Goal: Task Accomplishment & Management: Complete application form

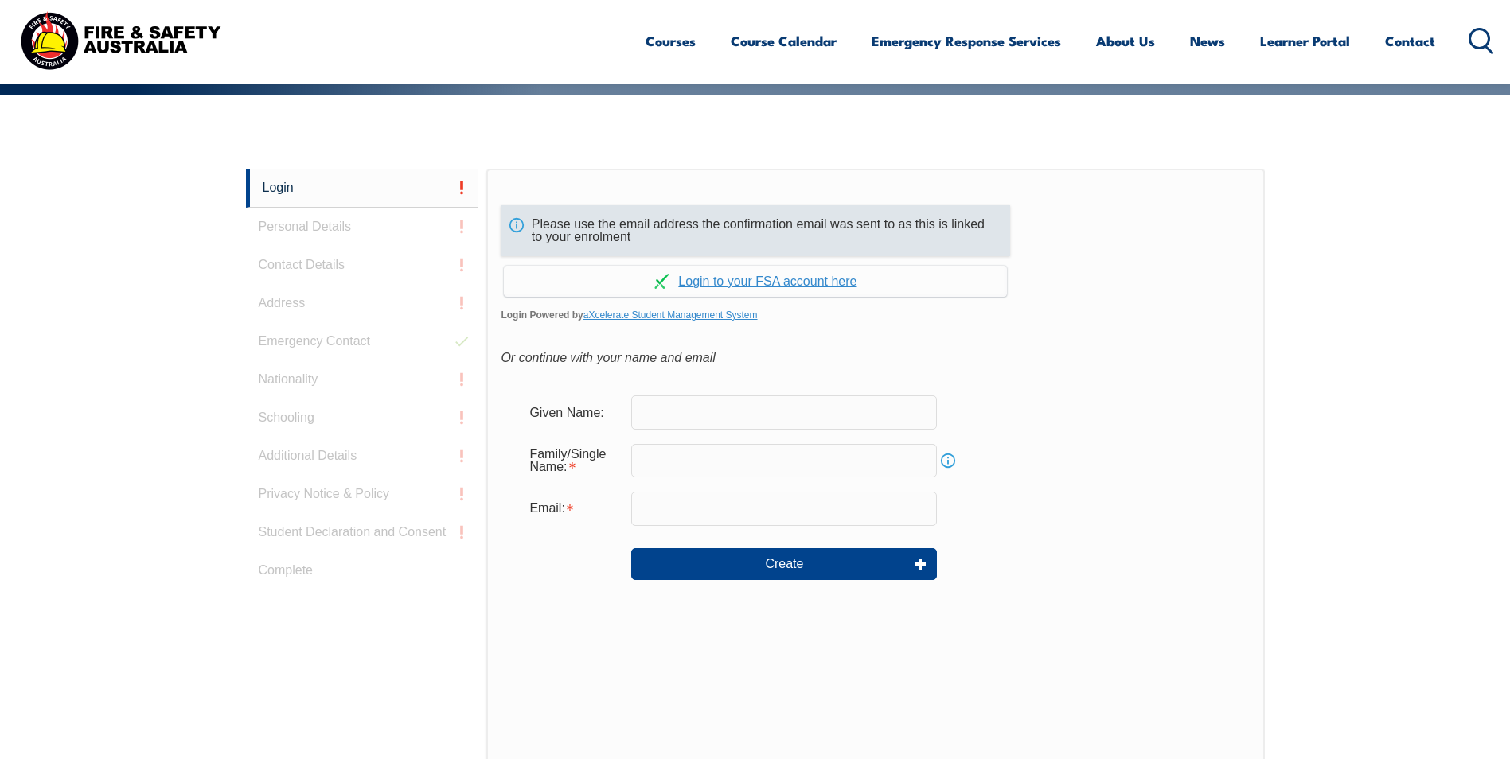
scroll to position [424, 0]
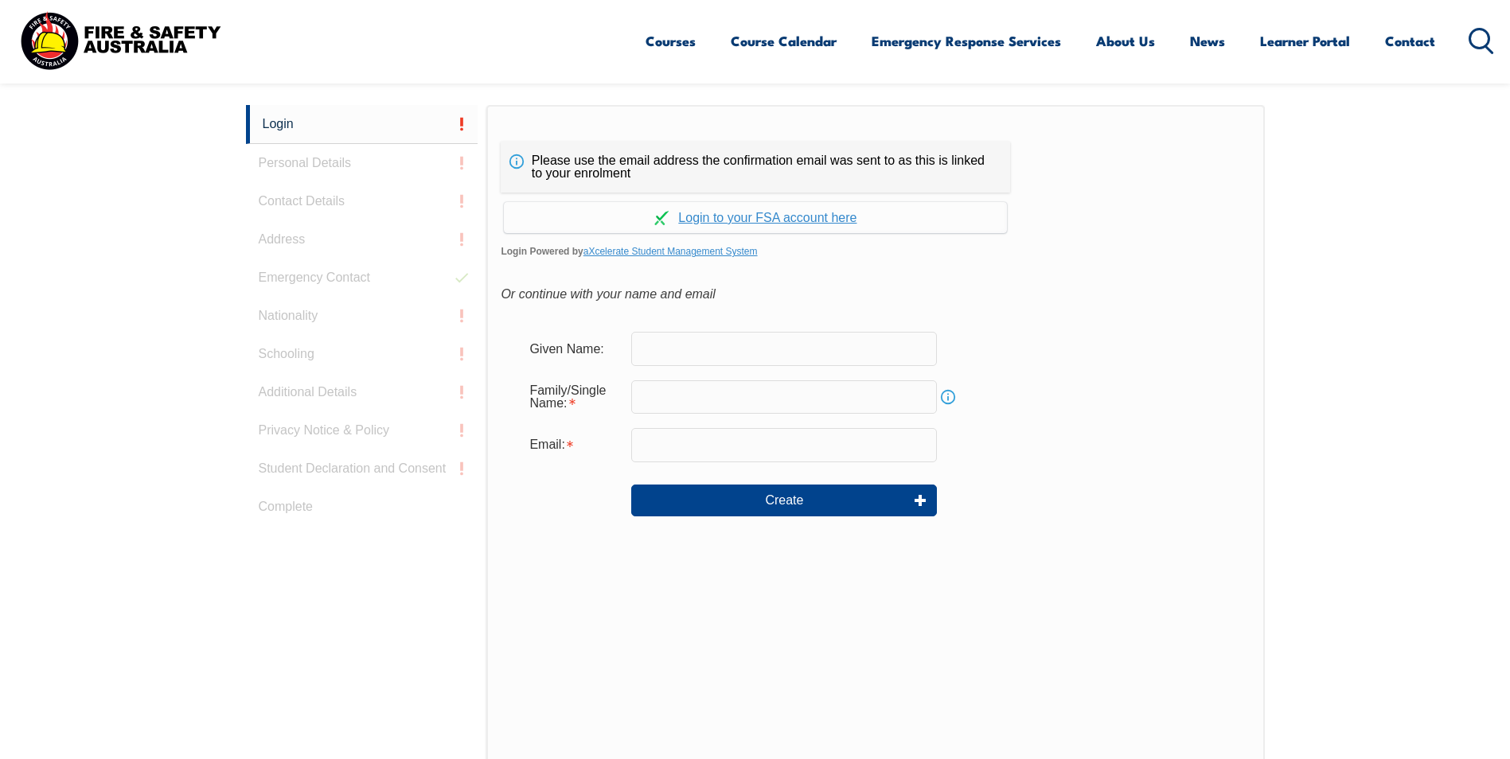
click at [727, 352] on input "text" at bounding box center [784, 348] width 306 height 33
type input "Rashad"
type input "[EMAIL_ADDRESS][PERSON_NAME][DOMAIN_NAME]"
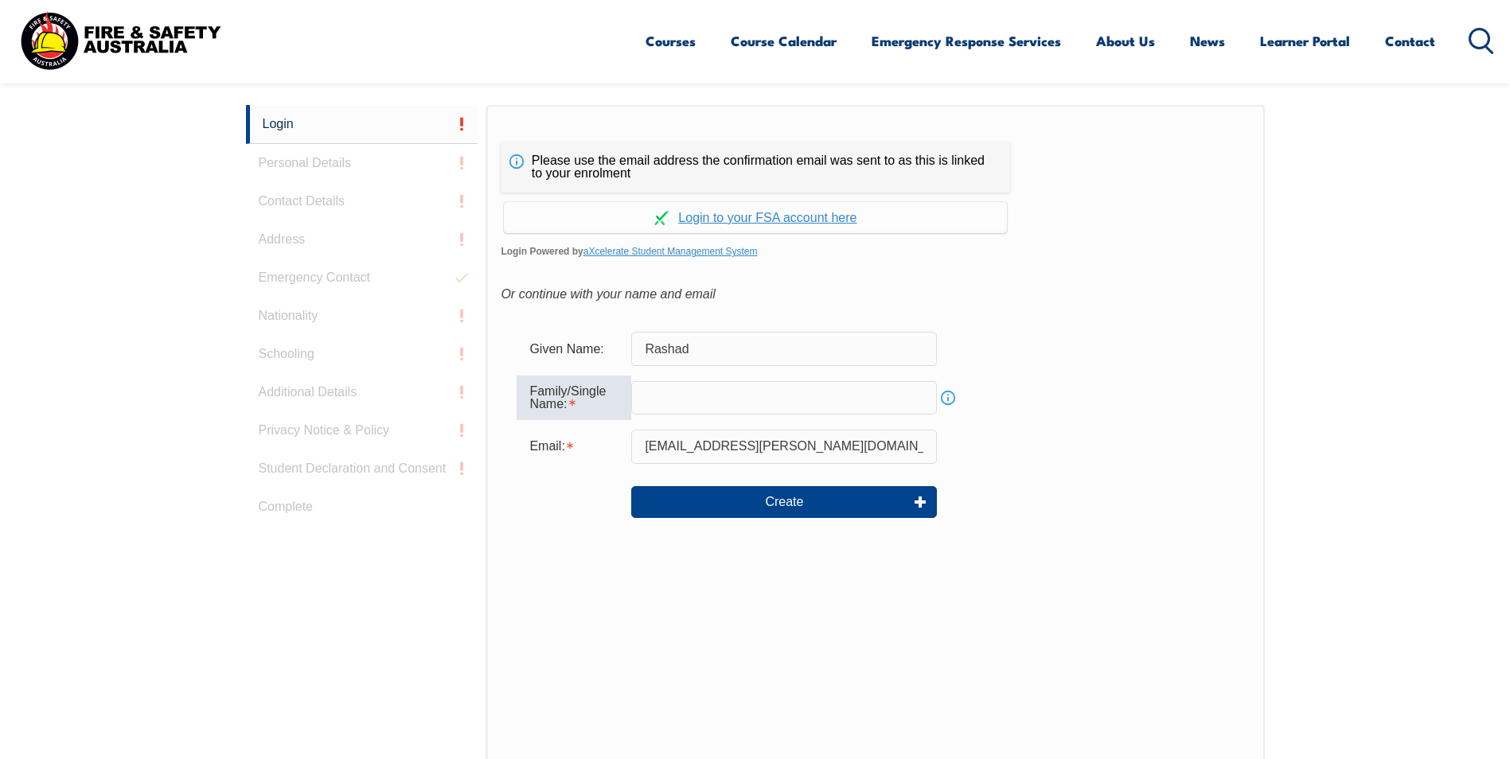
click at [686, 404] on input "text" at bounding box center [784, 397] width 306 height 33
type input "[PERSON_NAME]"
click at [562, 536] on form "Given Name: [PERSON_NAME] Family/Single Name: [PERSON_NAME] Info Email: [EMAIL_…" at bounding box center [875, 436] width 749 height 240
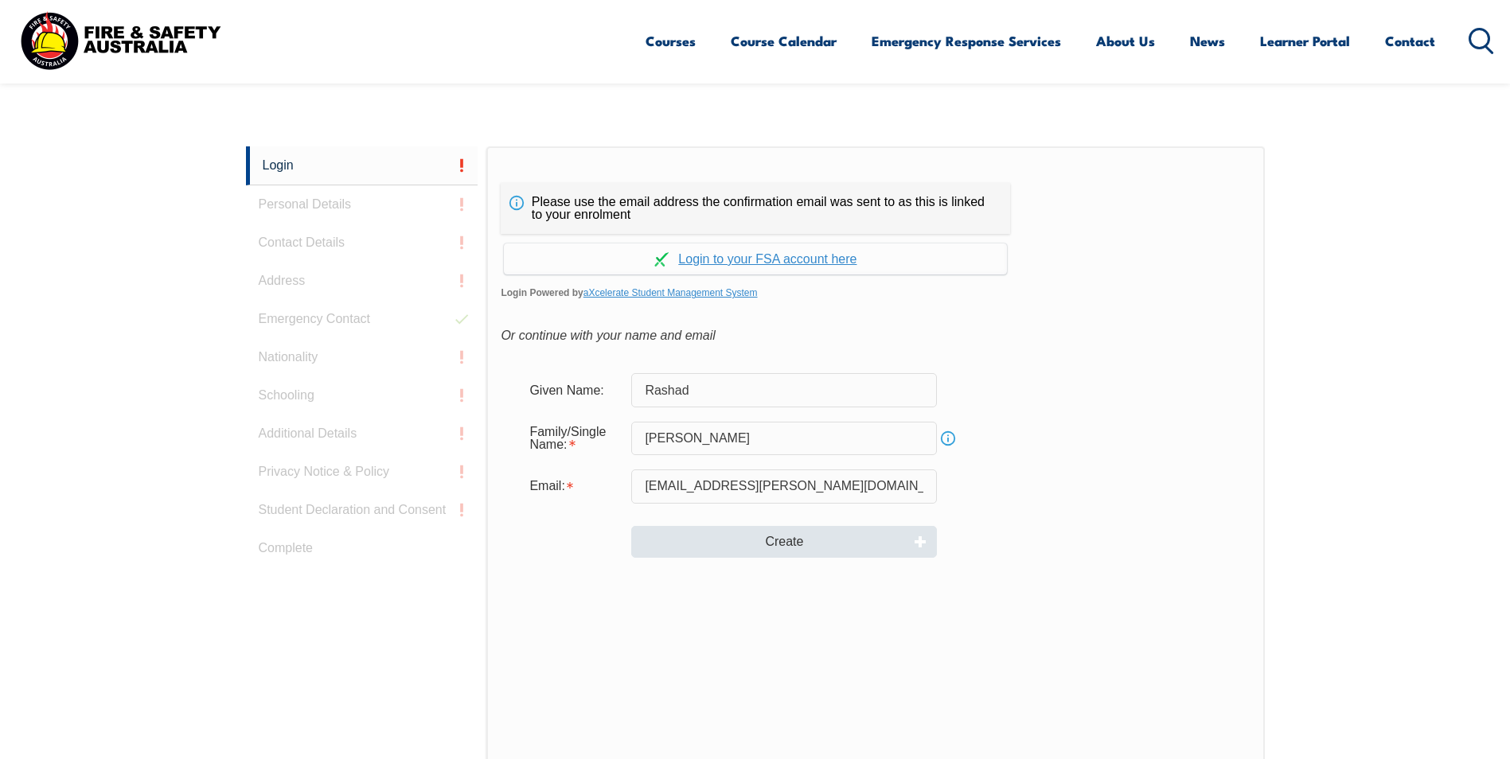
scroll to position [345, 0]
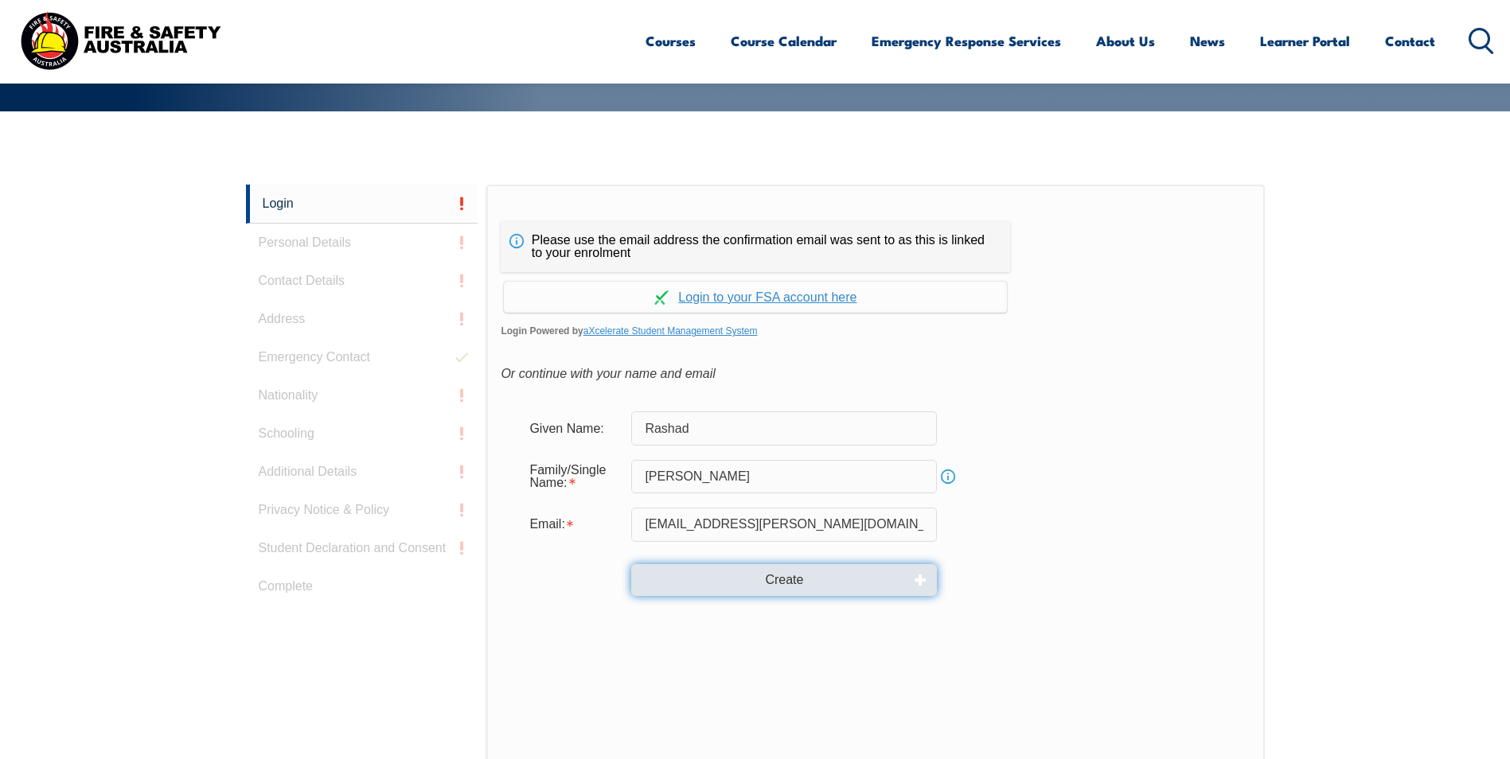
click at [727, 582] on button "Create" at bounding box center [784, 580] width 306 height 32
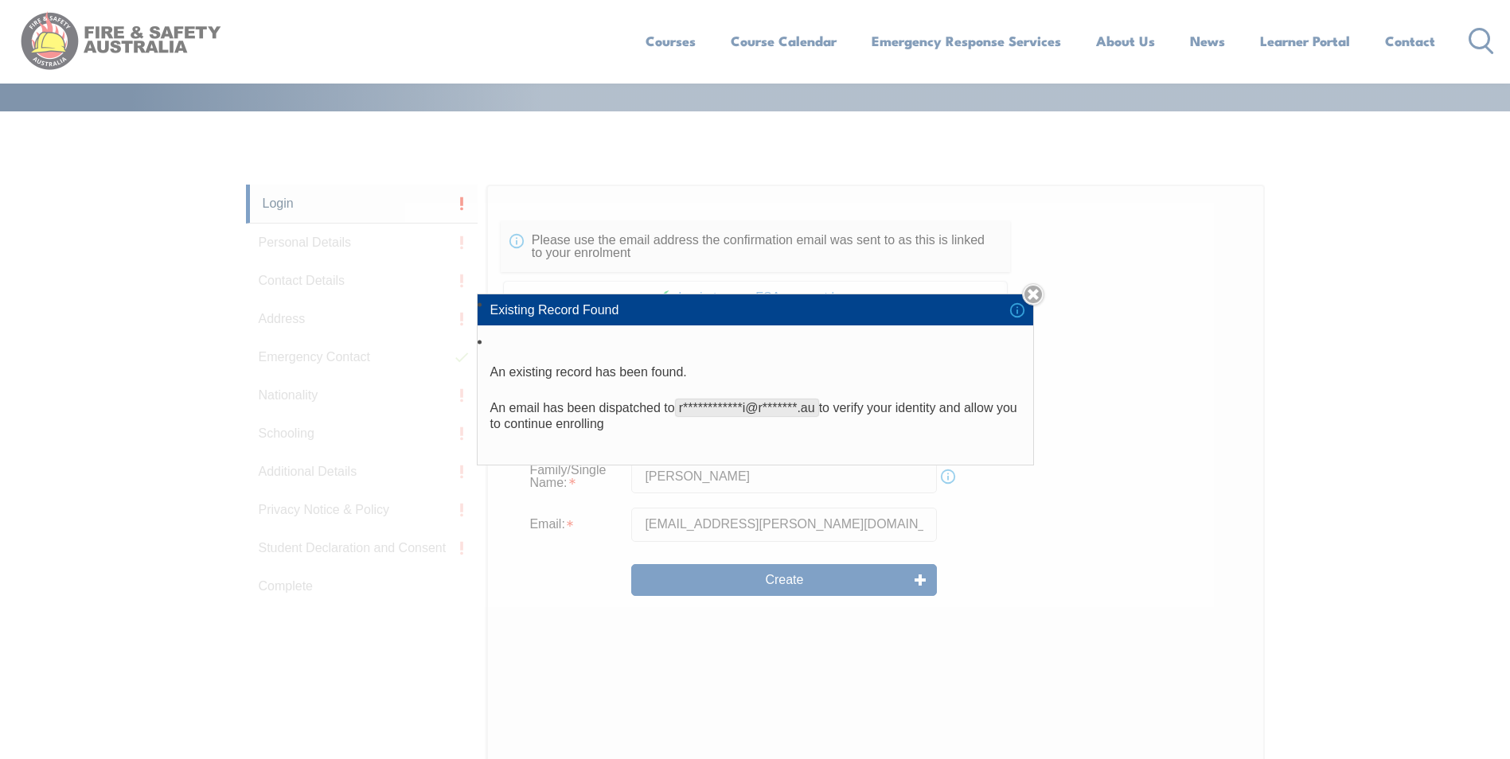
click at [757, 404] on span "**********" at bounding box center [747, 408] width 144 height 18
drag, startPoint x: 757, startPoint y: 404, endPoint x: 554, endPoint y: 365, distance: 206.7
click at [754, 404] on span "**********" at bounding box center [747, 408] width 144 height 18
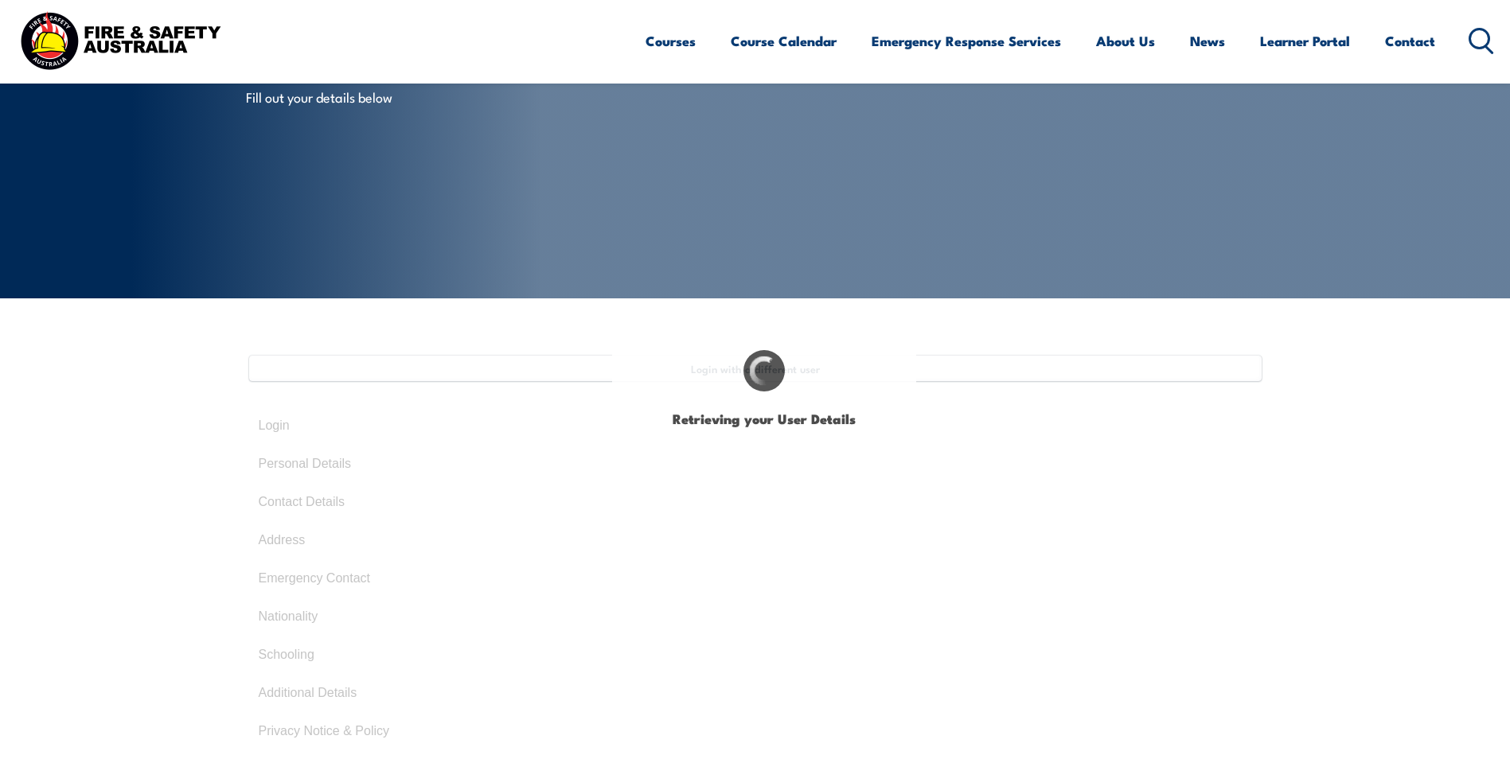
type input "Rashad"
type input "[PERSON_NAME]"
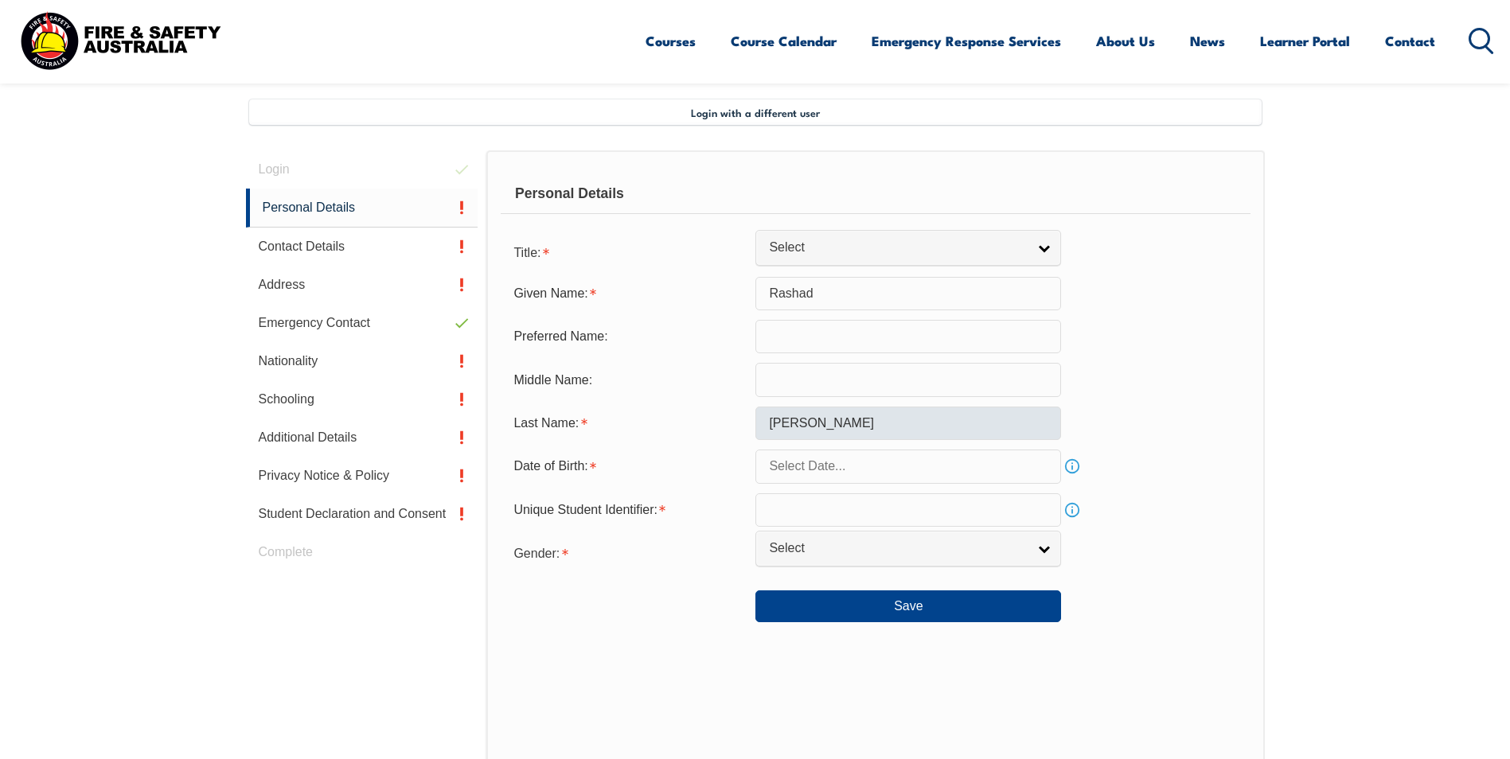
scroll to position [434, 0]
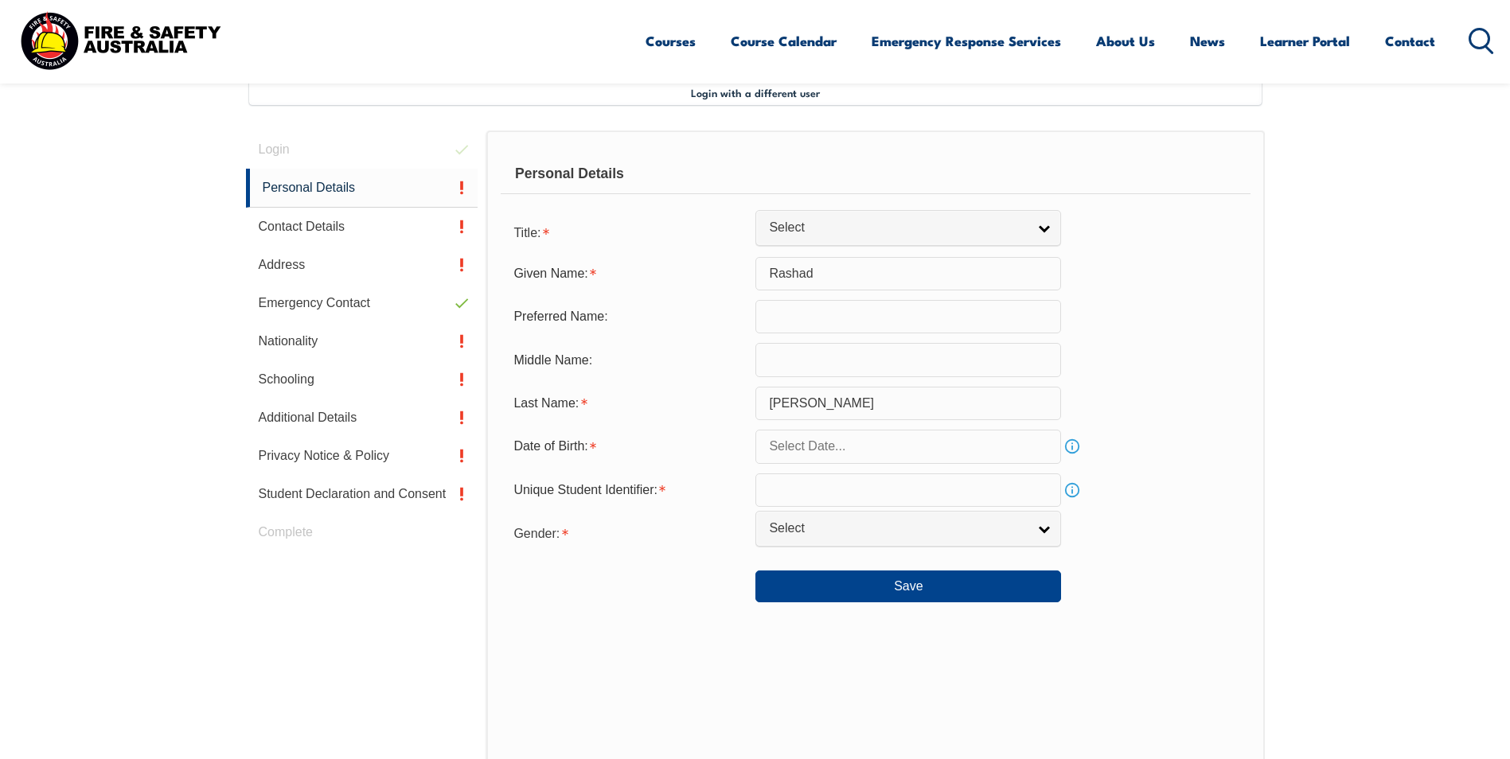
click at [842, 447] on input "text" at bounding box center [908, 446] width 306 height 33
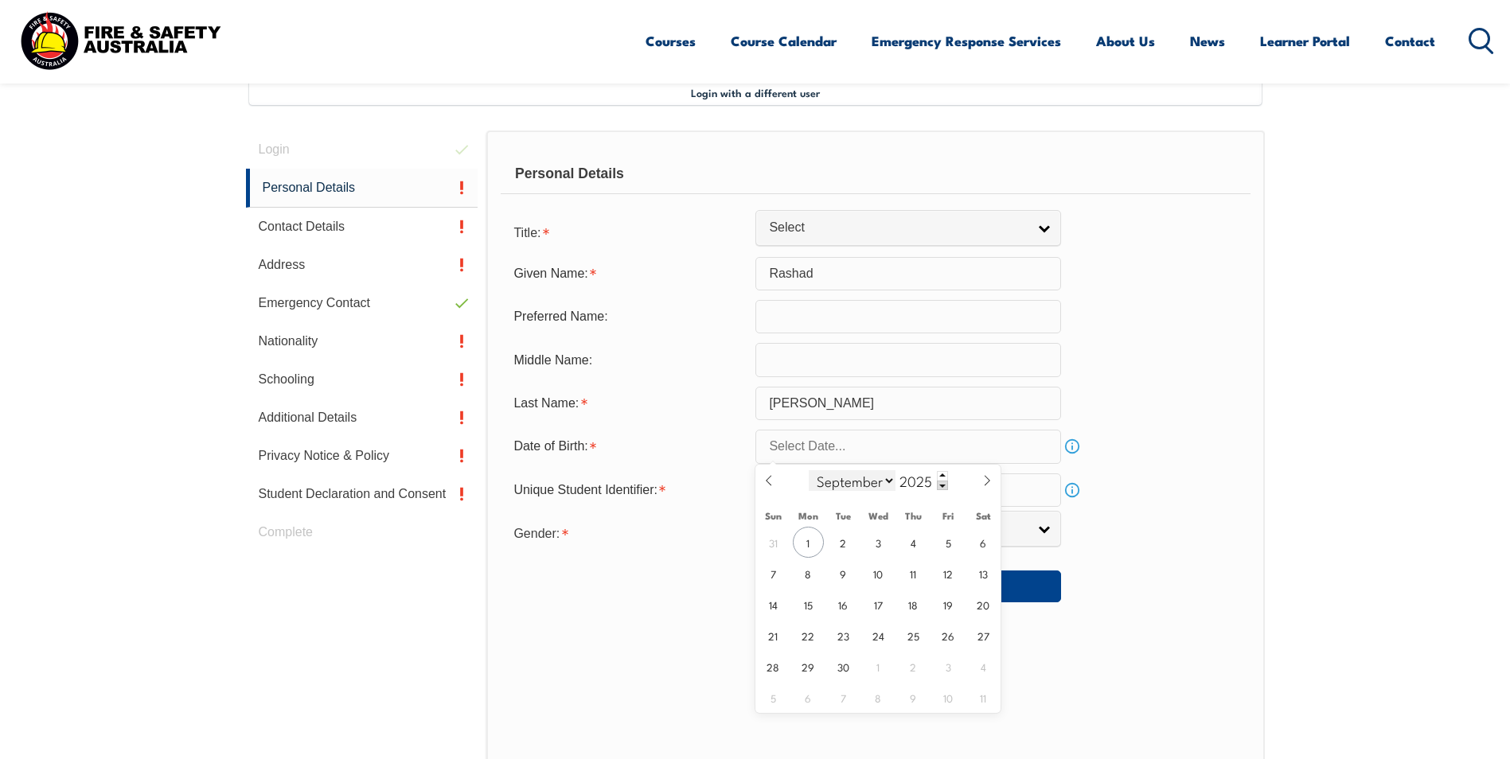
click at [871, 481] on select "January February March April May June July August September October November De…" at bounding box center [852, 480] width 87 height 21
select select "3"
click at [809, 470] on select "January February March April May June July August September October November De…" at bounding box center [852, 480] width 87 height 21
click at [956, 468] on div "January February March April May June July August September October November De…" at bounding box center [878, 481] width 184 height 33
click at [927, 493] on div "January February March April May June July August September October November De…" at bounding box center [878, 481] width 184 height 33
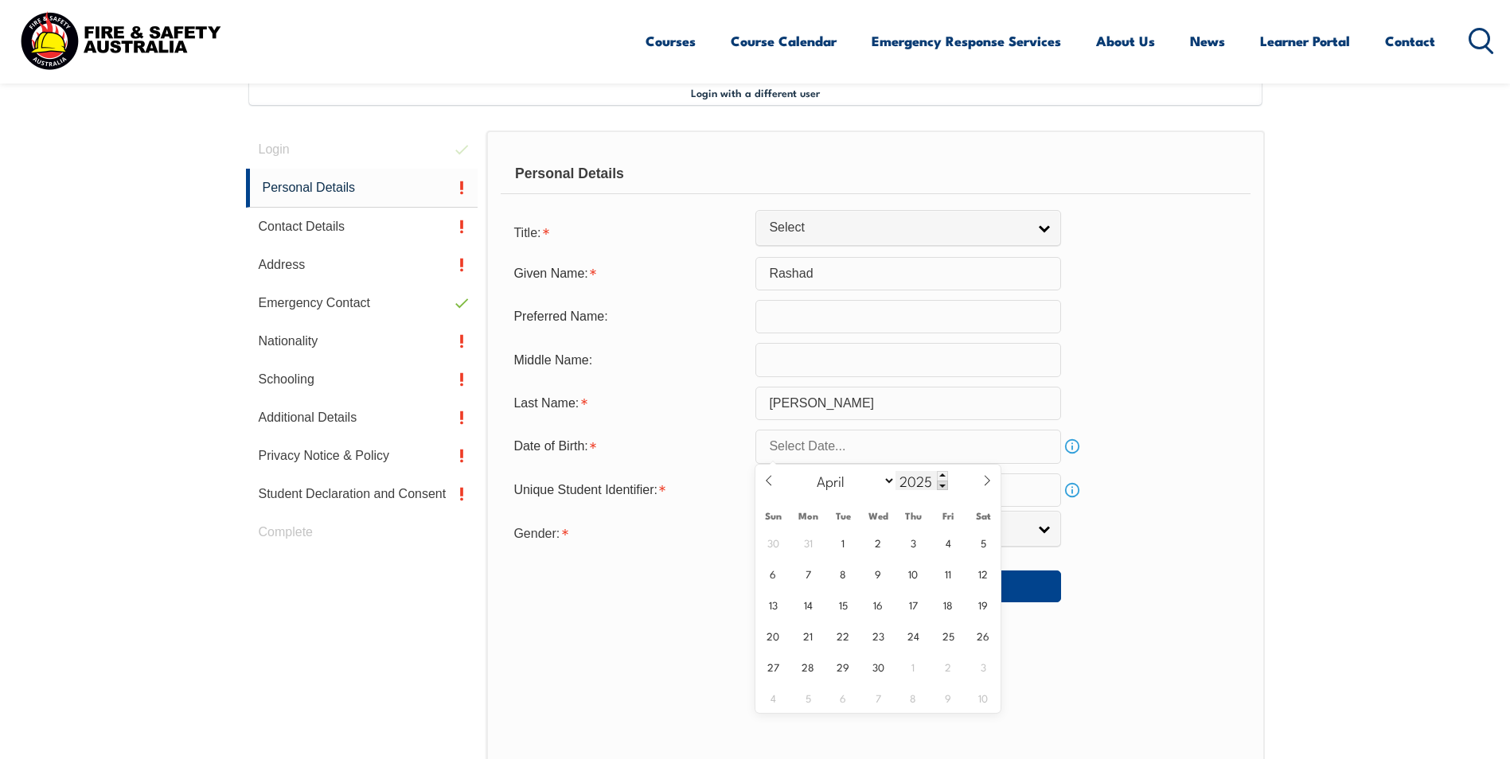
click at [926, 481] on input "2025" at bounding box center [921, 480] width 53 height 19
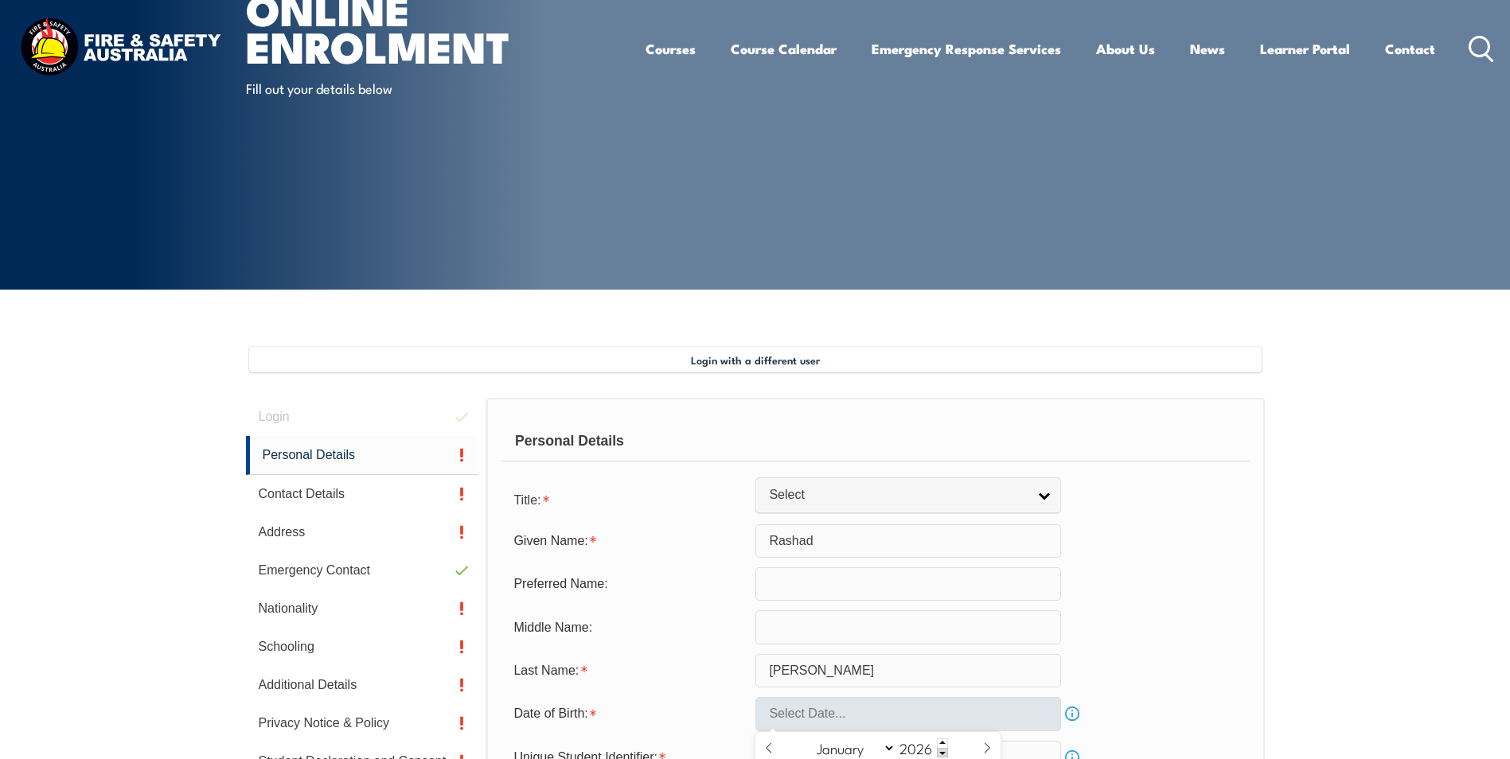
scroll to position [398, 0]
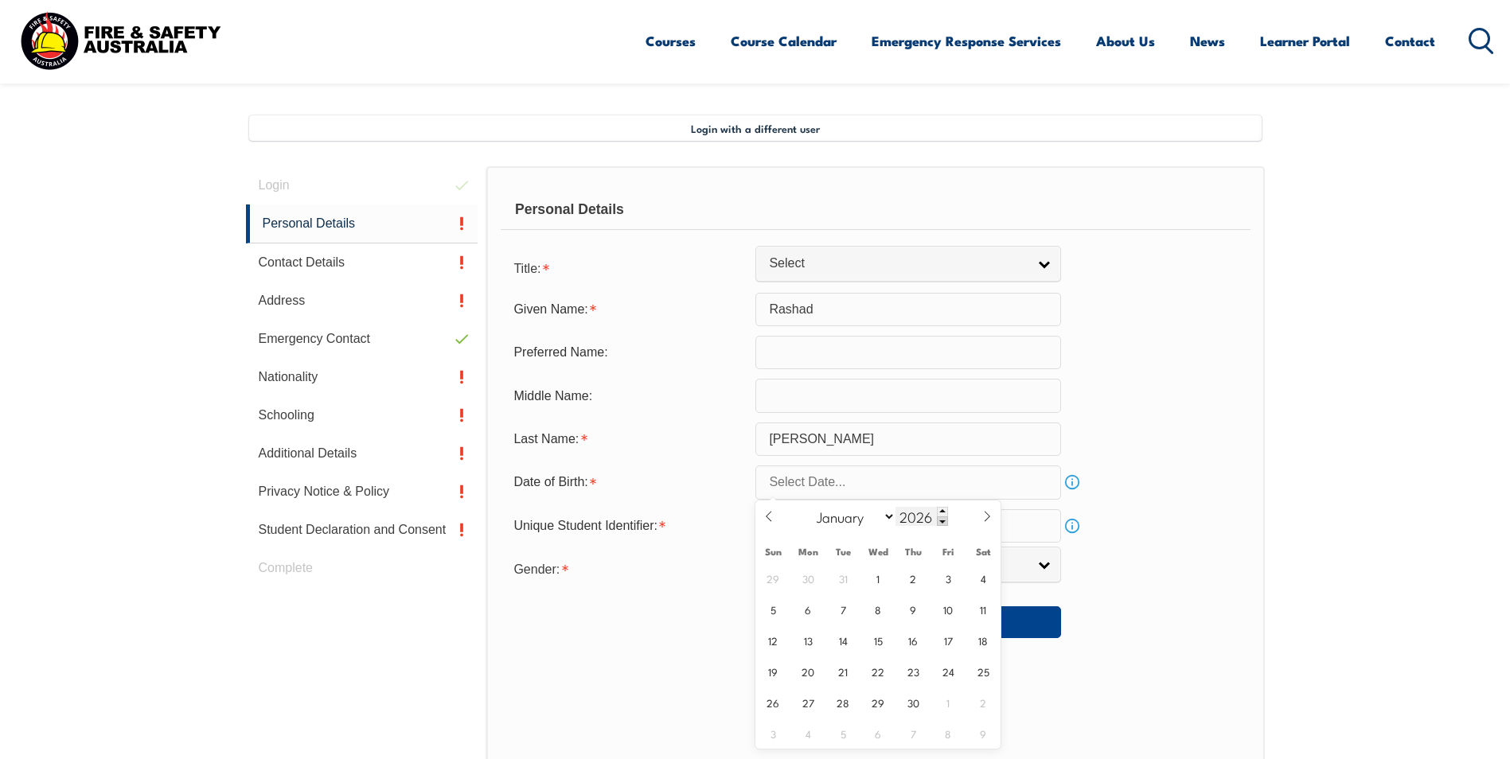
click at [945, 520] on span at bounding box center [942, 522] width 11 height 10
click at [943, 521] on span at bounding box center [942, 522] width 11 height 10
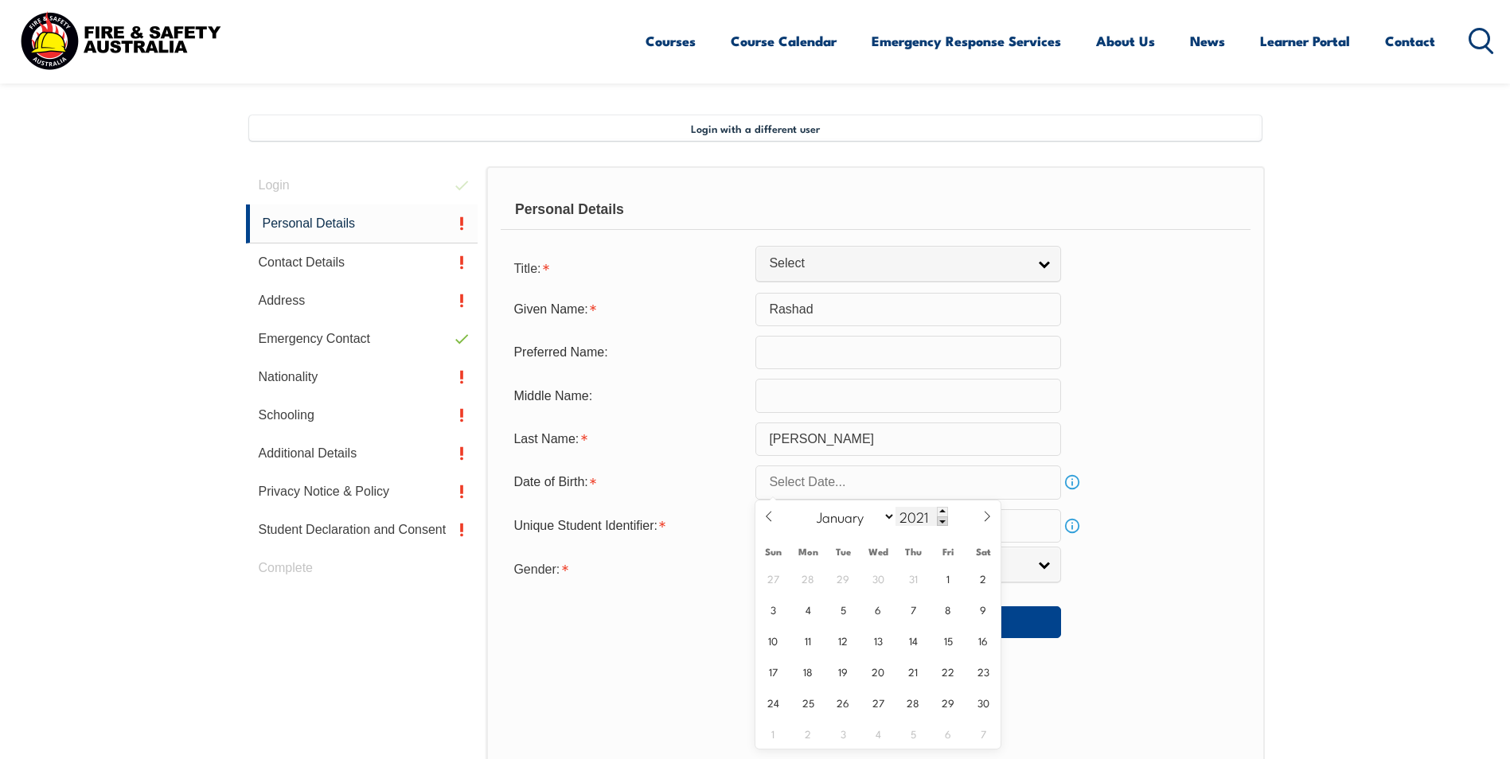
click at [943, 521] on span at bounding box center [942, 522] width 11 height 10
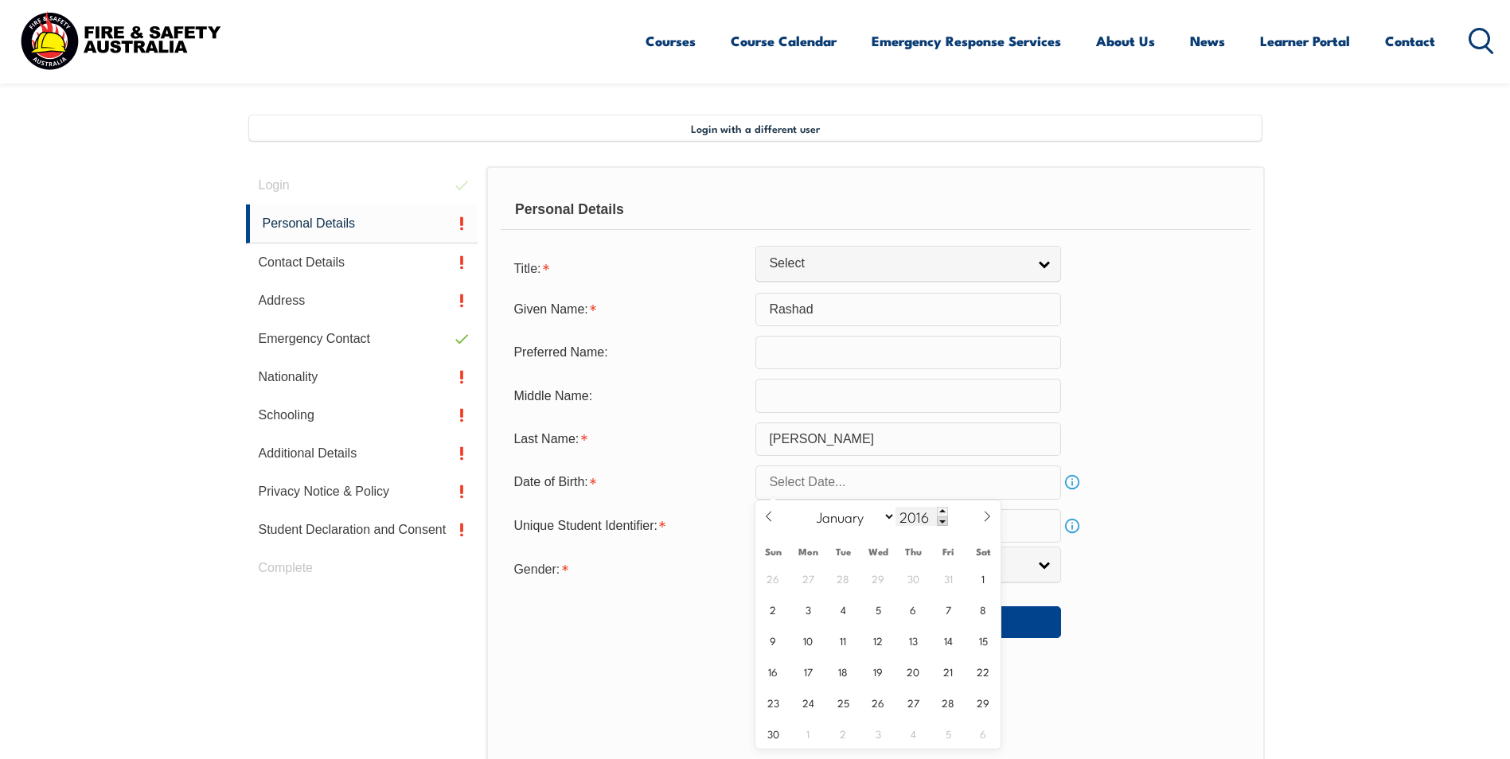
click at [943, 521] on span at bounding box center [942, 522] width 11 height 10
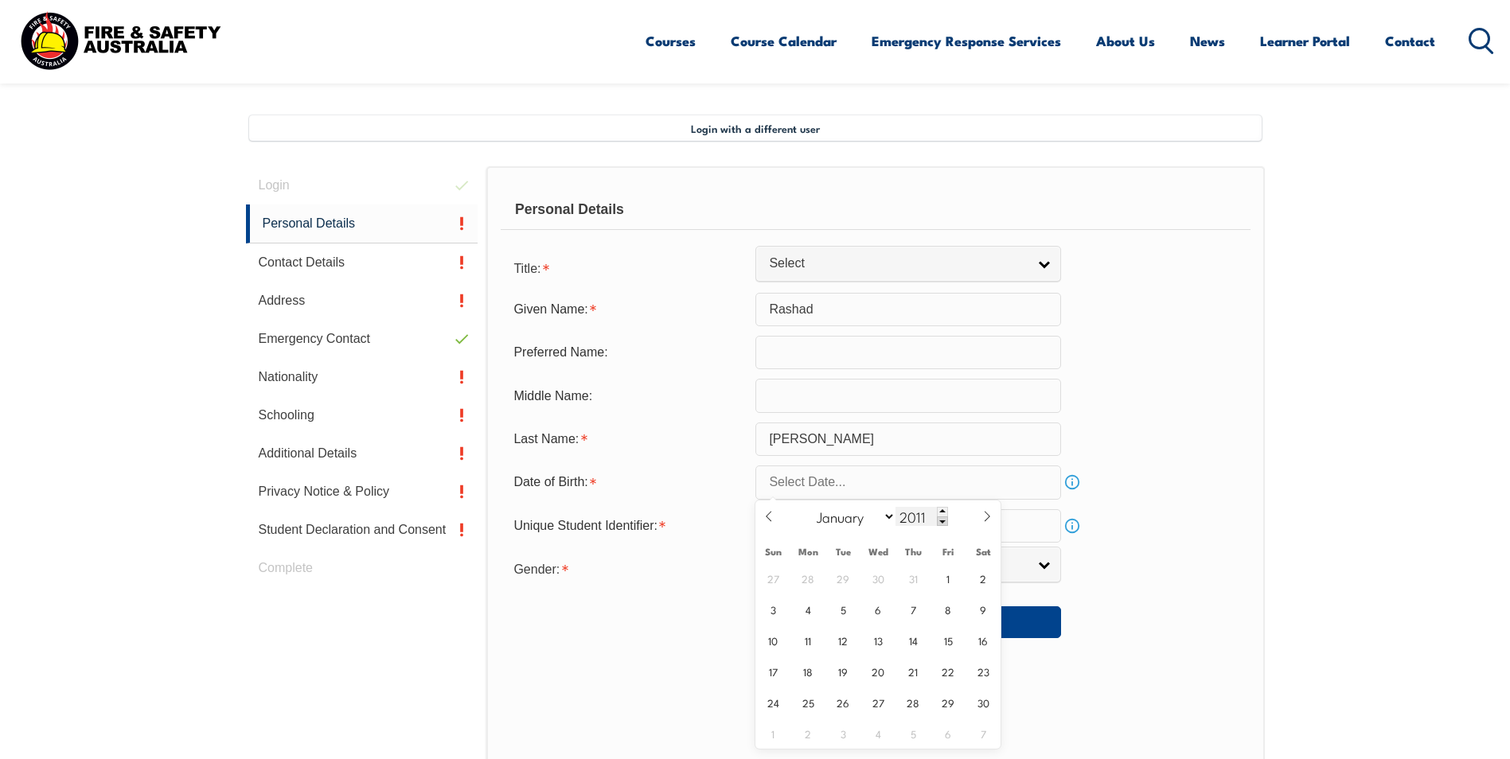
click at [943, 521] on span at bounding box center [942, 522] width 11 height 10
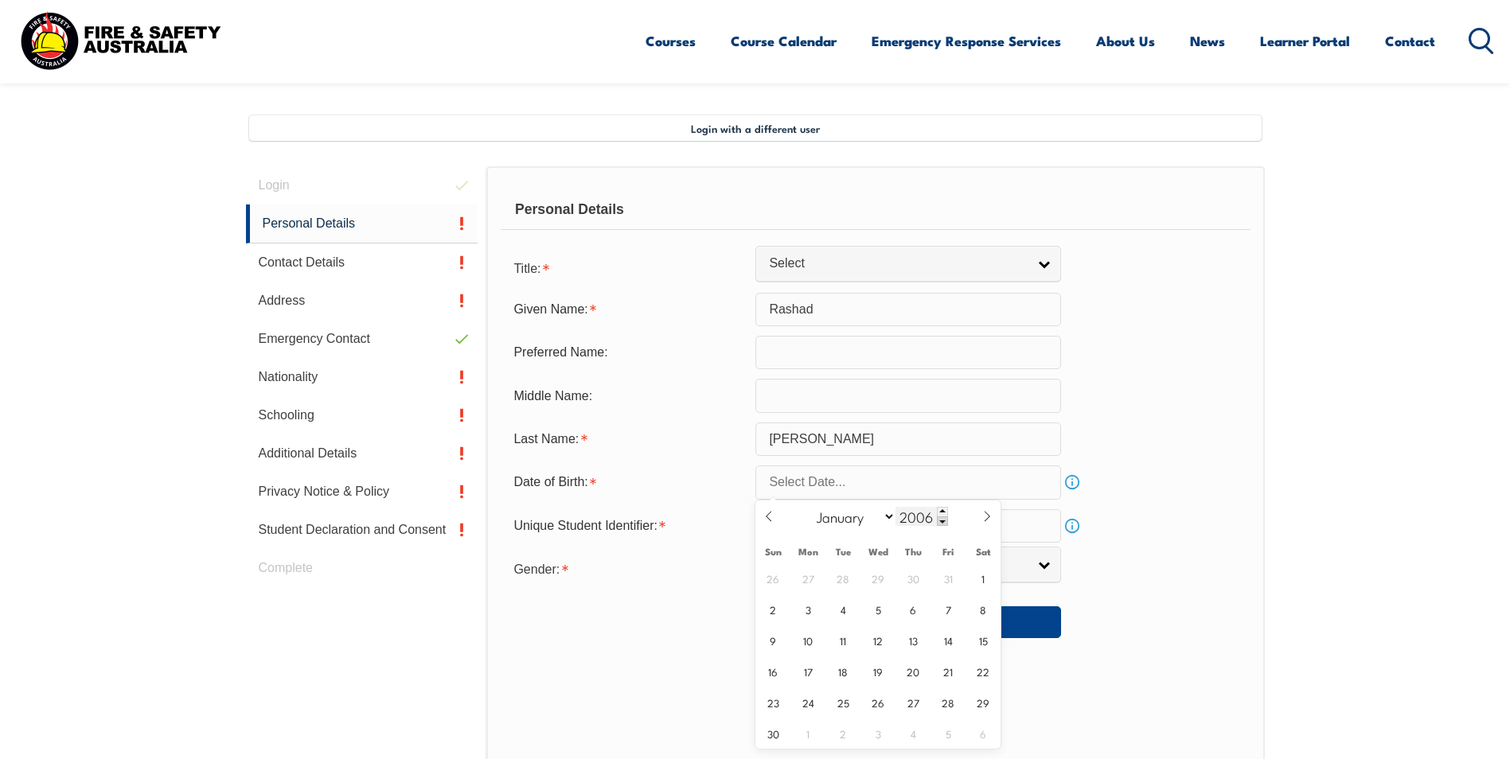
click at [943, 521] on span at bounding box center [942, 522] width 11 height 10
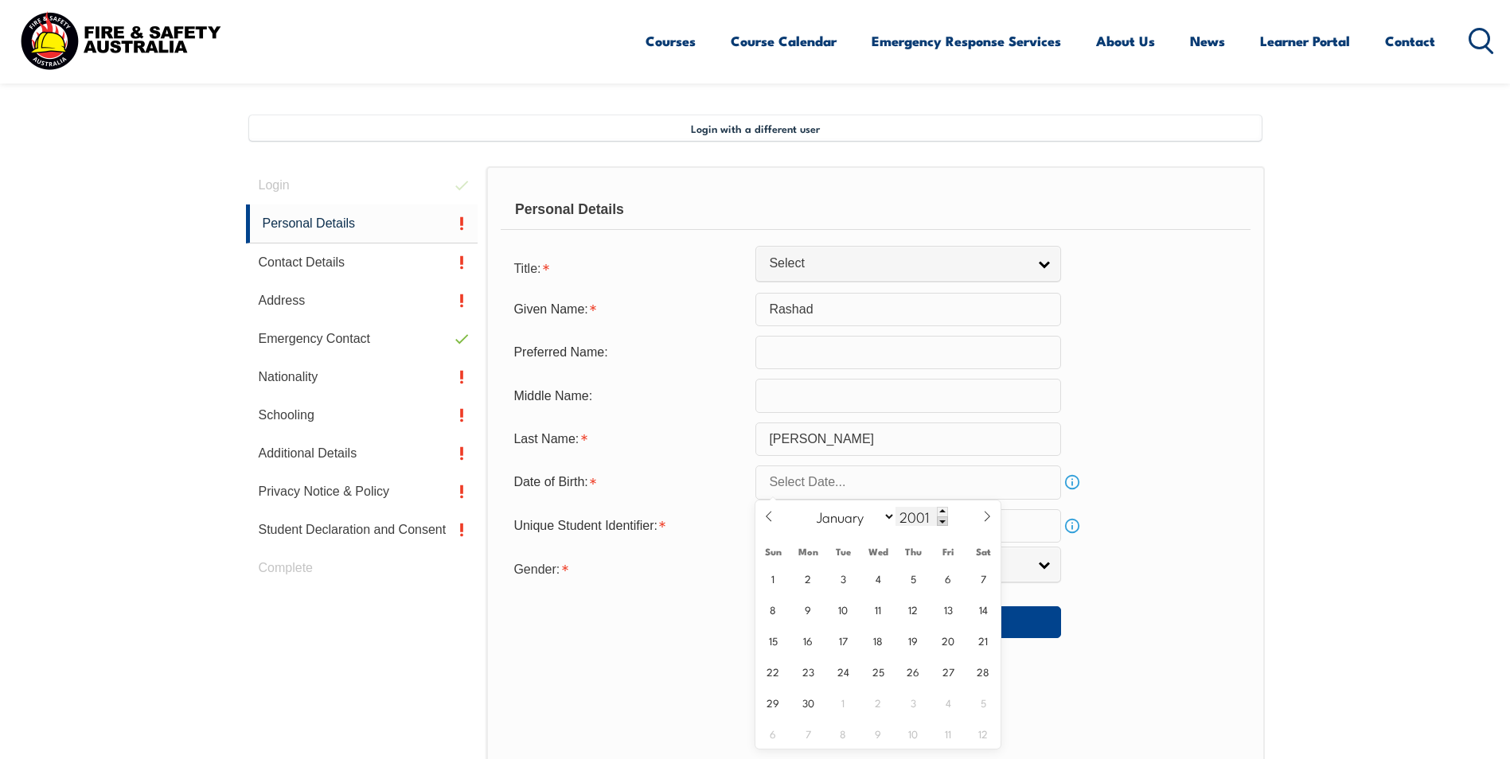
click at [943, 521] on span at bounding box center [942, 522] width 11 height 10
type input "1998"
click at [805, 674] on span "20" at bounding box center [808, 671] width 31 height 31
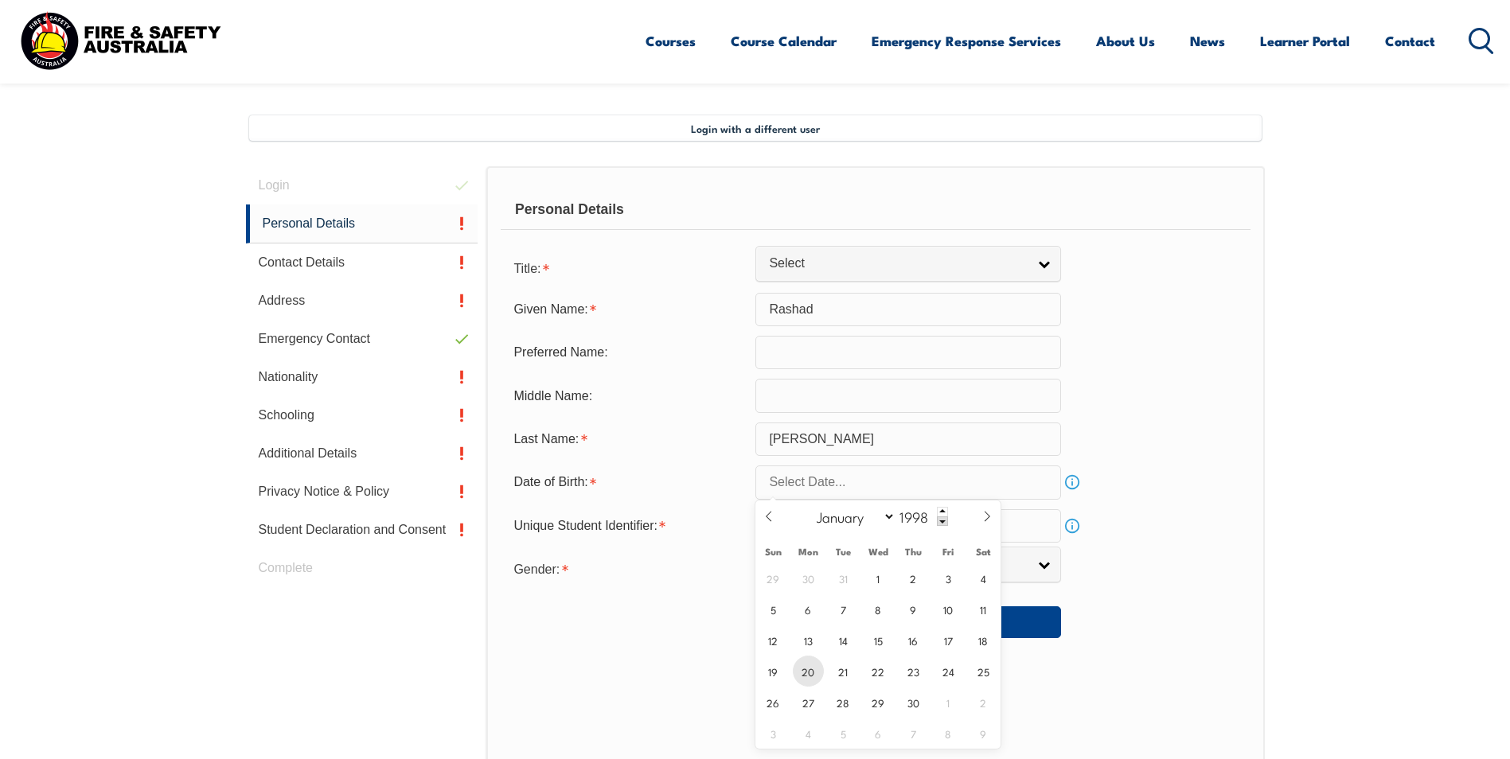
type input "April 20, 1998"
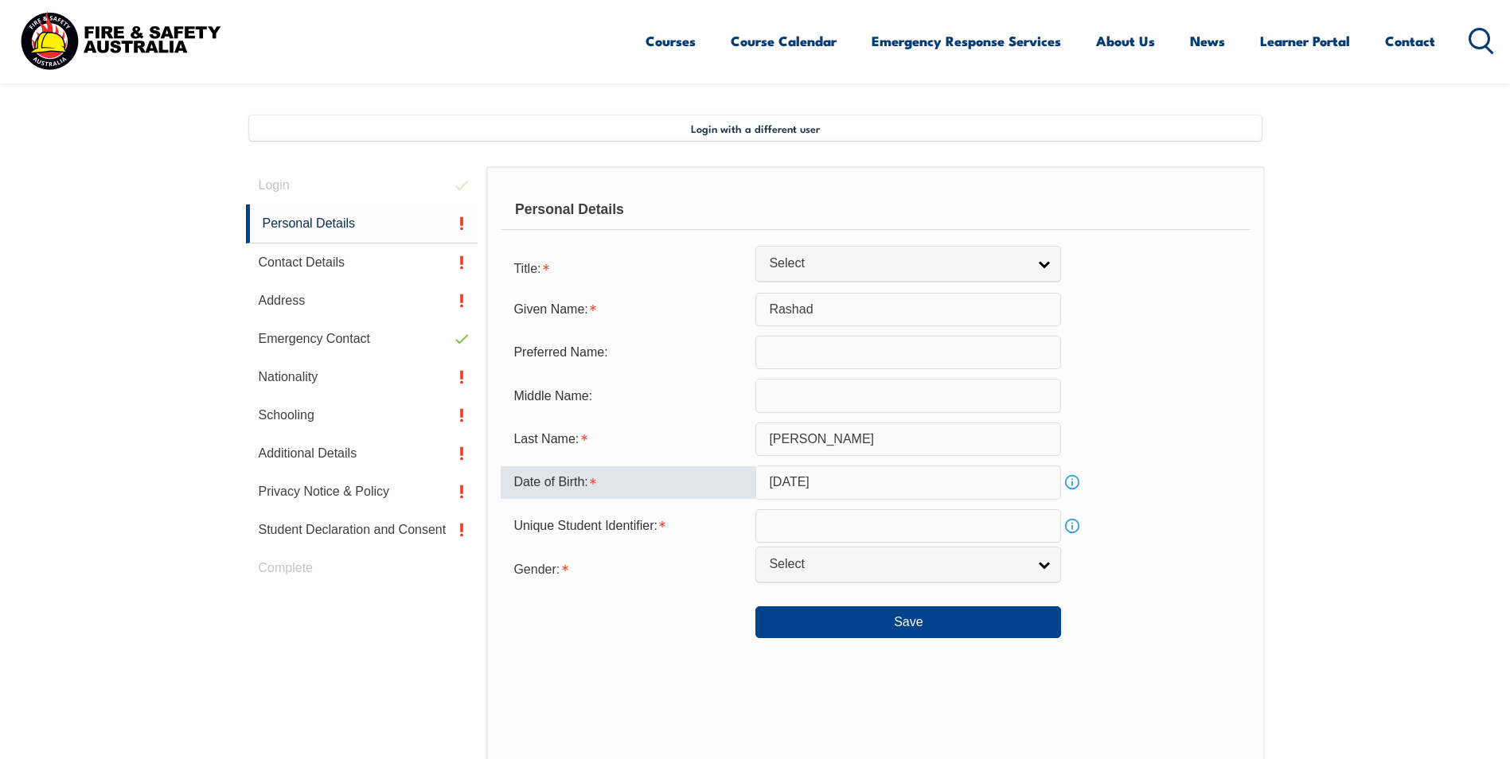
click at [661, 665] on div "Personal Details Title: Mr Mrs Ms Miss Other Select Given Name: Rashad Preferre…" at bounding box center [875, 516] width 778 height 700
click at [821, 537] on input "text" at bounding box center [908, 525] width 306 height 33
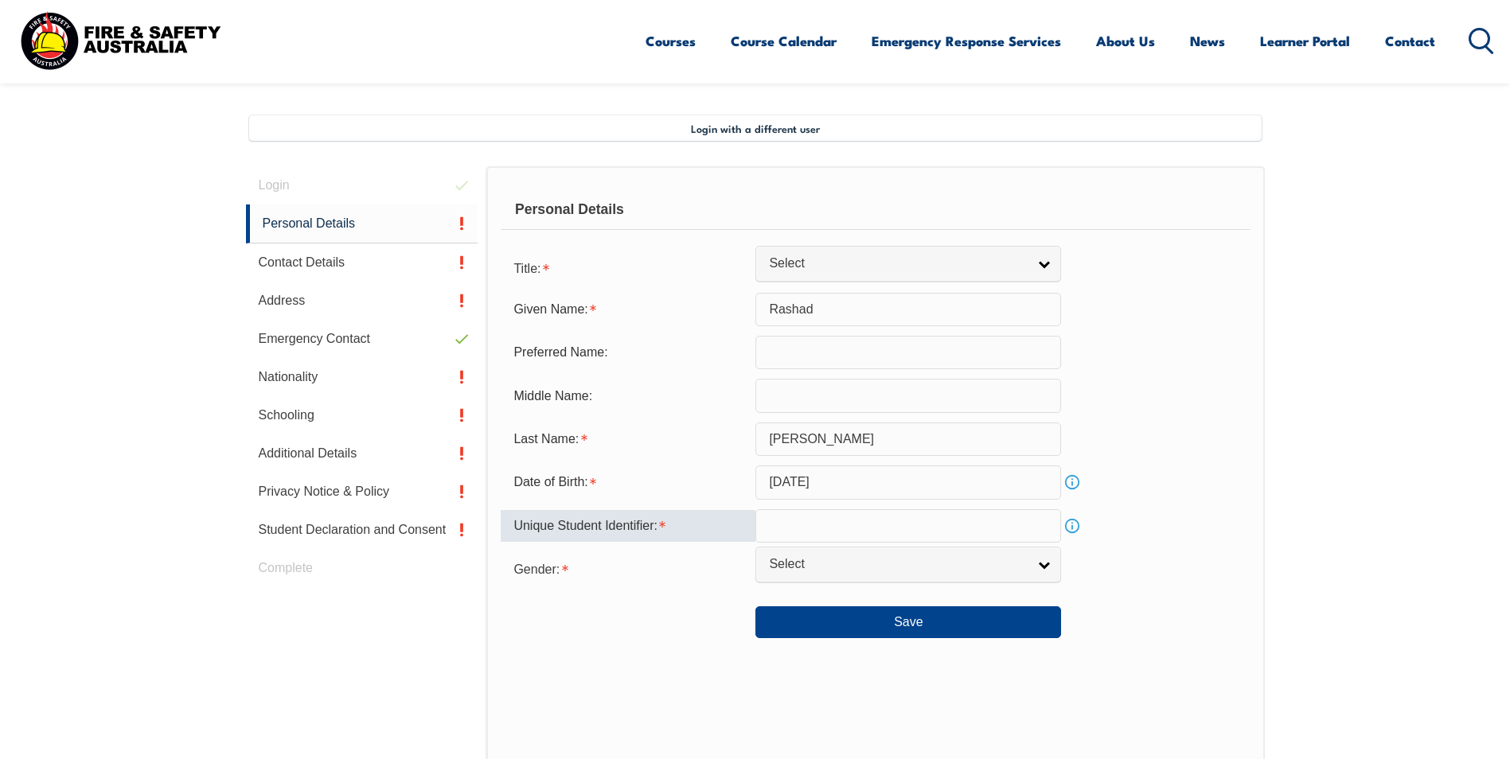
click at [813, 518] on input "text" at bounding box center [908, 525] width 306 height 33
click at [1074, 528] on link "Info" at bounding box center [1072, 526] width 22 height 22
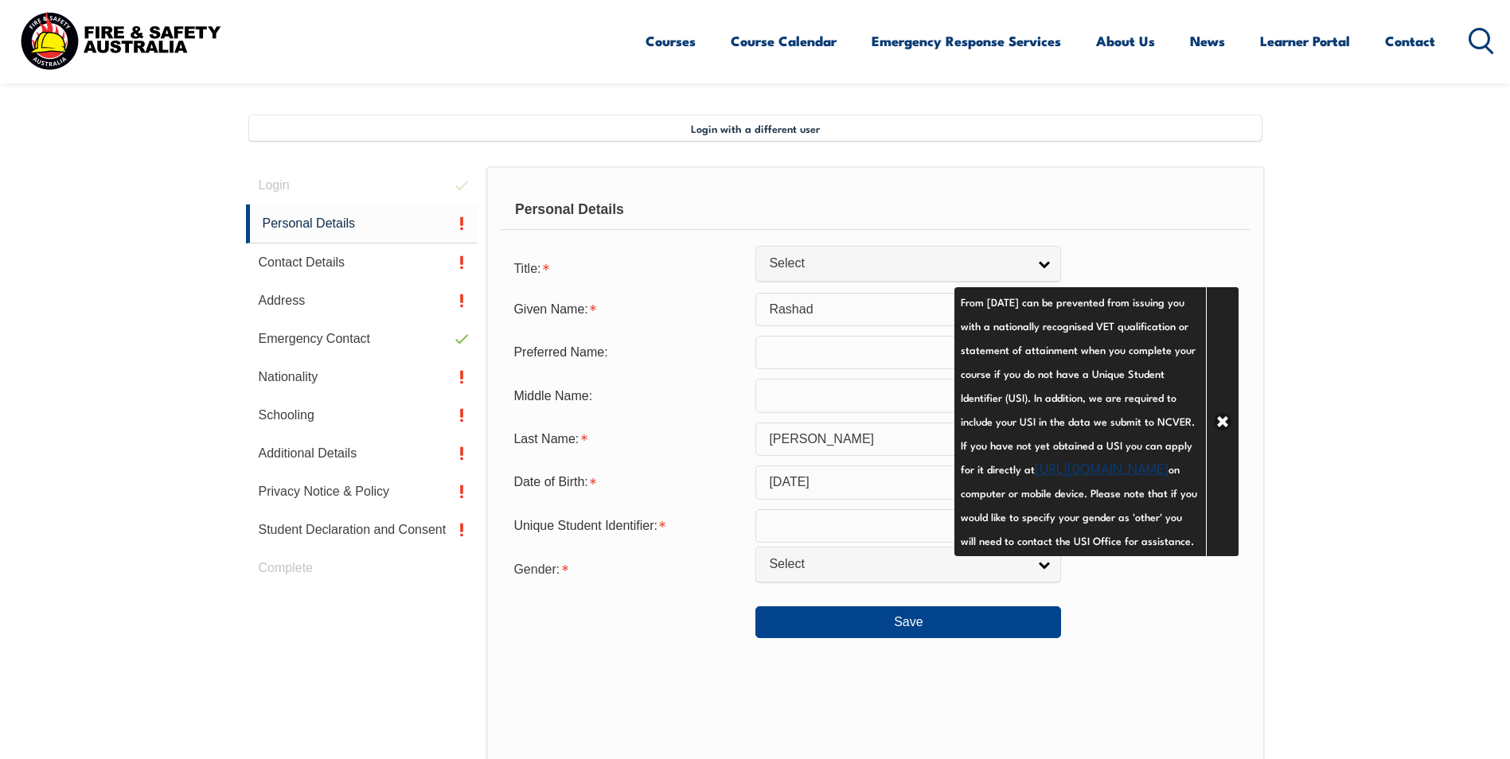
click at [608, 697] on div "Personal Details Title: Mr Mrs Ms Miss Other Select Given Name: Rashad Preferre…" at bounding box center [875, 516] width 778 height 700
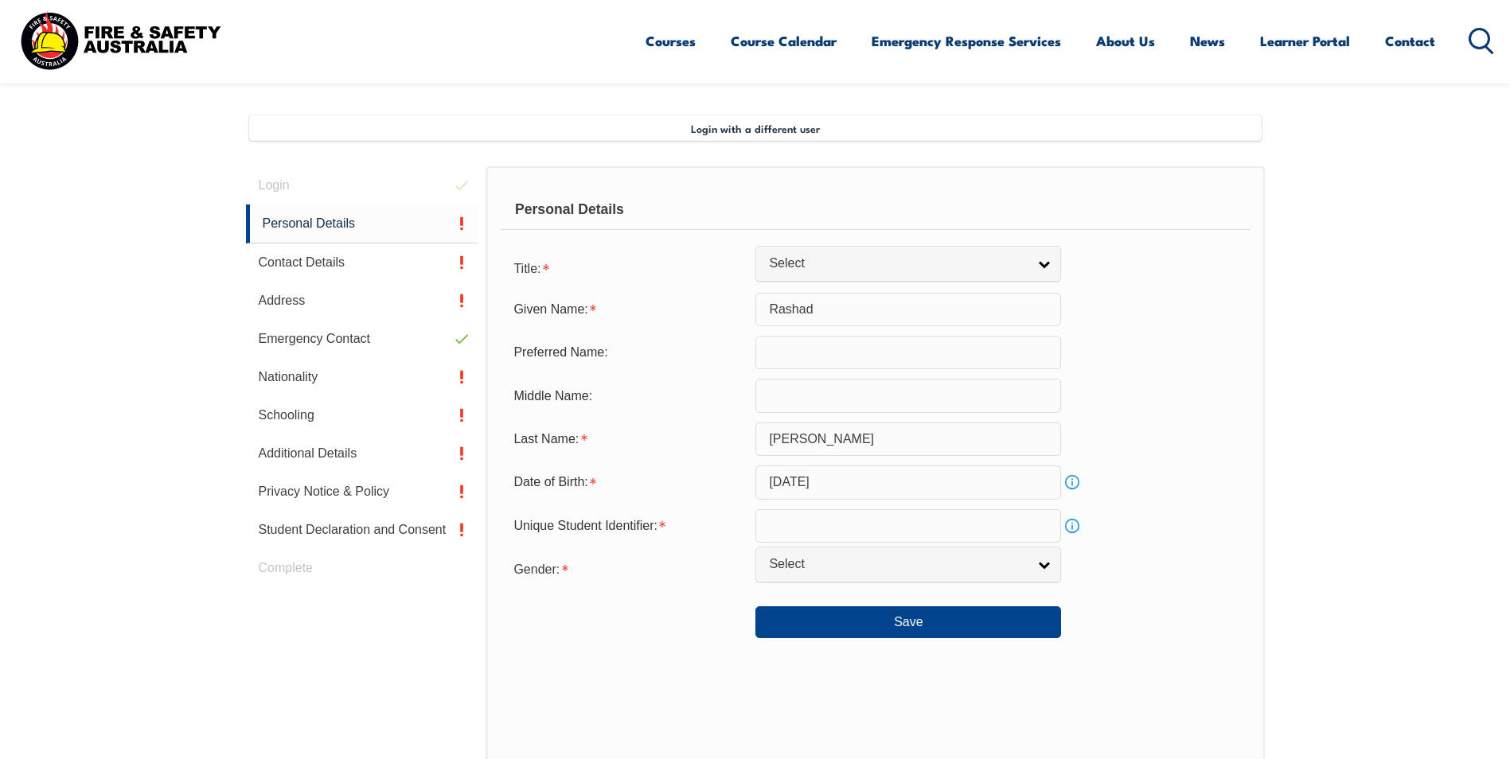
click at [1077, 520] on link "Info" at bounding box center [1072, 526] width 22 height 22
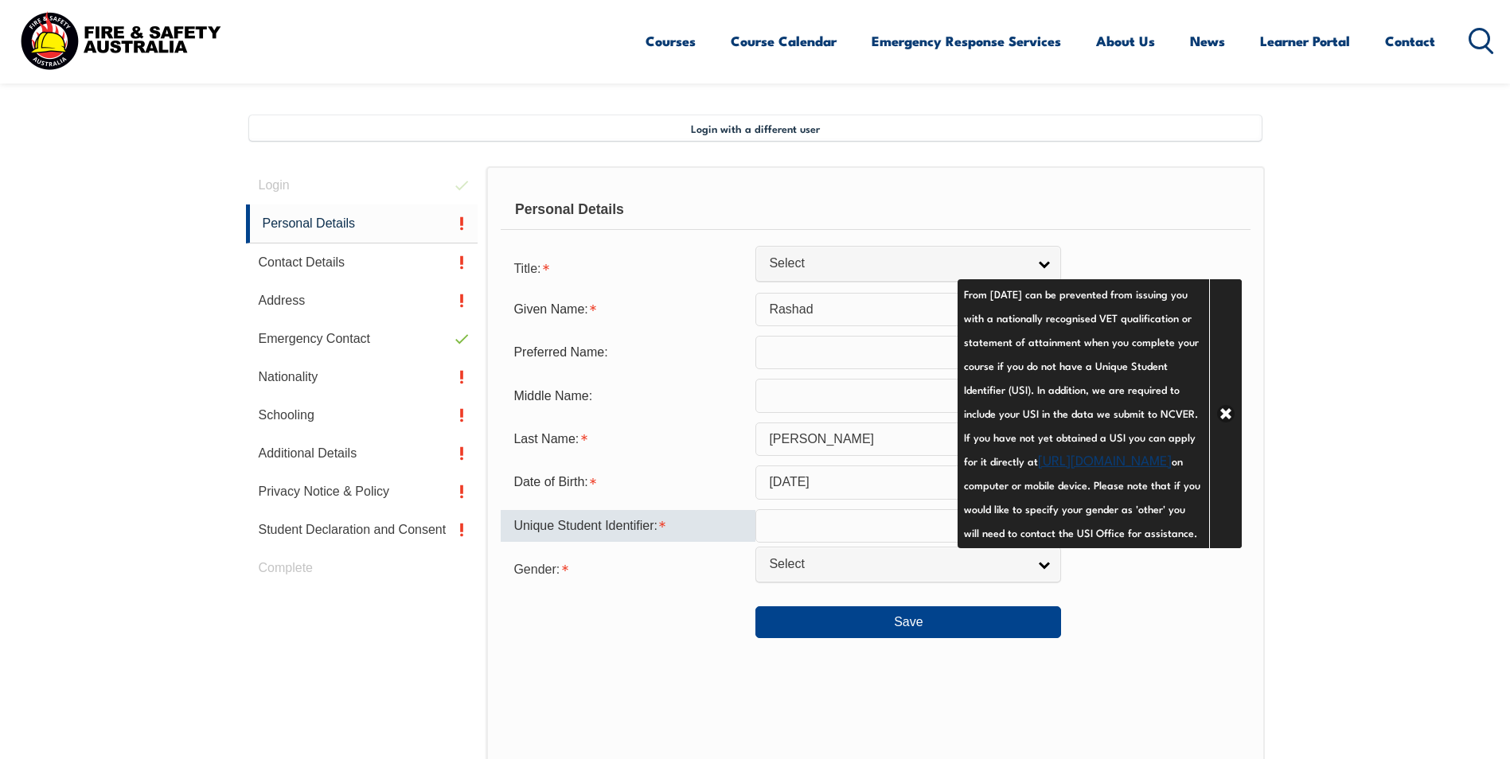
click at [869, 524] on input "text" at bounding box center [908, 525] width 306 height 33
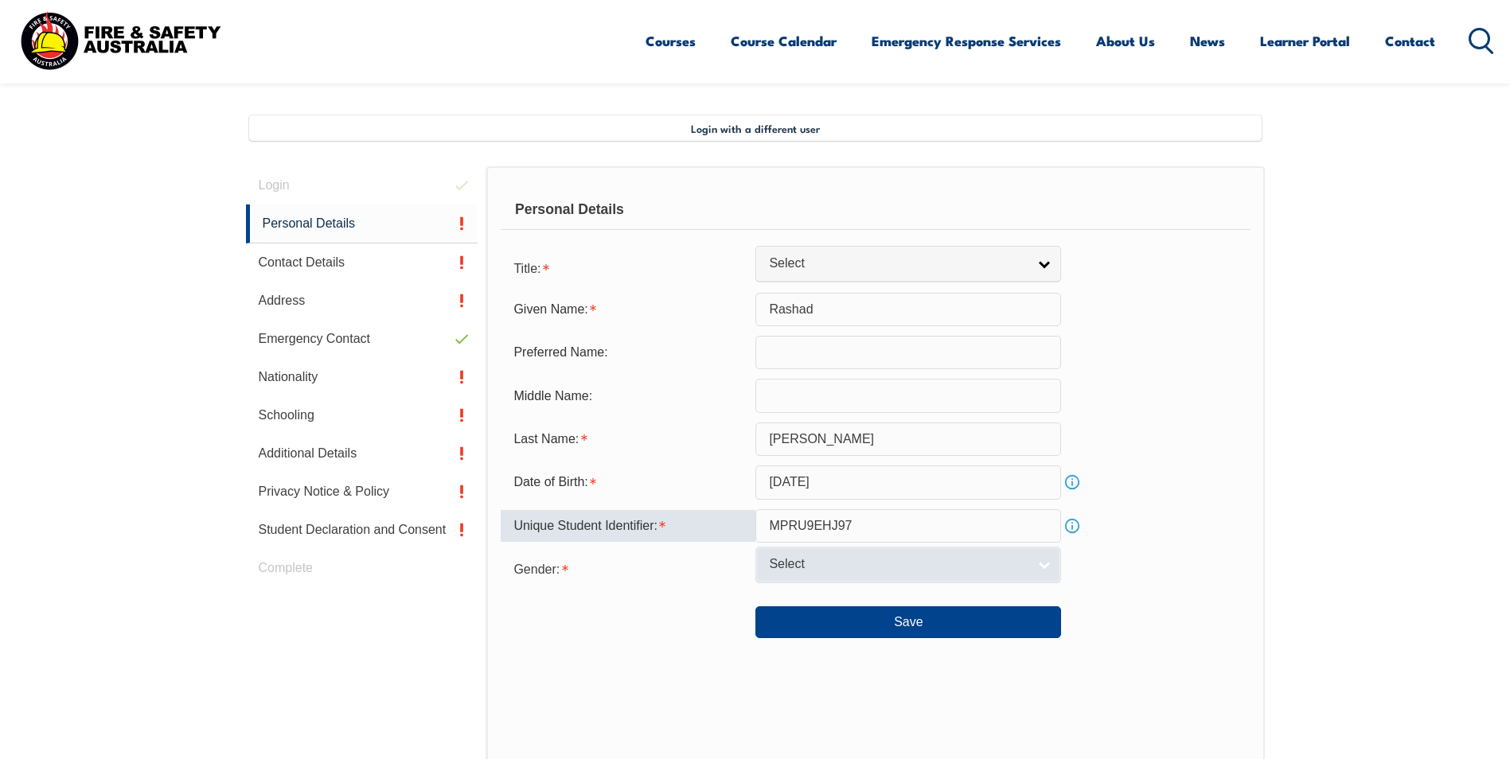
type input "MPRU9EHJ97"
click at [896, 558] on span "Select" at bounding box center [898, 564] width 258 height 17
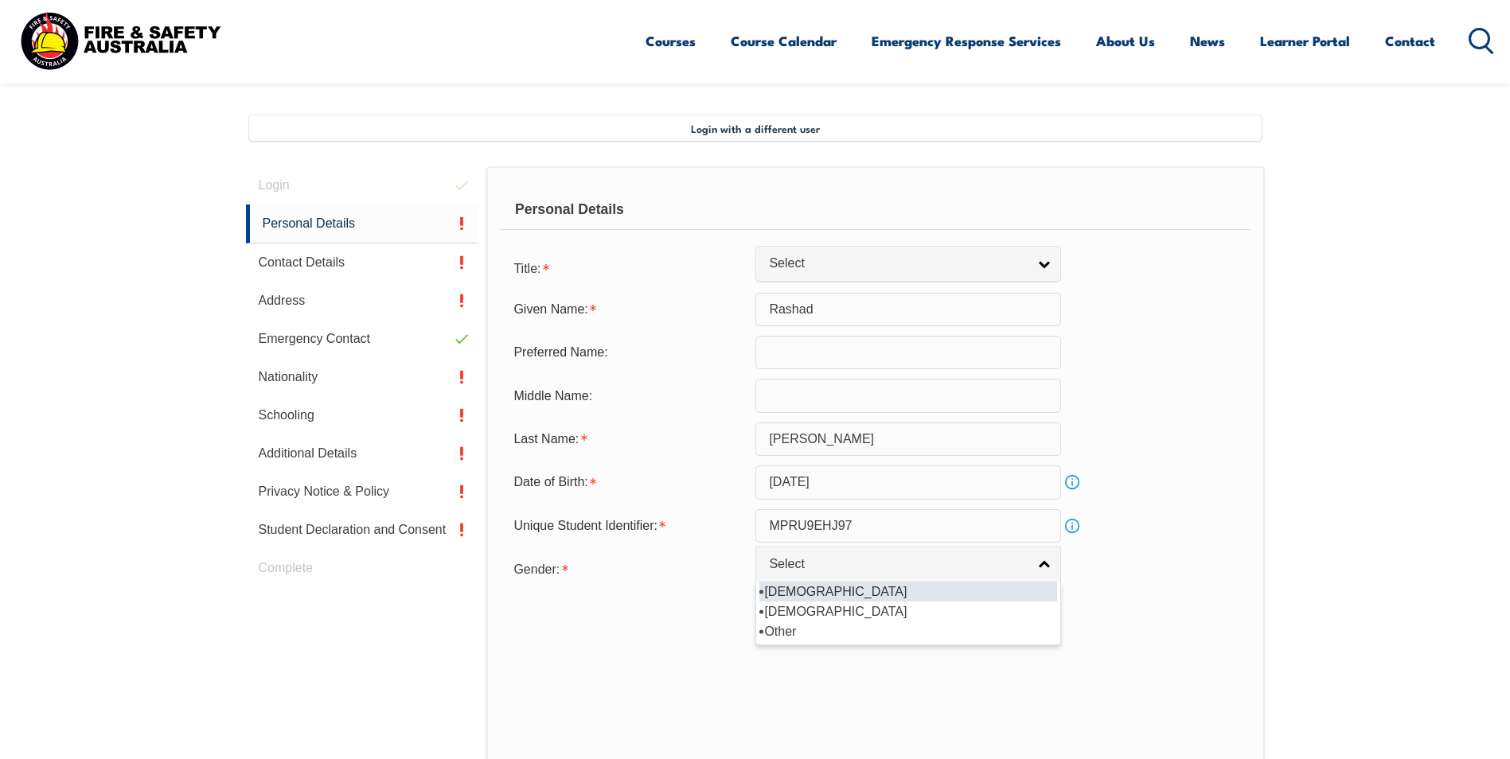
click at [800, 591] on li "[DEMOGRAPHIC_DATA]" at bounding box center [908, 592] width 298 height 20
select select "M"
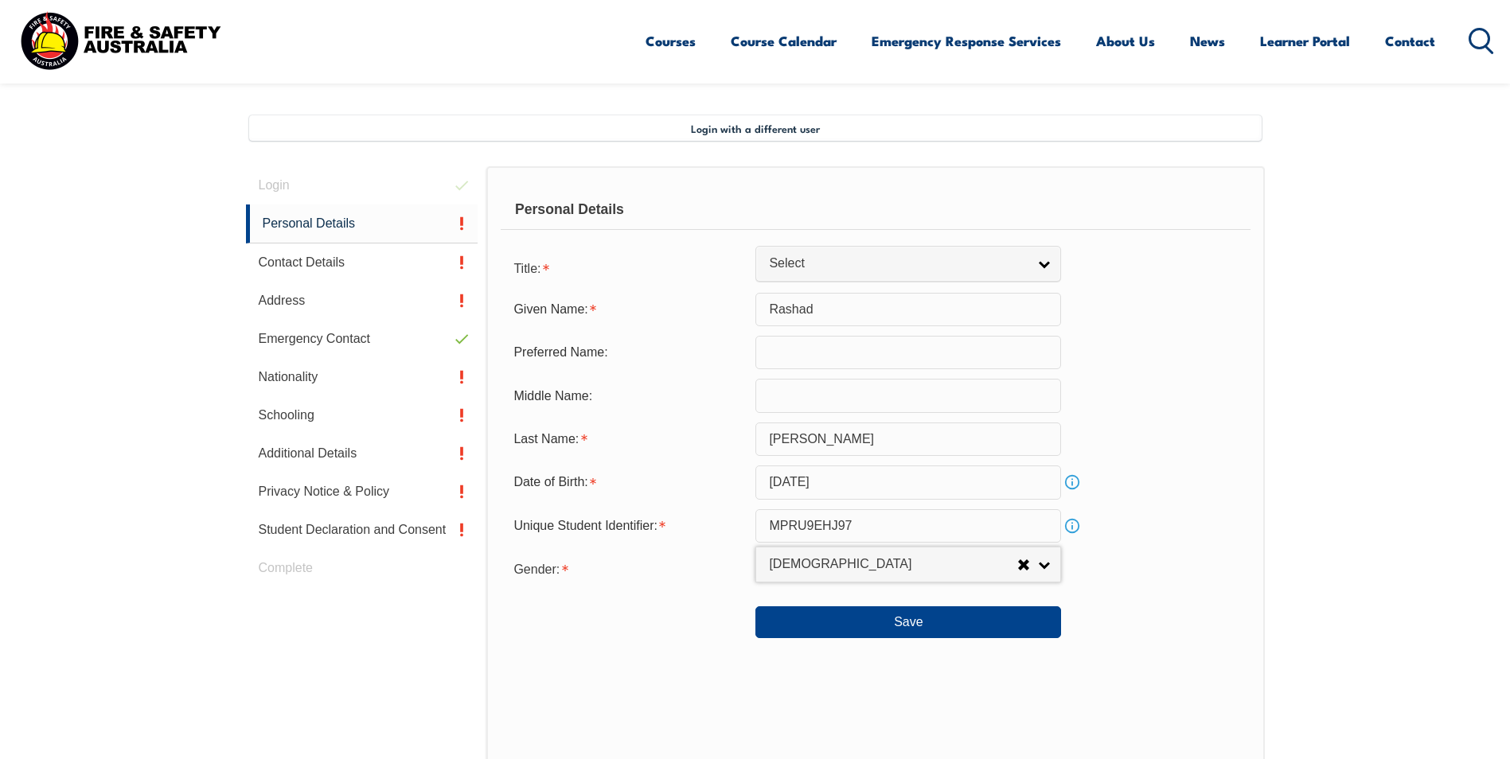
click at [694, 614] on div at bounding box center [628, 616] width 255 height 18
click at [856, 618] on button "Save" at bounding box center [908, 622] width 306 height 32
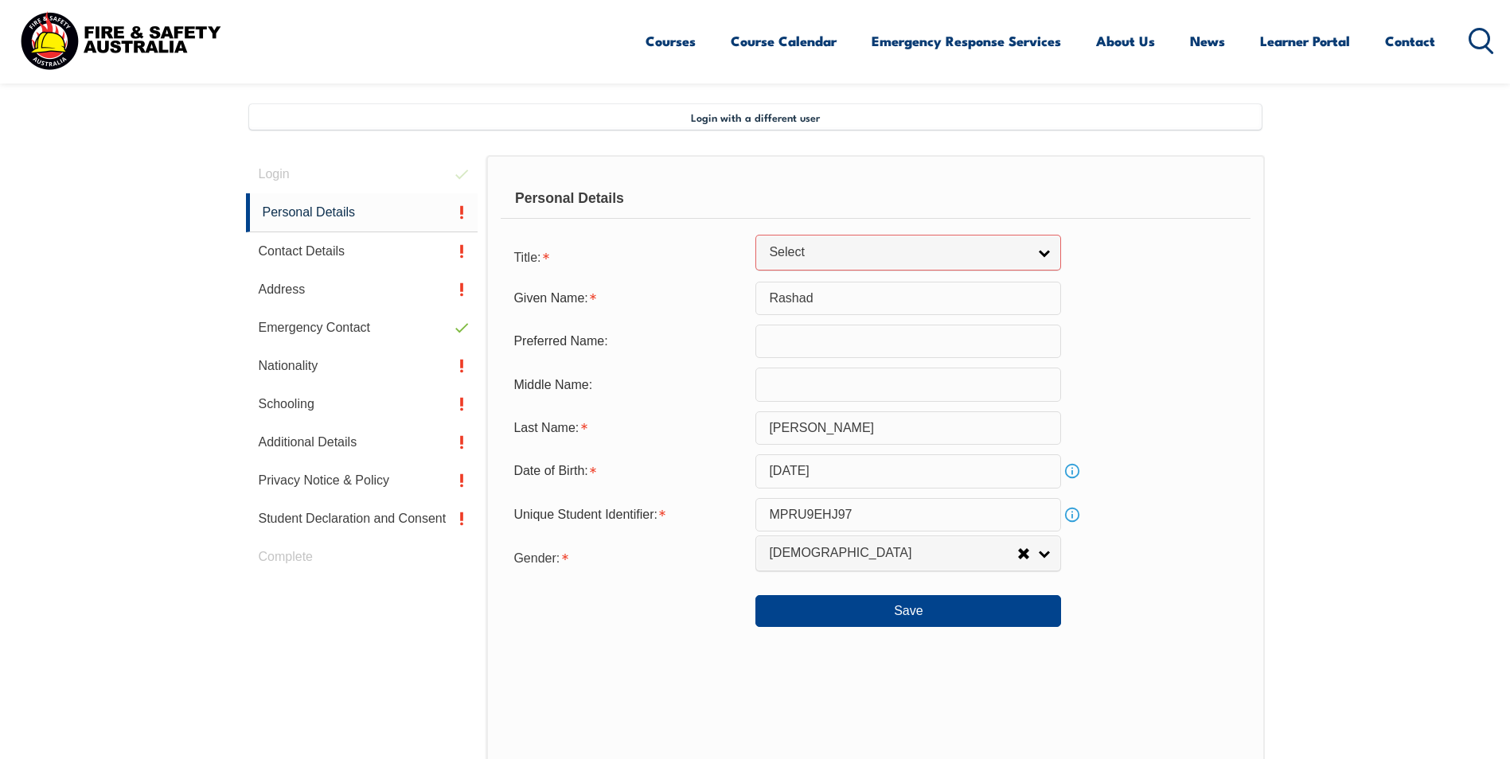
scroll to position [403, 0]
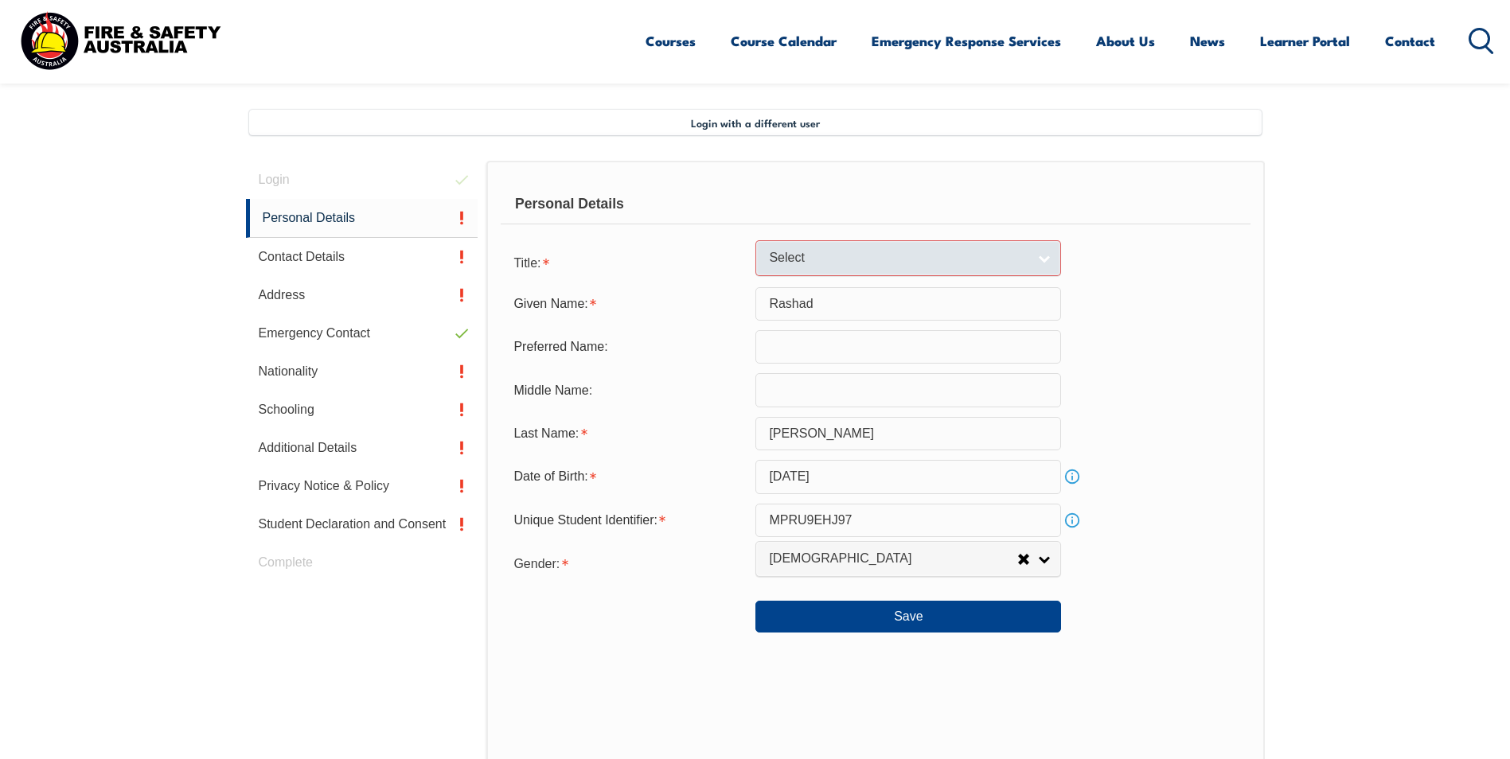
click at [783, 257] on span "Select" at bounding box center [898, 258] width 258 height 17
click at [825, 283] on li "Mr" at bounding box center [908, 285] width 298 height 20
select select "Mr"
click at [1308, 354] on section "Login with a different user Login Personal Details Contact Details Address Emer…" at bounding box center [755, 544] width 1510 height 983
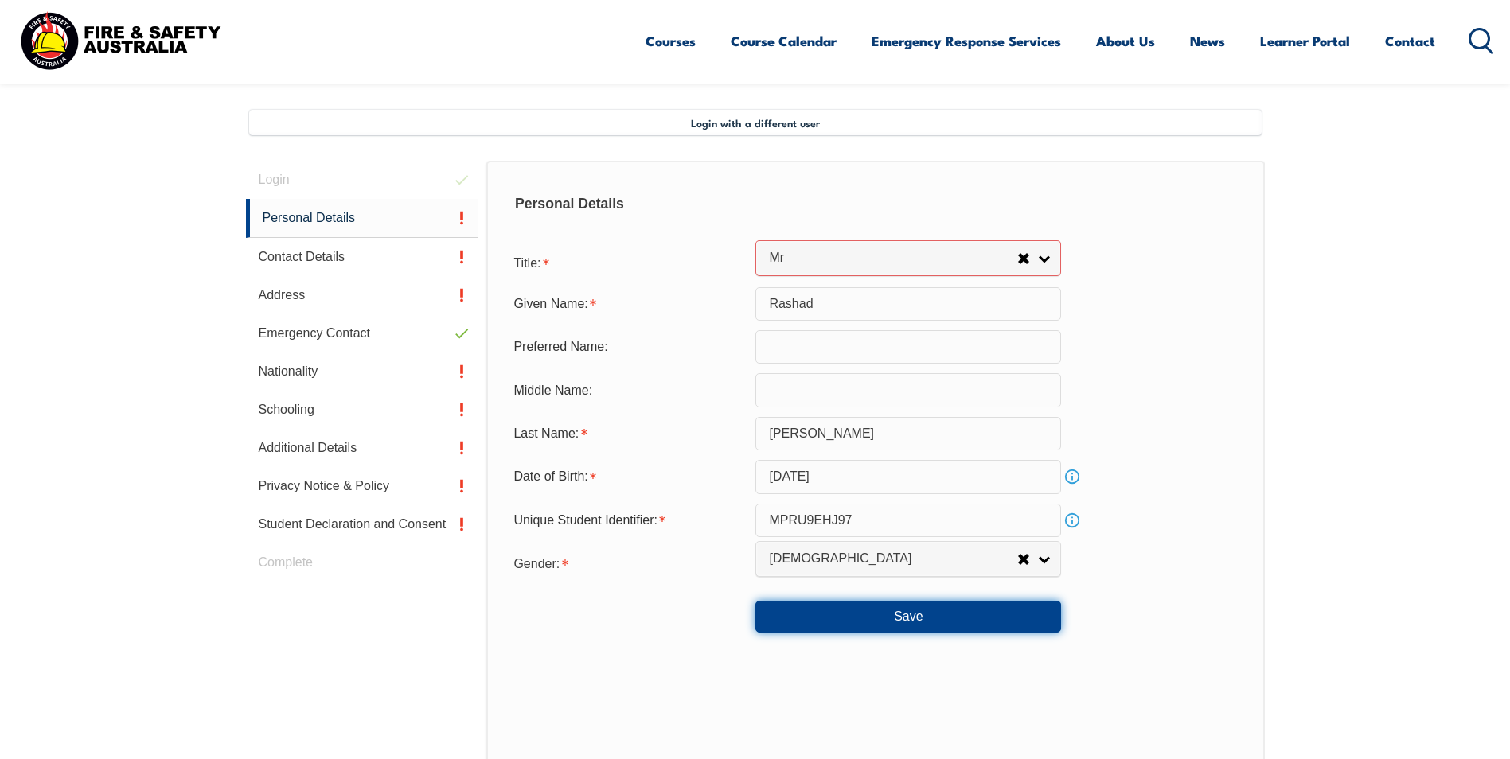
click at [934, 602] on button "Save" at bounding box center [908, 617] width 306 height 32
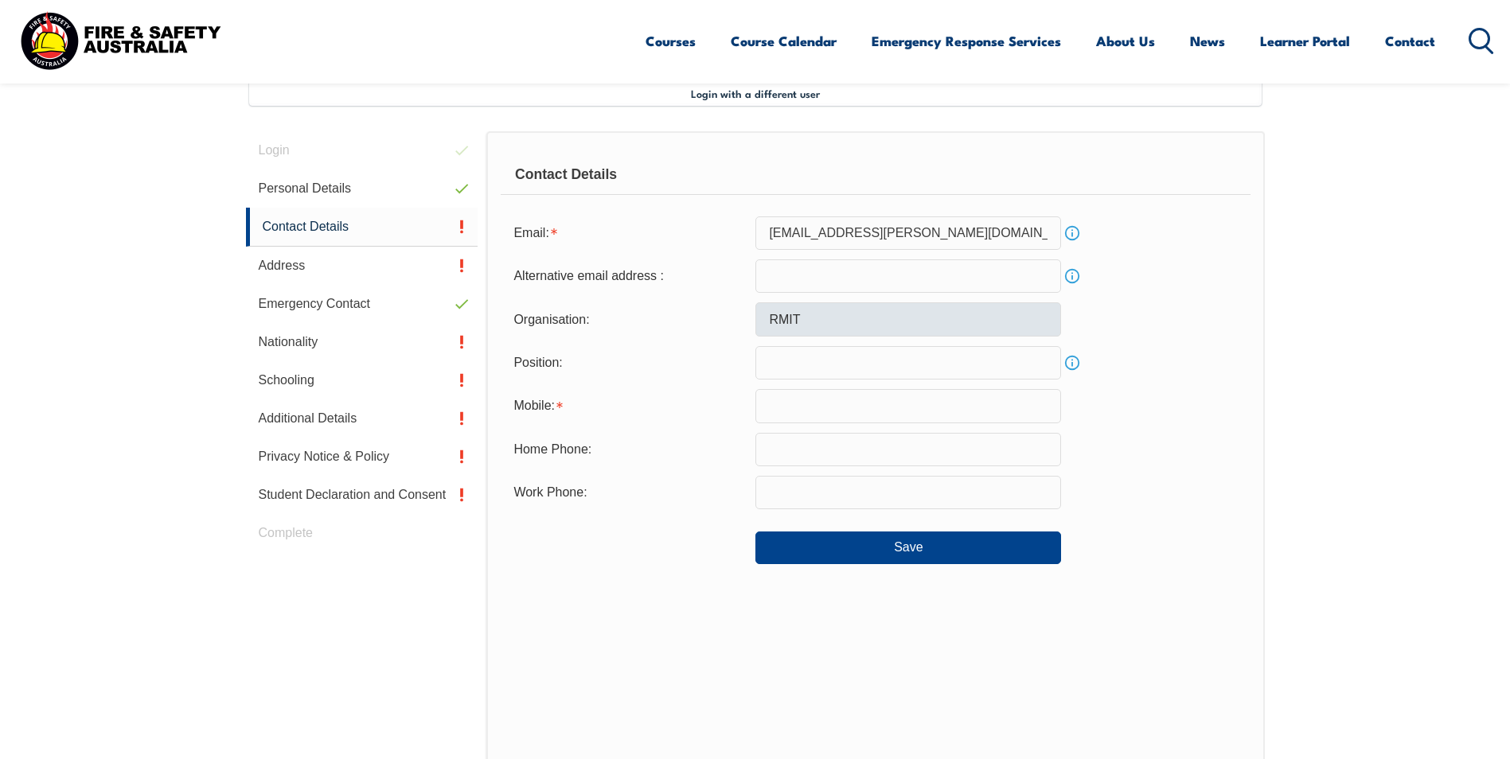
scroll to position [434, 0]
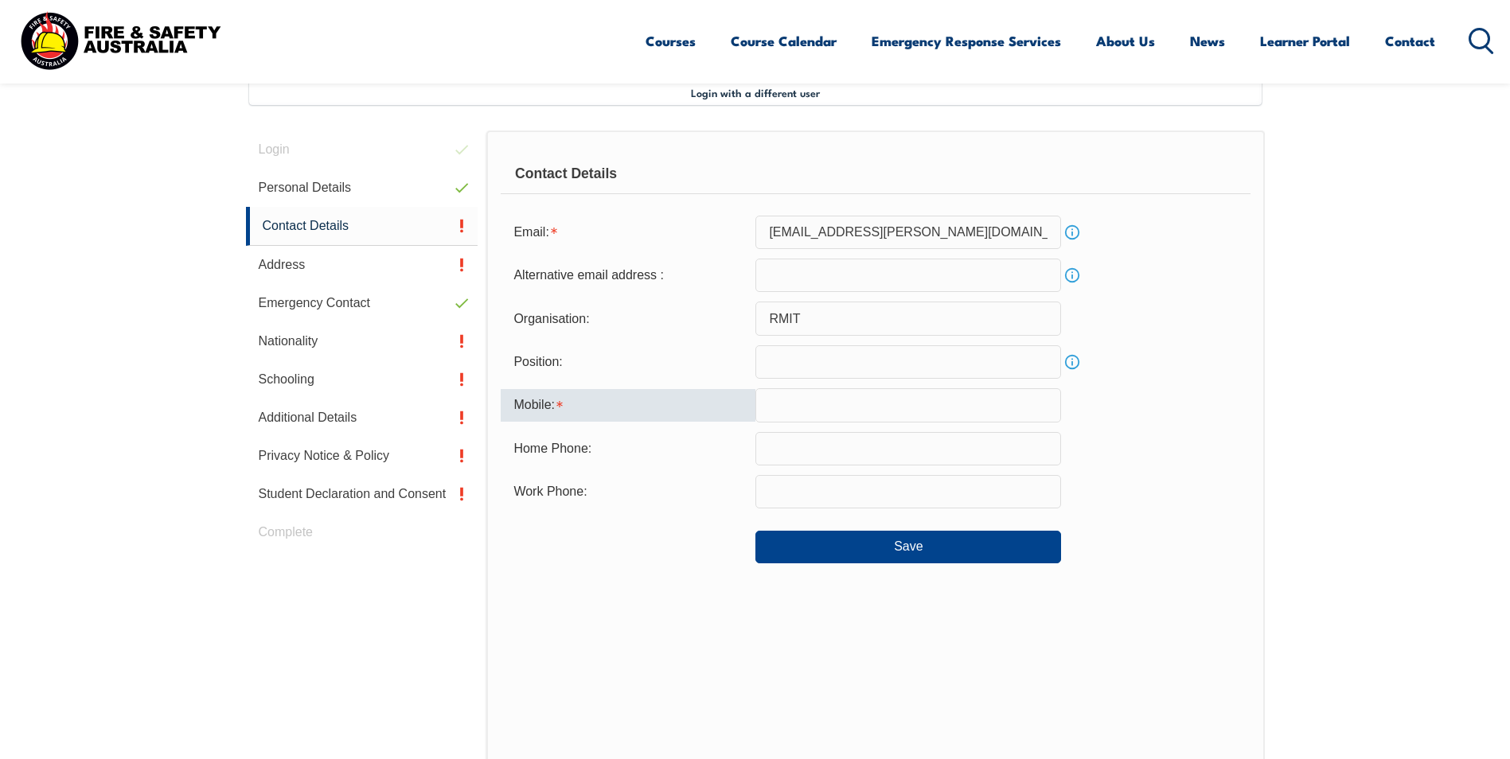
click at [805, 413] on input "text" at bounding box center [908, 404] width 306 height 33
type input "6"
type input "0406710484"
click at [522, 583] on div "Contact Details Email: rashad.kariuki@rmit.edu.au Info Alternative email addres…" at bounding box center [875, 461] width 778 height 661
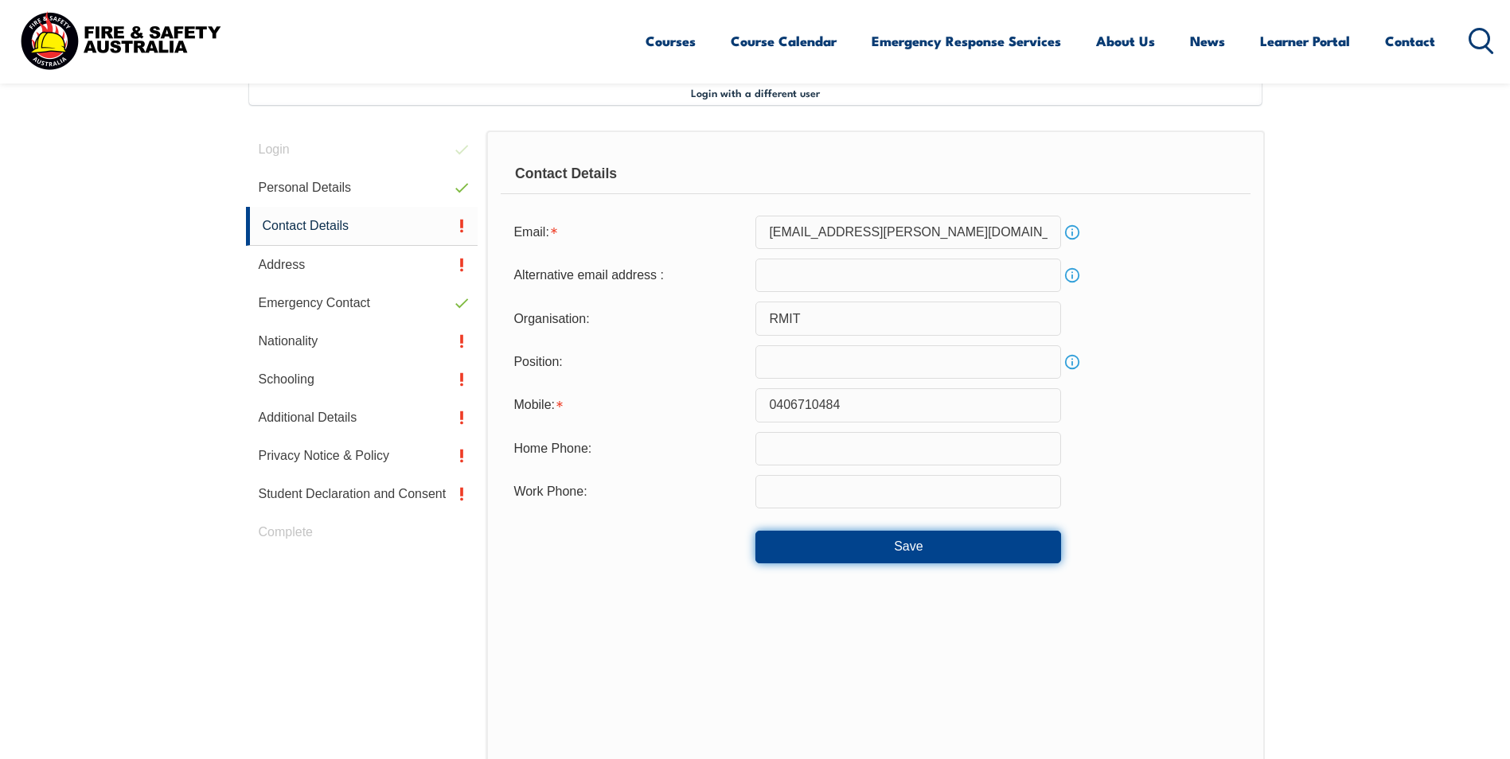
click at [905, 544] on button "Save" at bounding box center [908, 547] width 306 height 32
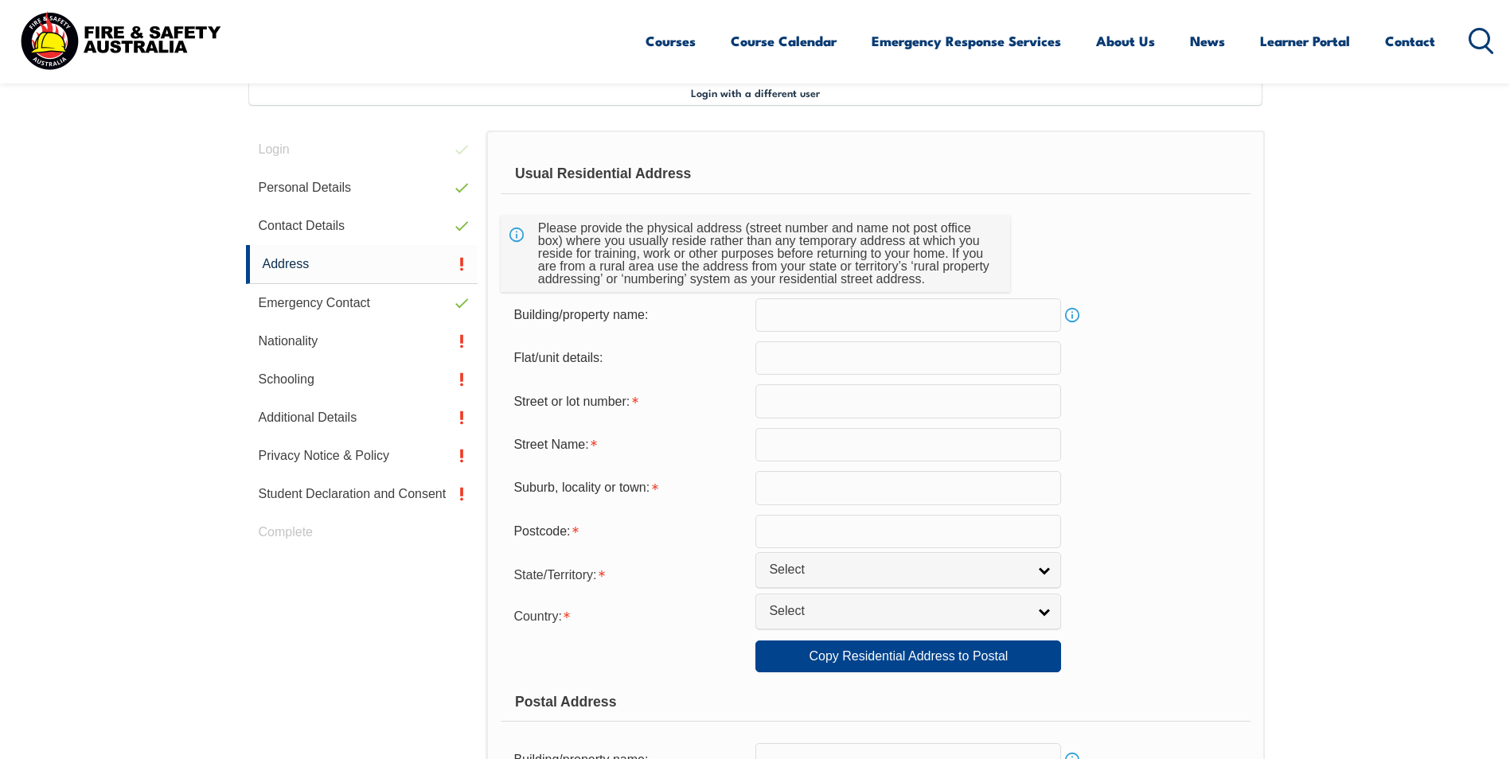
click at [949, 403] on input "text" at bounding box center [908, 400] width 306 height 33
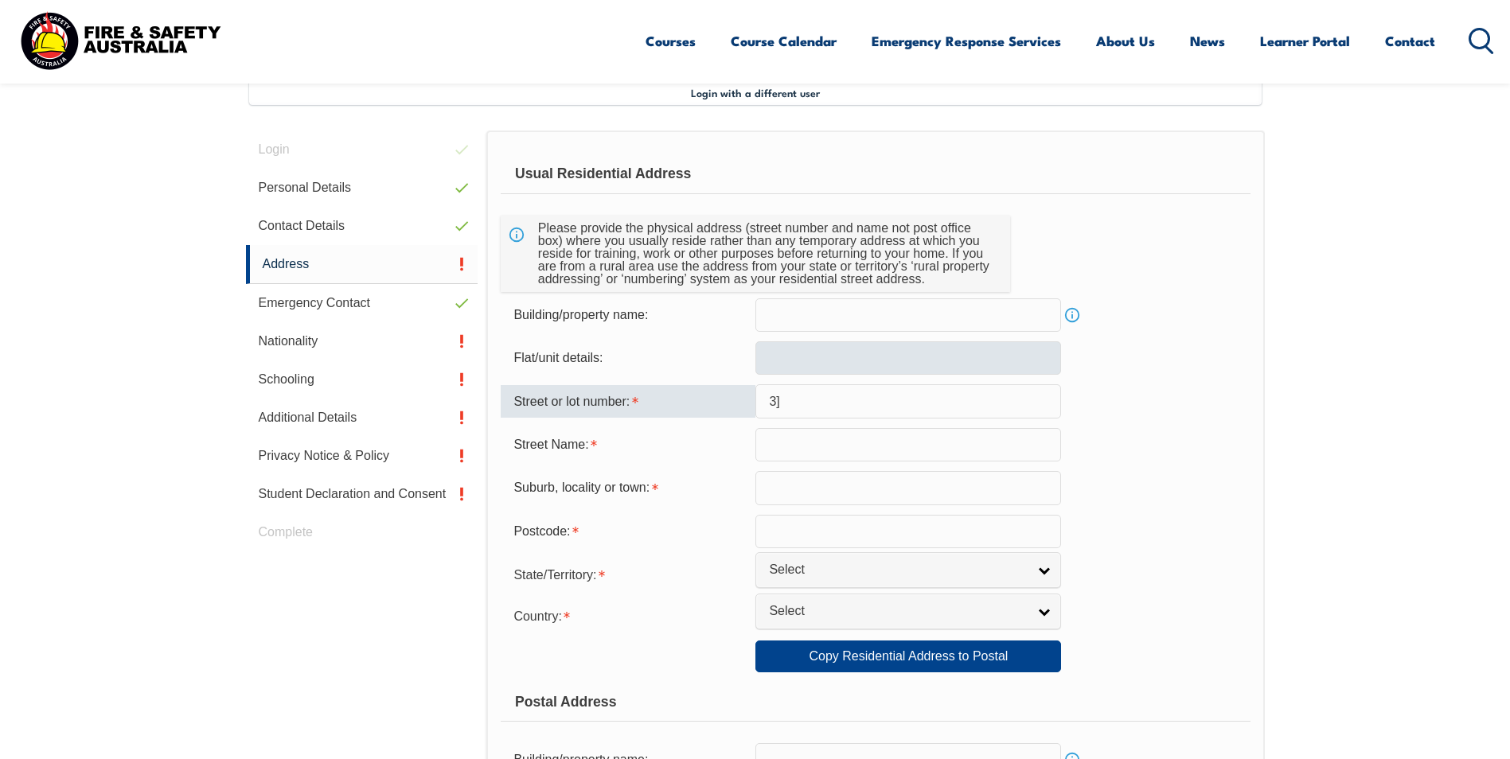
type input "3"
type input "3/100"
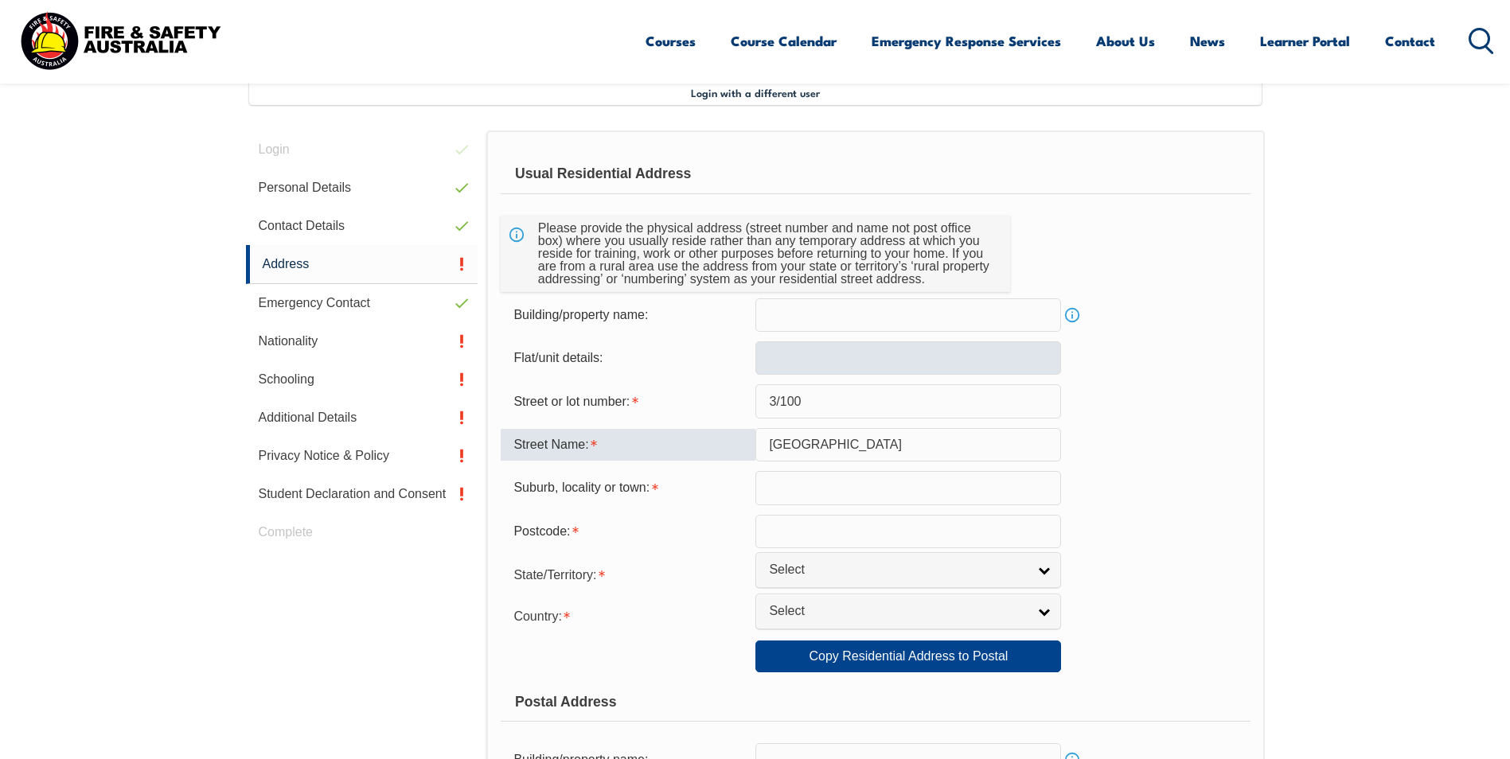
type input "barkers road"
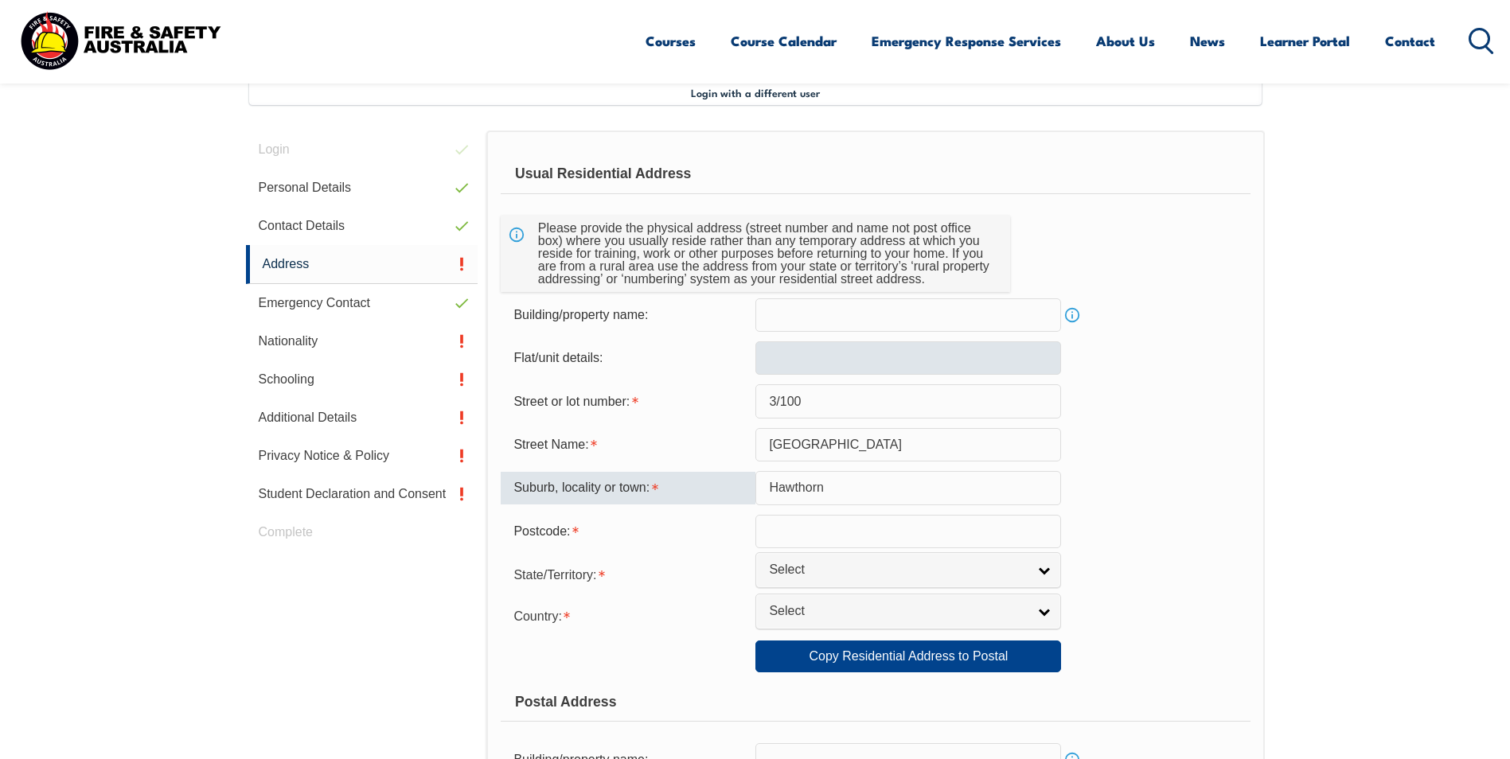
type input "Hawthorn"
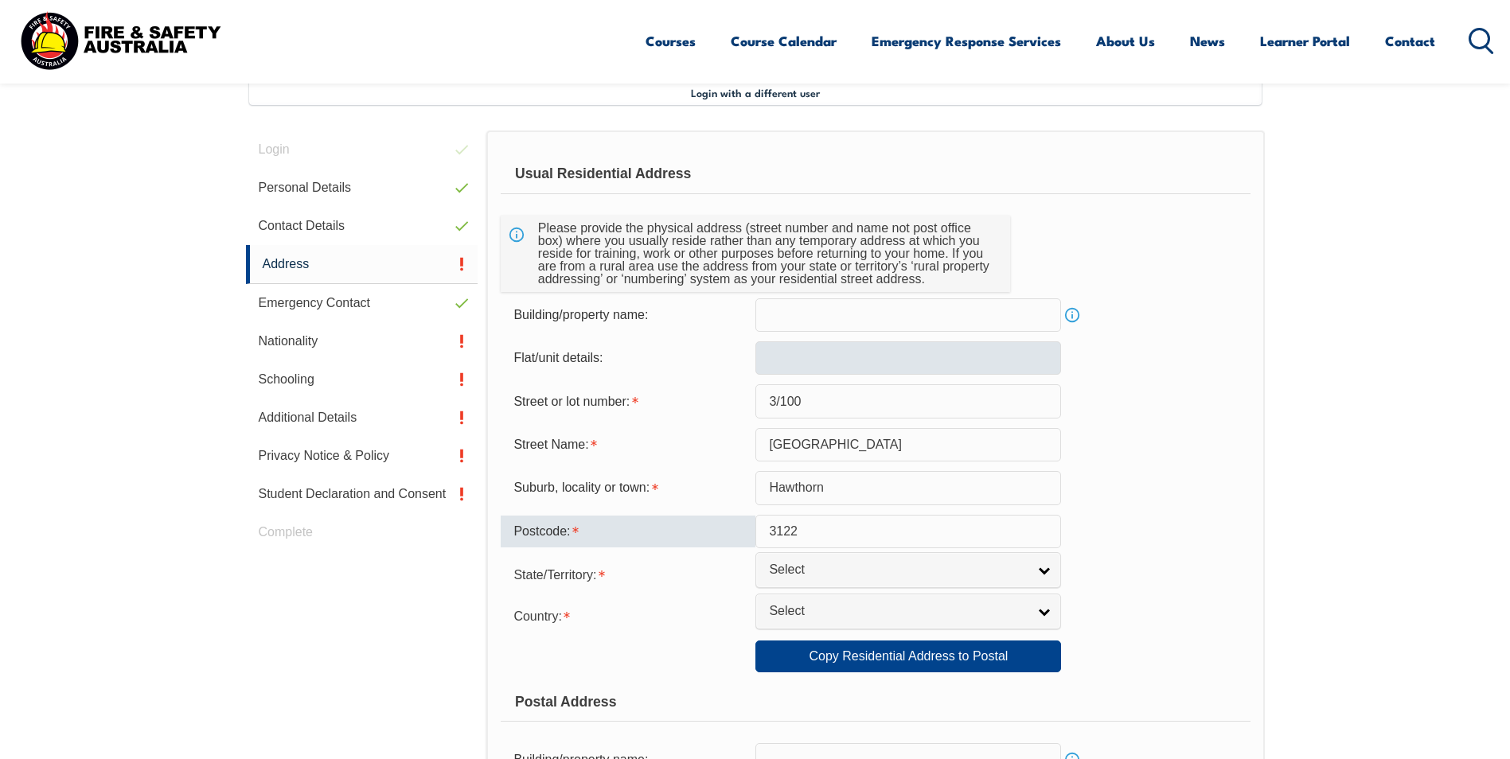
type input "3122"
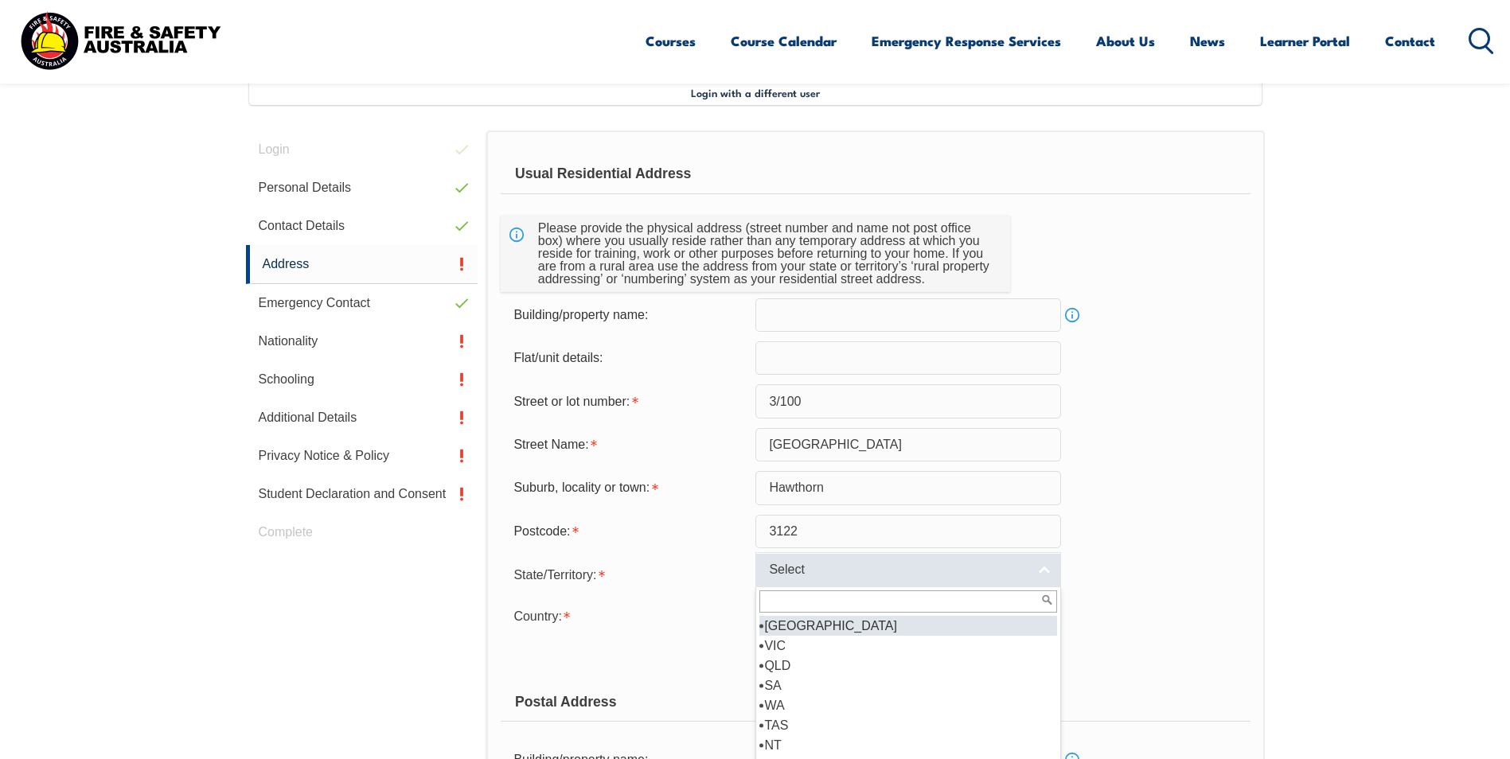
click at [803, 568] on span "Select" at bounding box center [898, 570] width 258 height 17
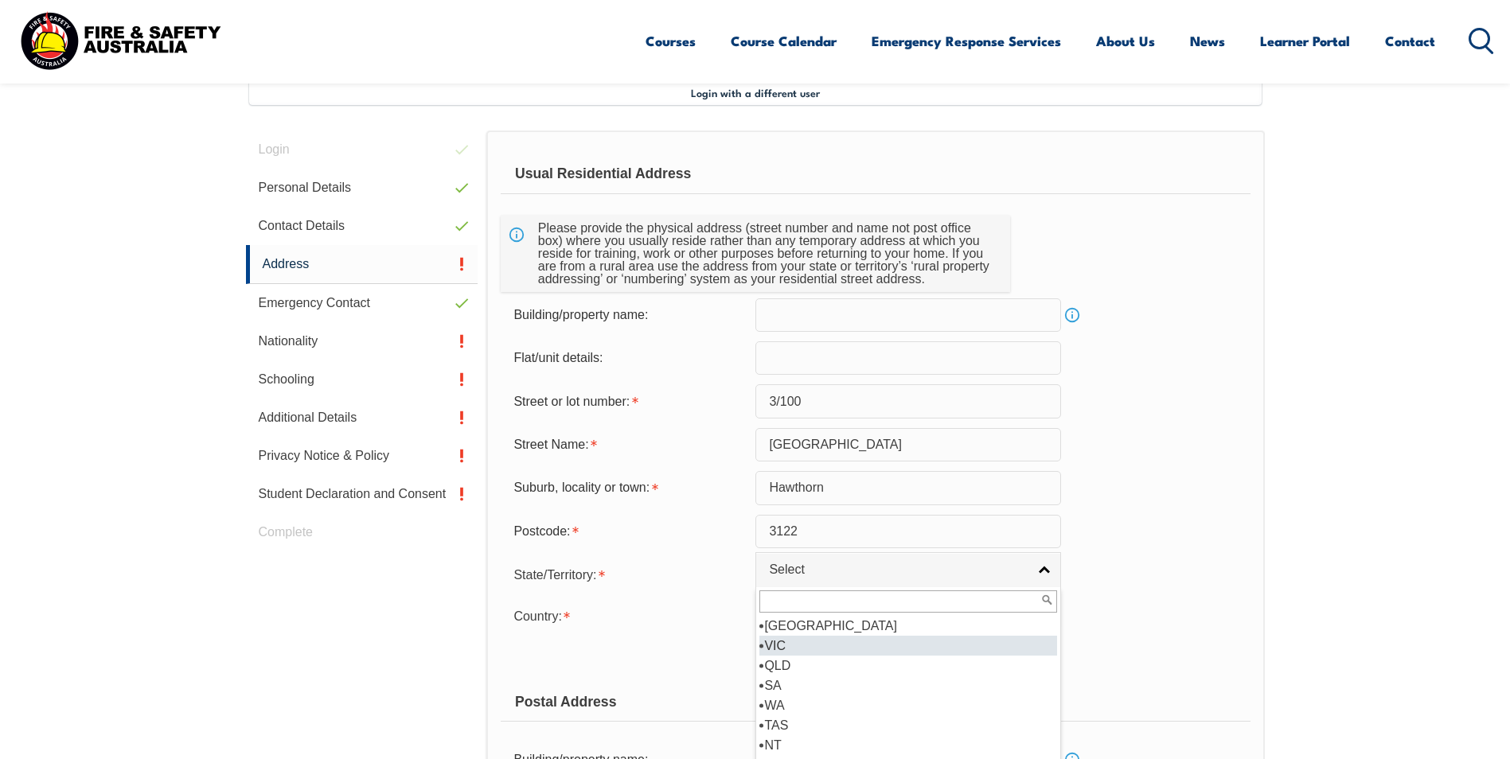
click at [809, 651] on li "VIC" at bounding box center [908, 646] width 298 height 20
select select "VIC"
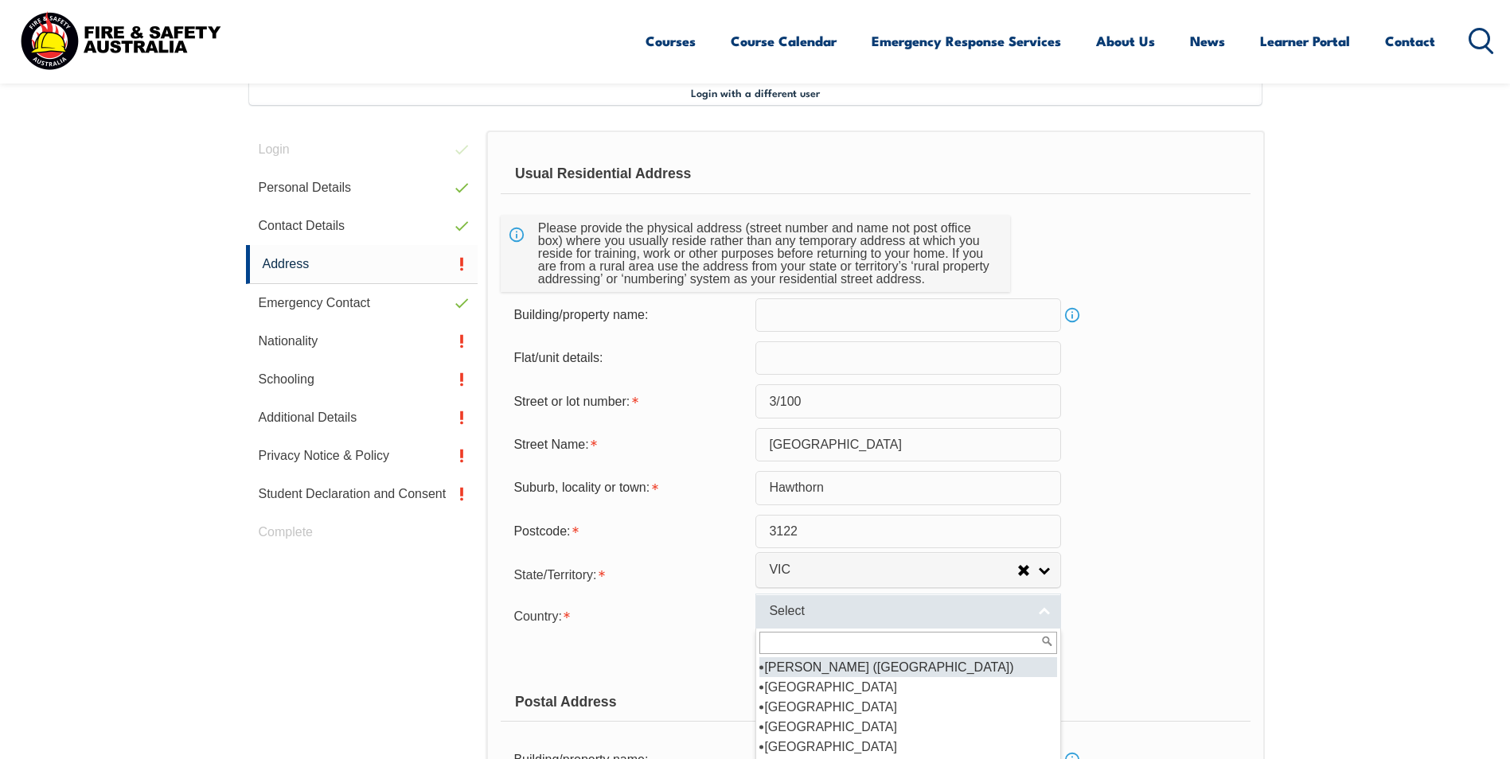
click at [801, 616] on span "Select" at bounding box center [898, 611] width 258 height 17
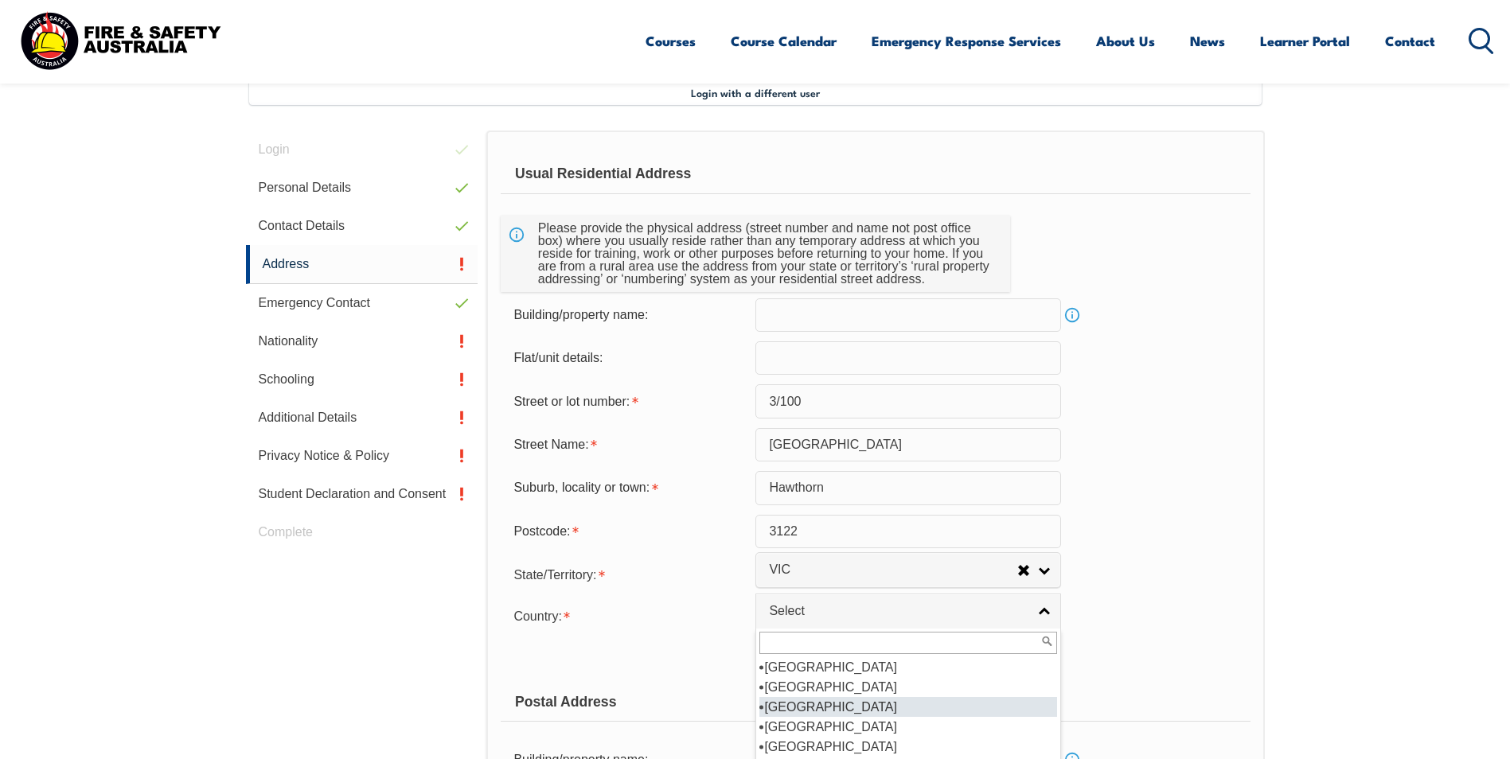
scroll to position [239, 0]
click at [891, 682] on li "[GEOGRAPHIC_DATA]" at bounding box center [908, 687] width 298 height 20
select select "1101"
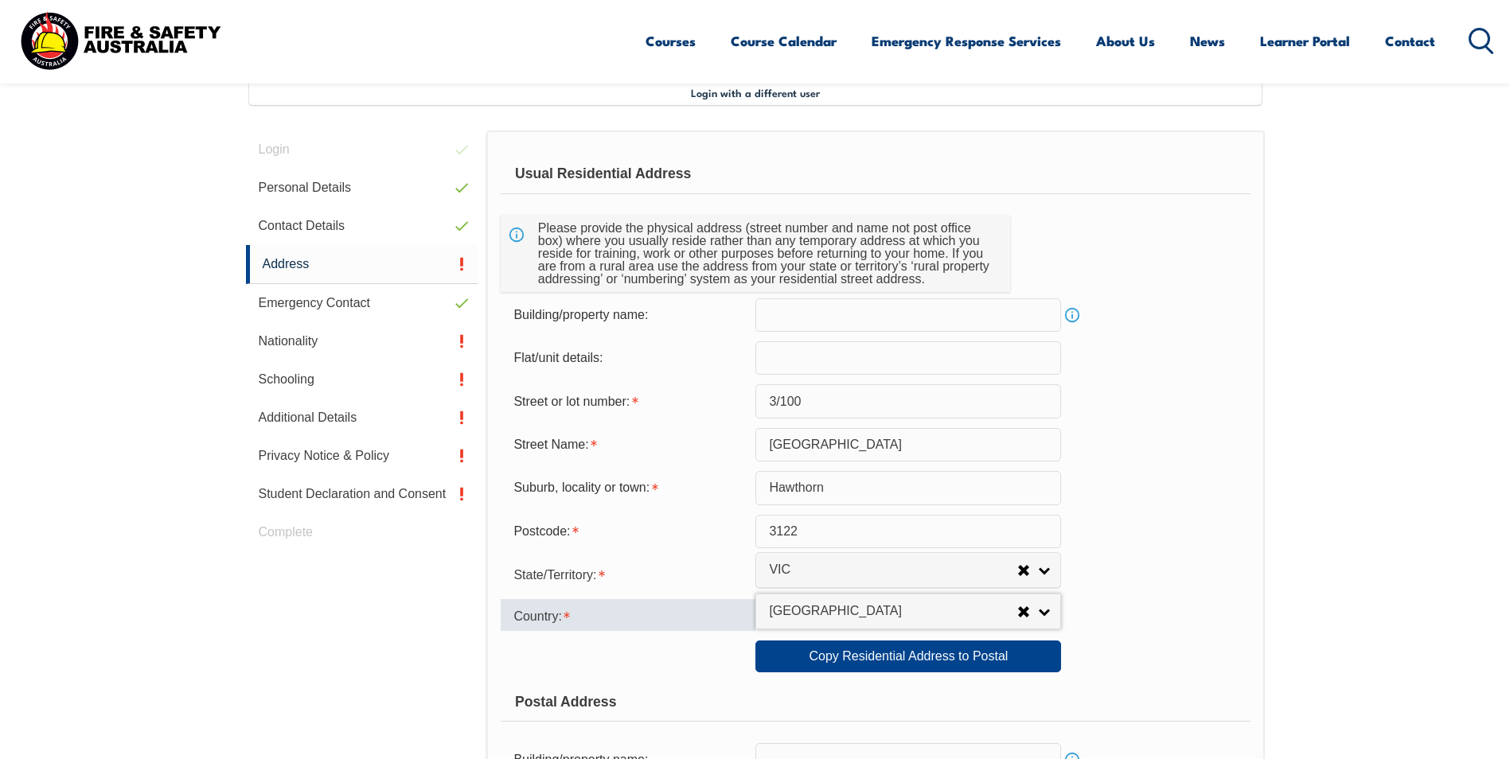
click at [656, 609] on div "Country:" at bounding box center [628, 615] width 255 height 32
click at [655, 674] on form "Usual Residential Address Please provide the physical address (street number an…" at bounding box center [875, 663] width 749 height 1019
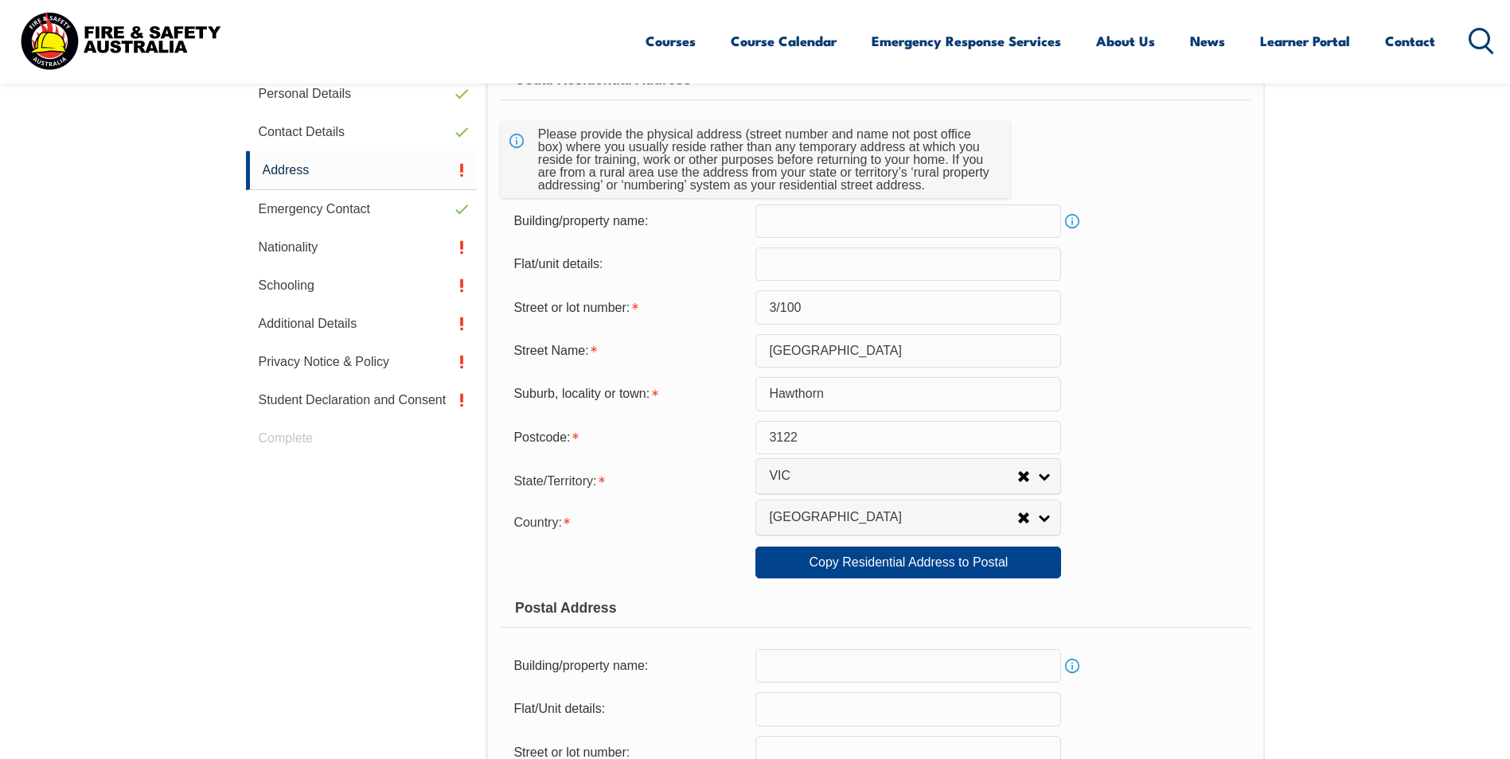
scroll to position [672, 0]
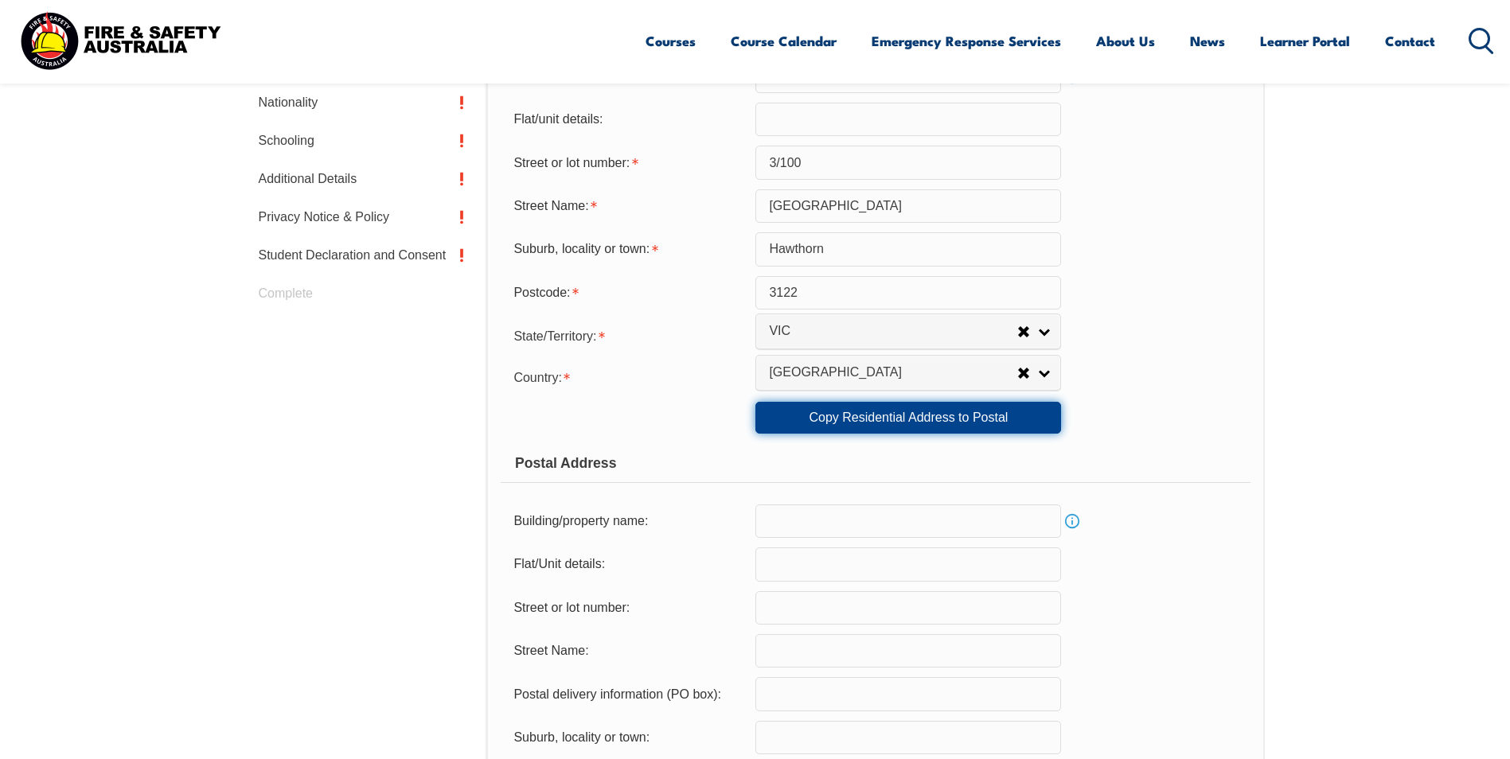
click at [844, 425] on link "Copy Residential Address to Postal" at bounding box center [908, 418] width 306 height 32
type input "3/100"
type input "barkers road"
type input "Hawthorn"
select select "VIC"
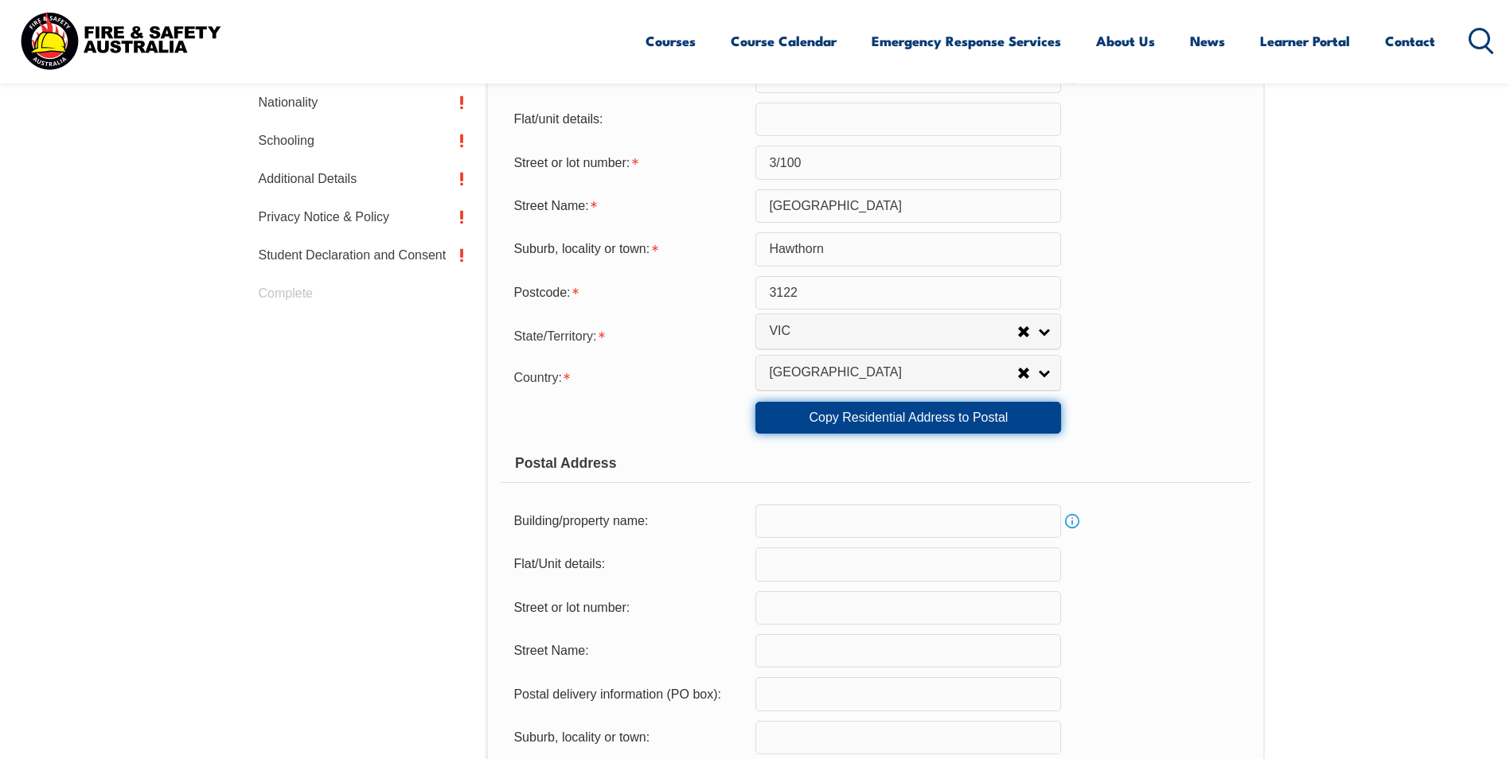
type input "3122"
select select "1101"
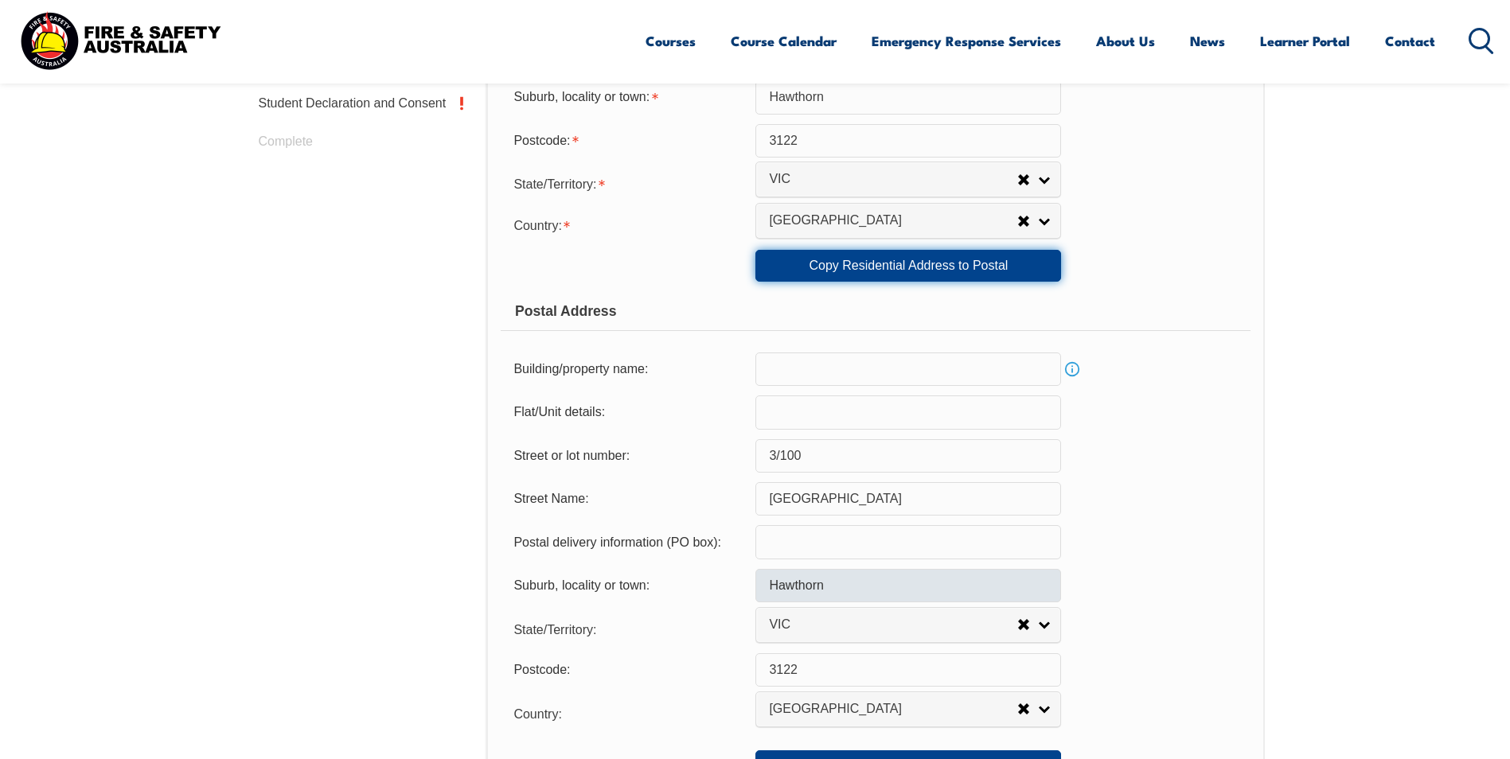
scroll to position [911, 0]
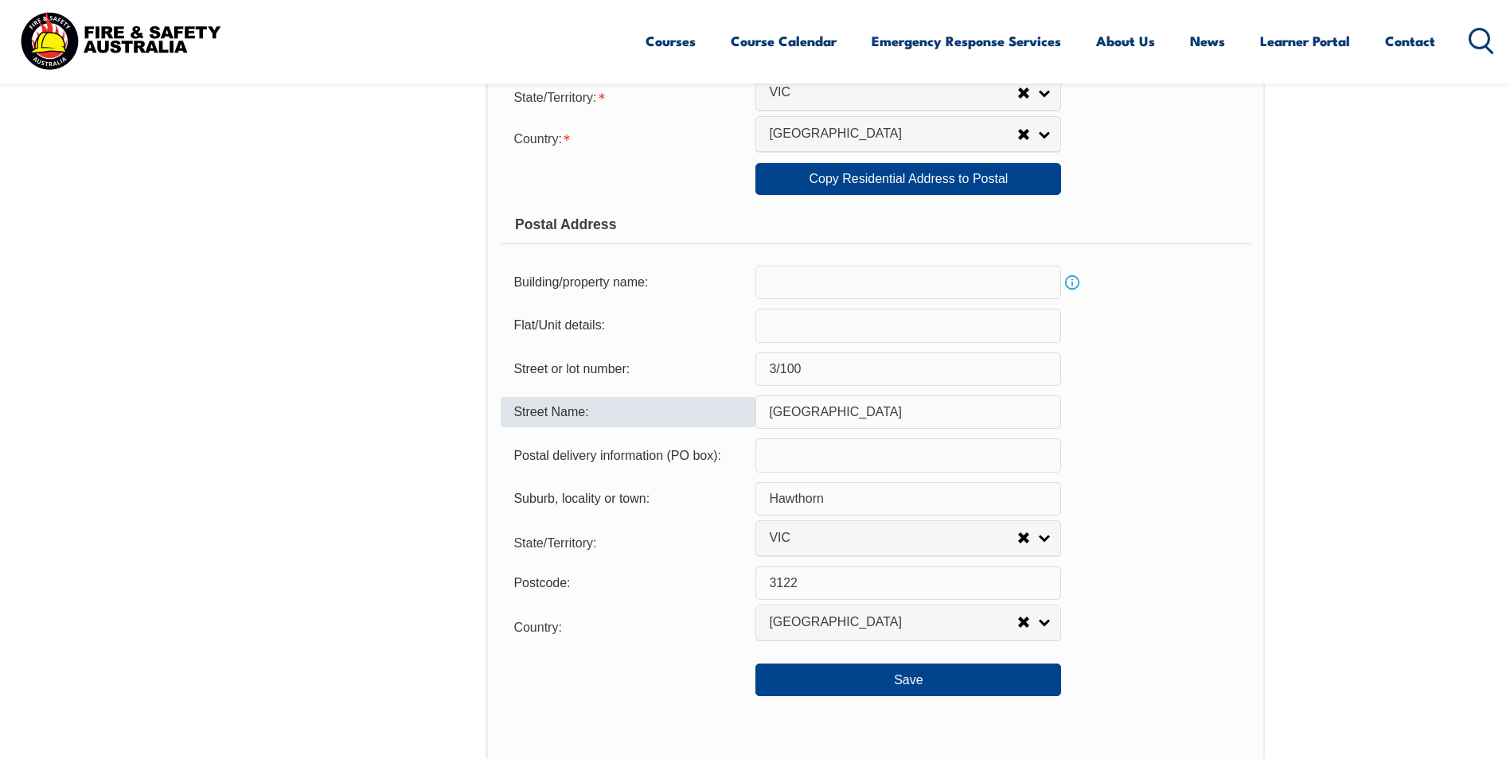
drag, startPoint x: 1022, startPoint y: 372, endPoint x: 598, endPoint y: 423, distance: 427.1
click at [602, 423] on form "Usual Residential Address Please provide the physical address (street number an…" at bounding box center [875, 186] width 749 height 1019
drag, startPoint x: 879, startPoint y: 405, endPoint x: 520, endPoint y: 424, distance: 360.2
click at [664, 405] on div "Street Name: barkers road" at bounding box center [875, 412] width 749 height 33
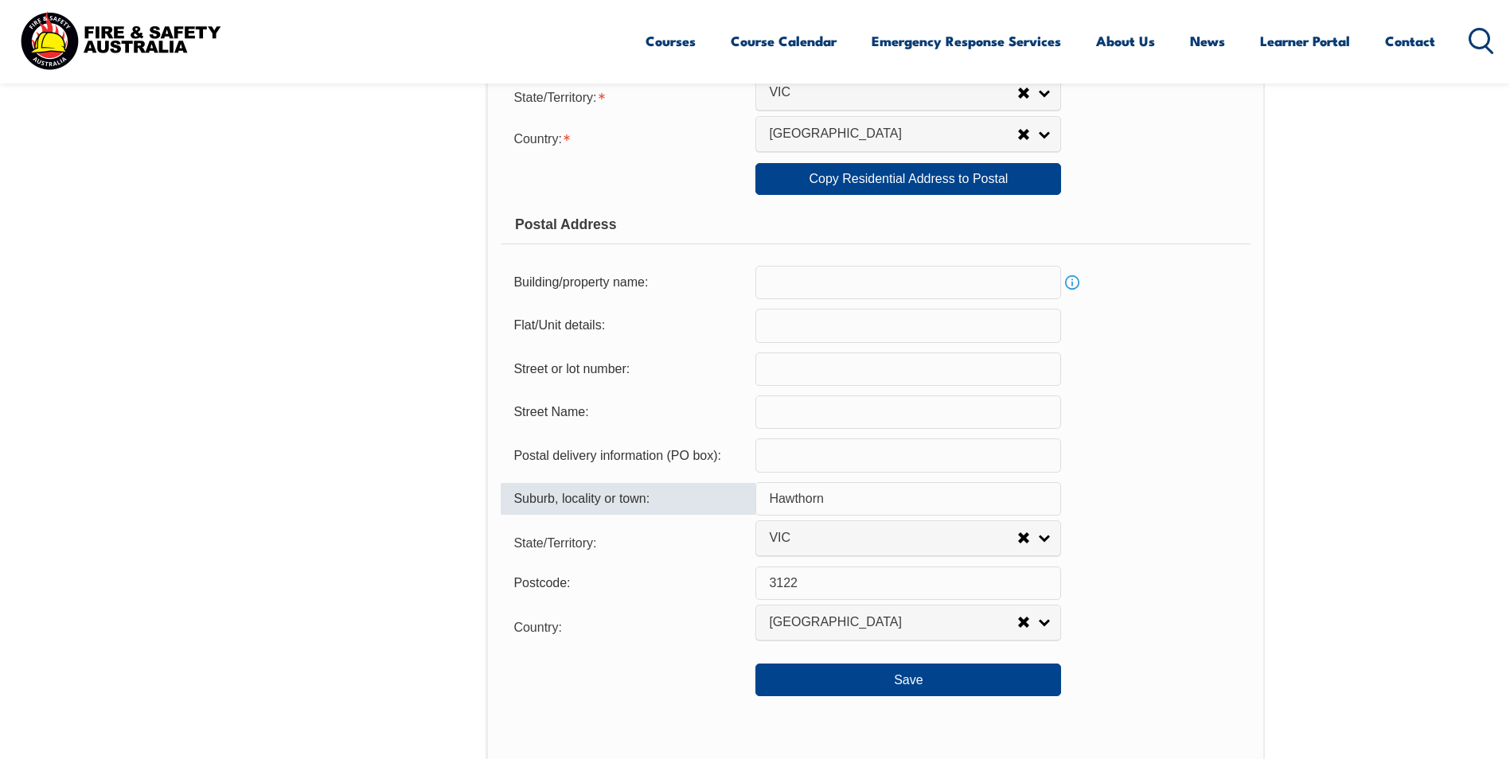
drag, startPoint x: 910, startPoint y: 509, endPoint x: 614, endPoint y: 516, distance: 296.1
click at [656, 516] on div "Suburb, locality or town: Hawthorn" at bounding box center [875, 498] width 749 height 33
select select
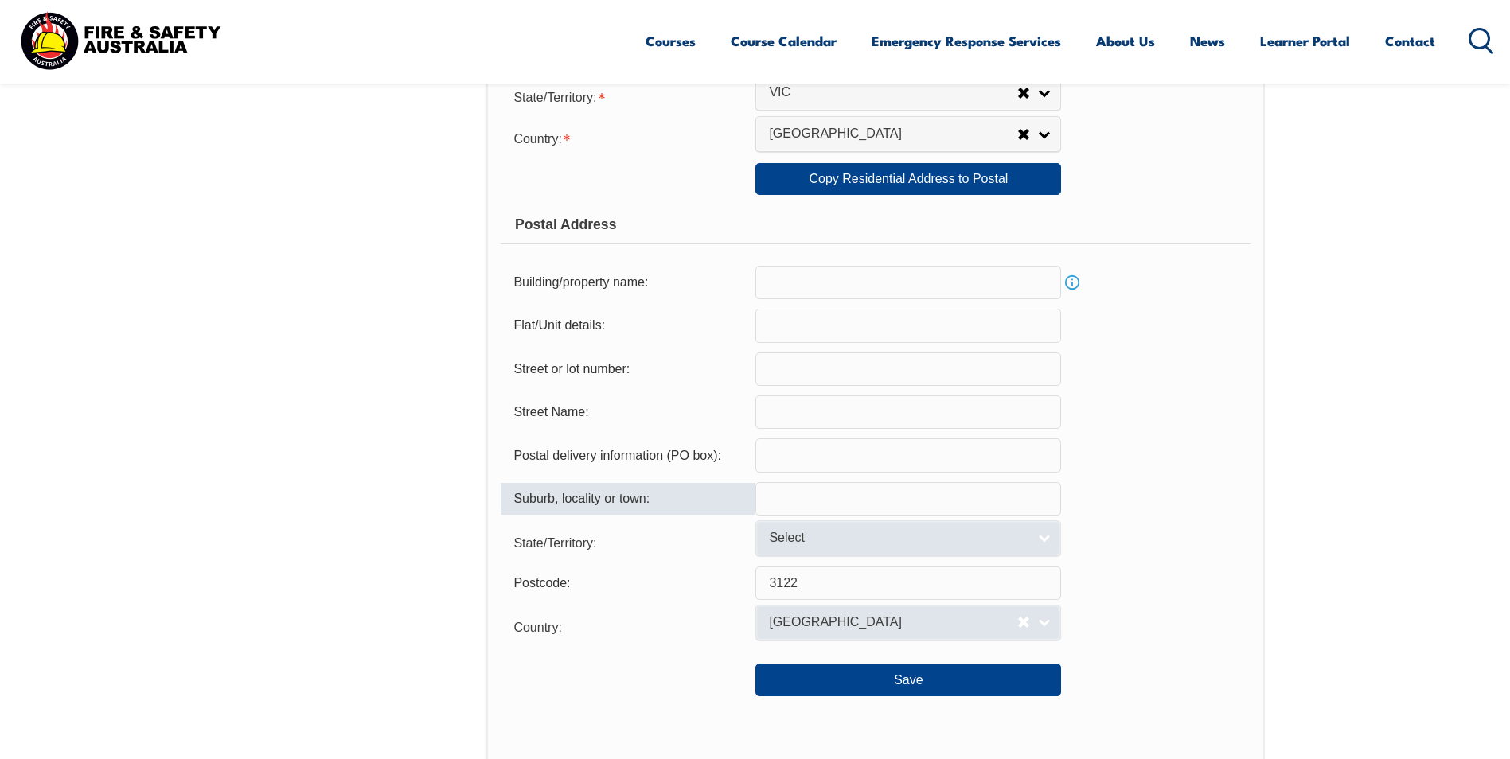
select select
click at [1214, 626] on div "Country: Adelie Land (France) Afghanistan Aland Islands Albania Algeria Andorra…" at bounding box center [875, 626] width 749 height 32
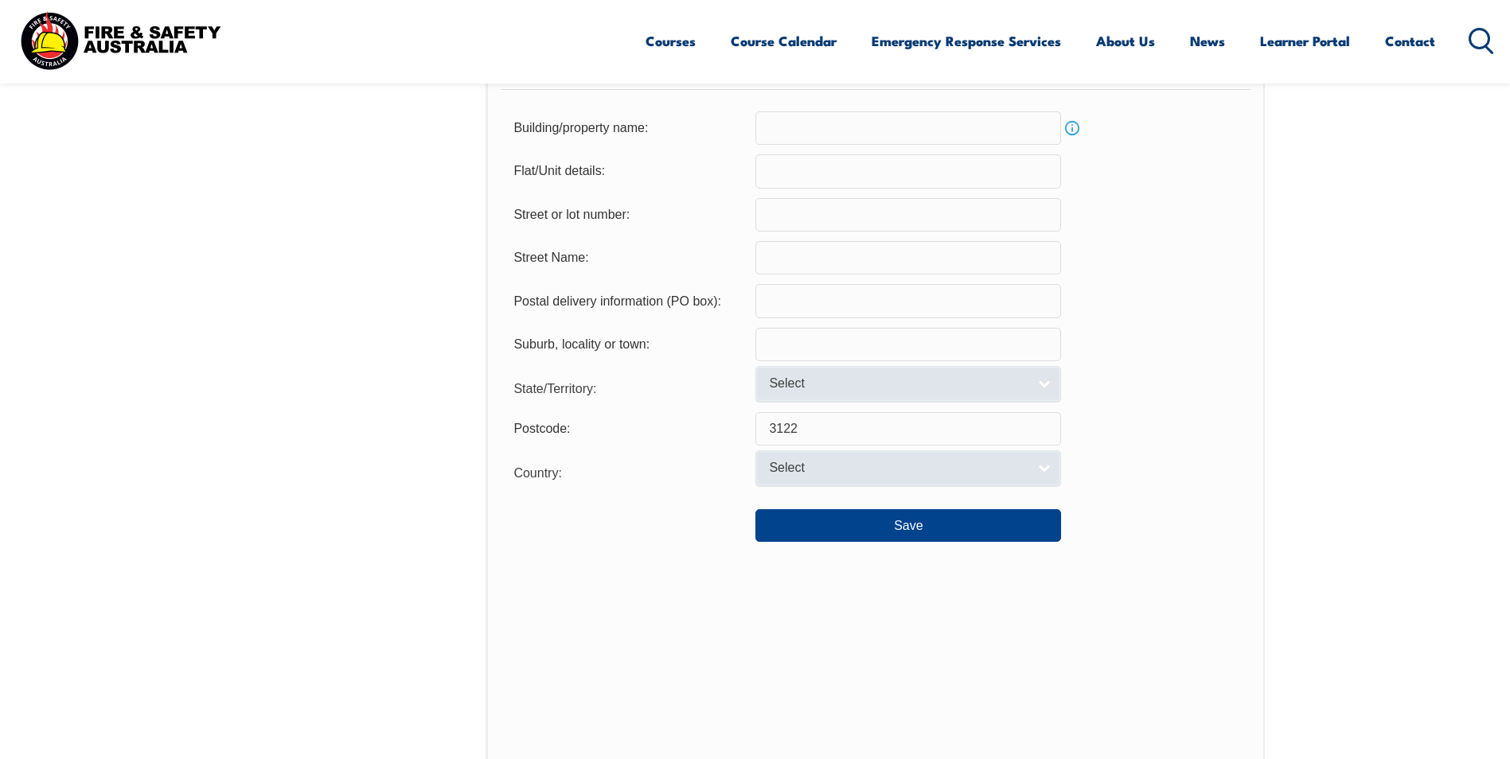
scroll to position [1150, 0]
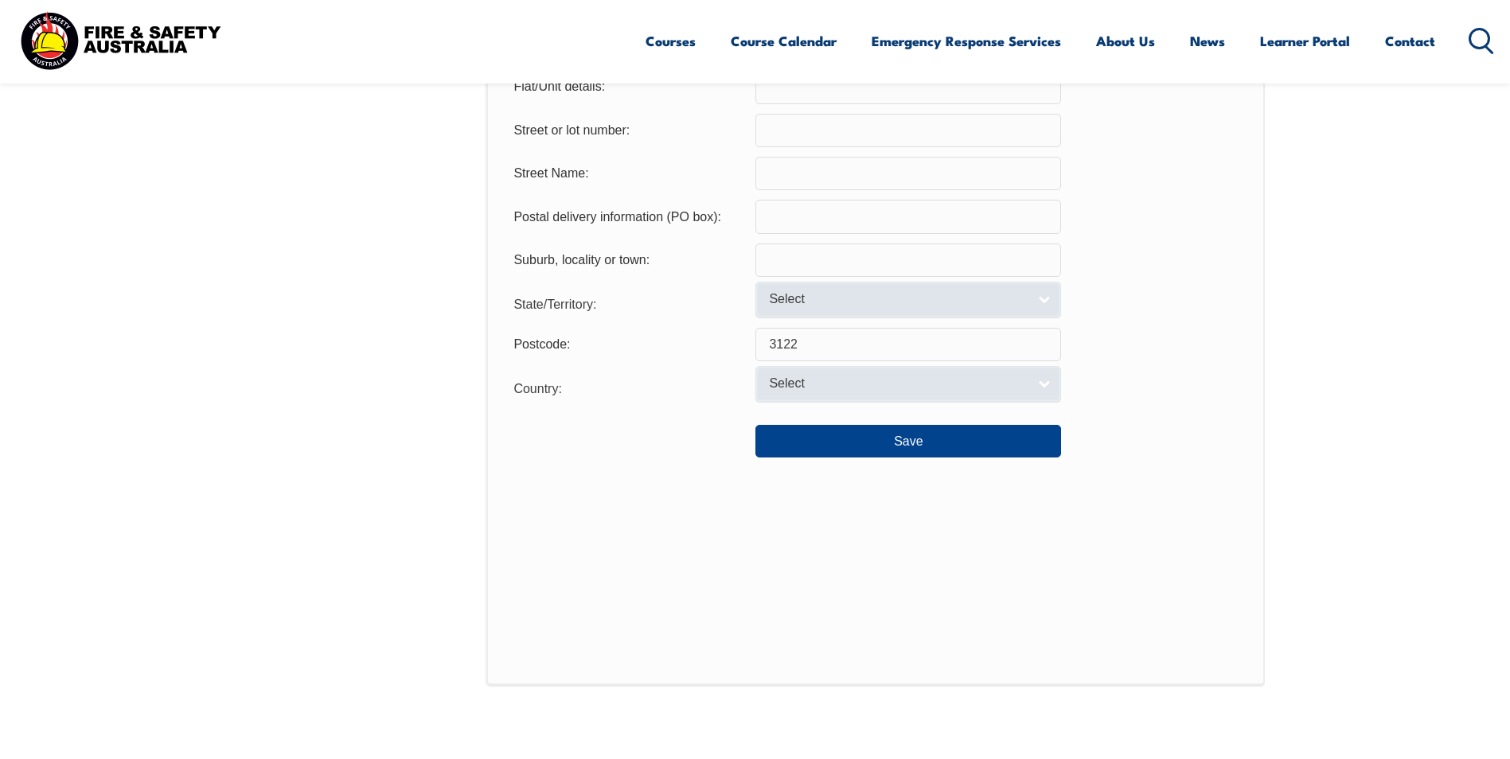
click at [931, 458] on div "Usual Residential Address Please provide the physical address (street number an…" at bounding box center [875, 49] width 778 height 1271
click at [931, 449] on button "Save" at bounding box center [908, 441] width 306 height 32
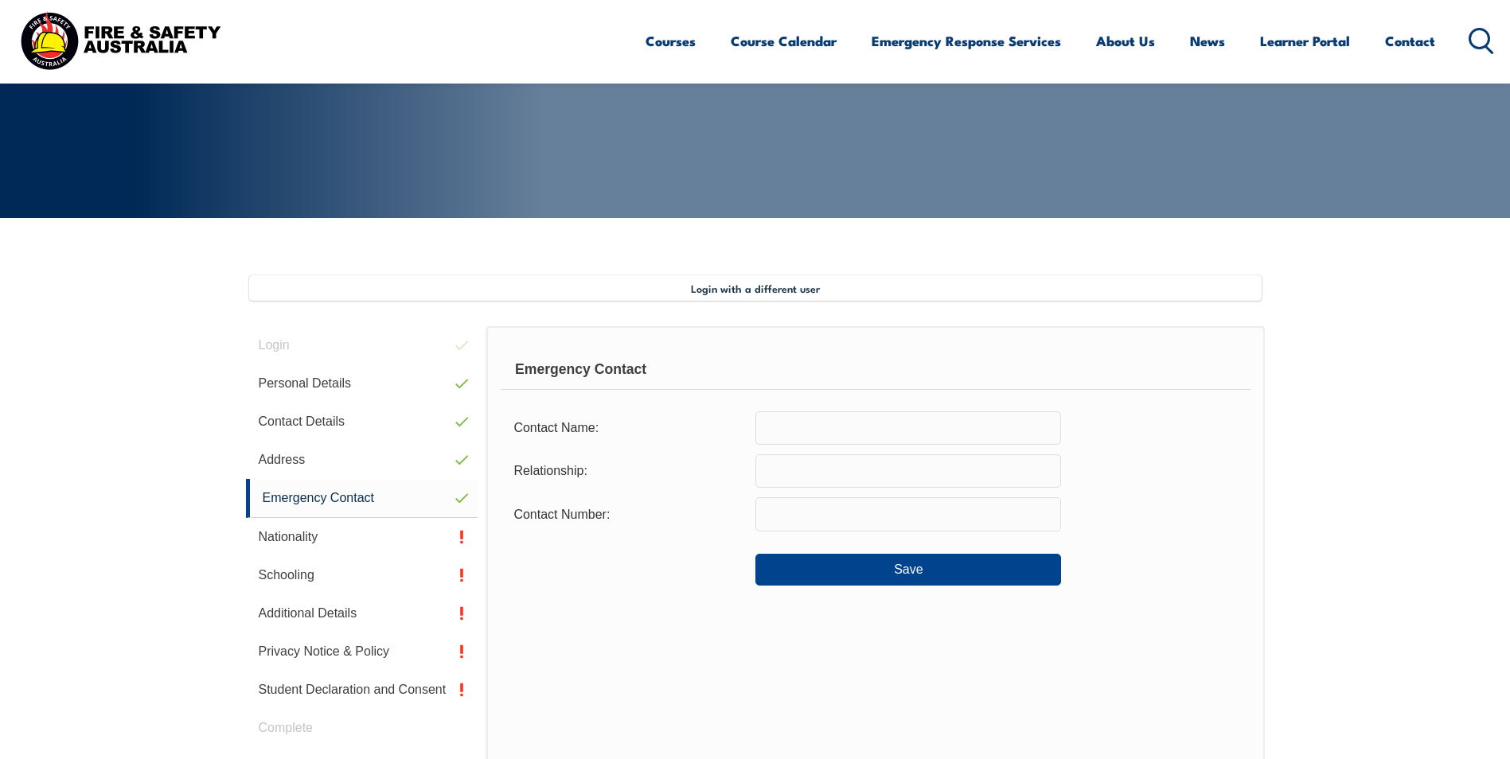
scroll to position [276, 0]
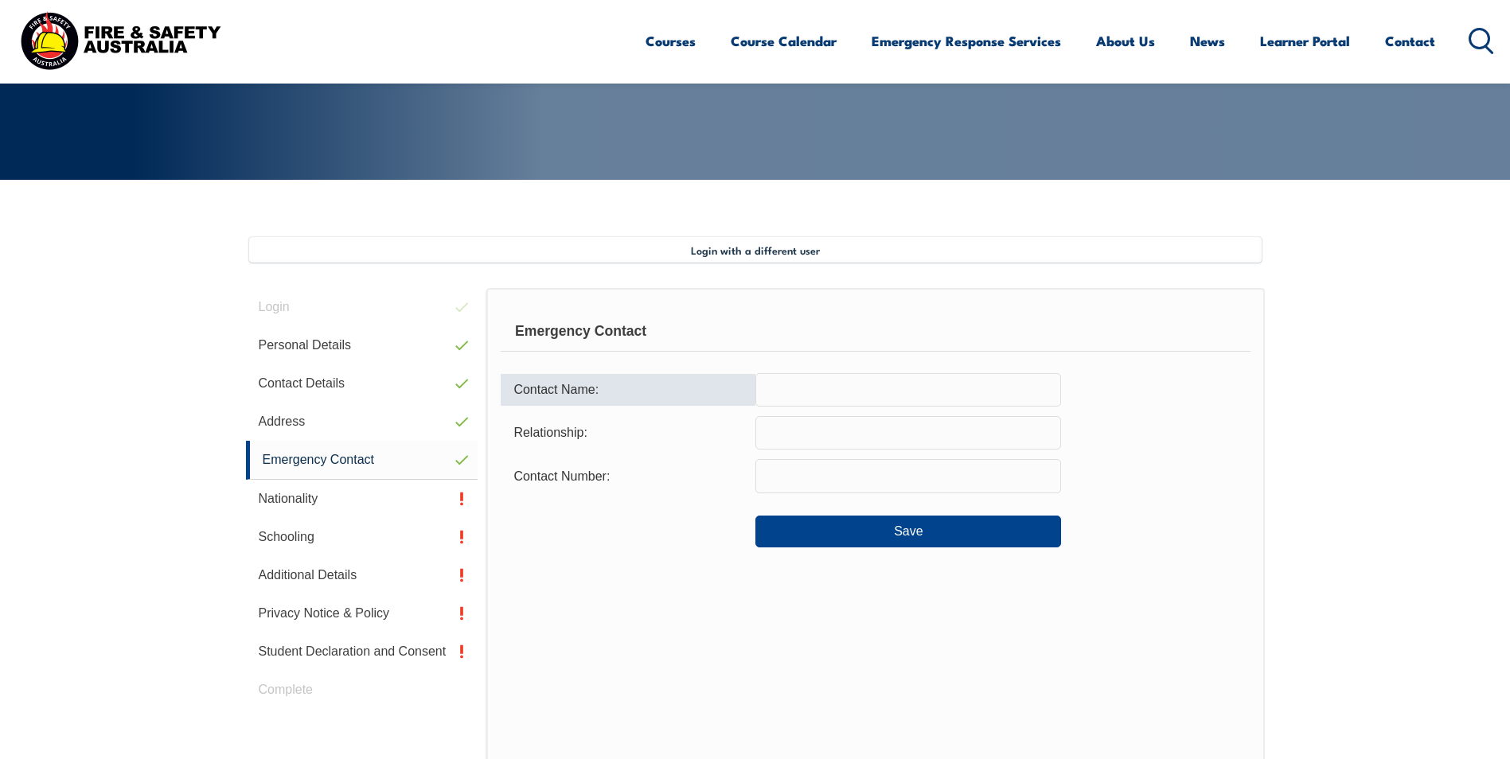
click at [871, 377] on input "text" at bounding box center [908, 389] width 306 height 33
type input "0432468990"
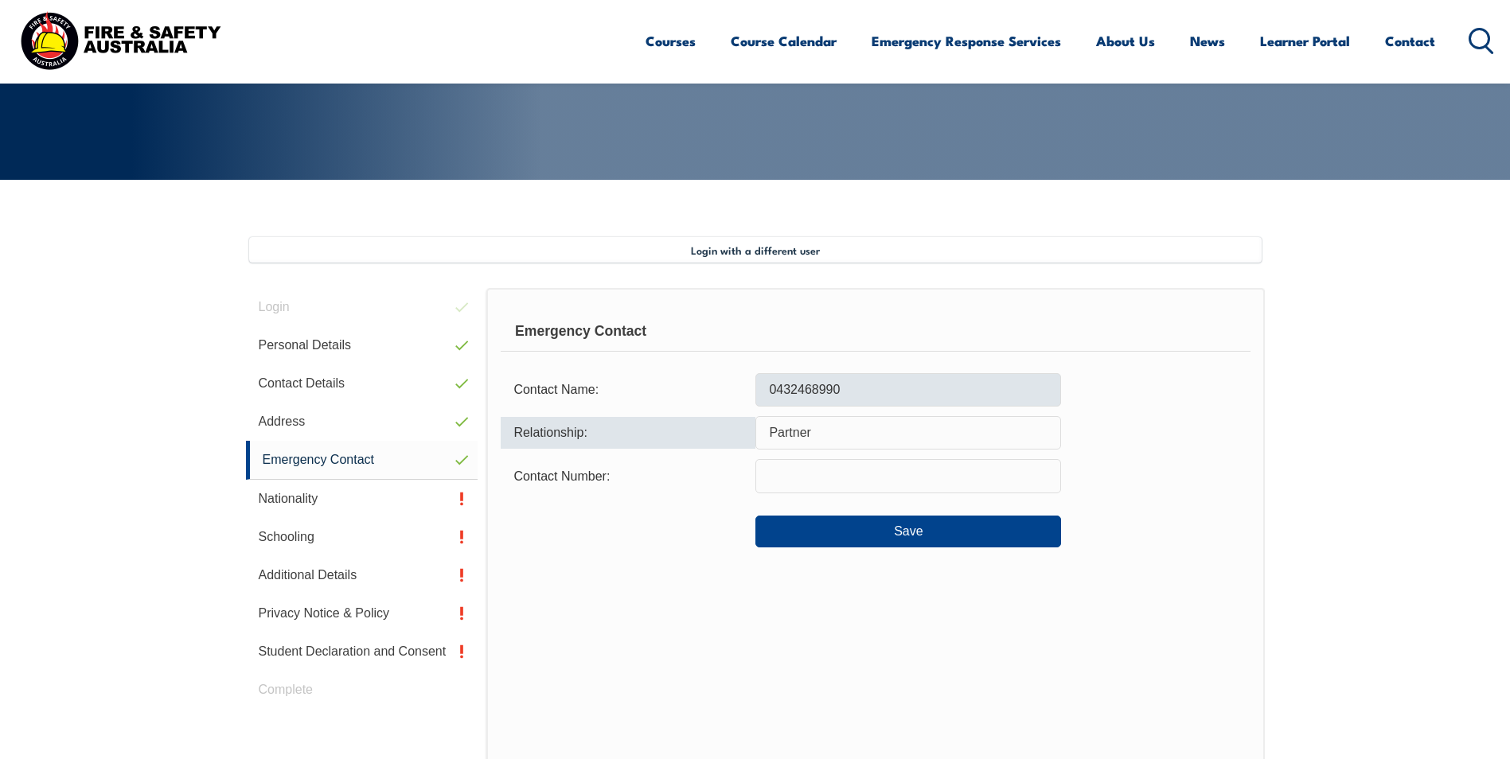
type input "Partner"
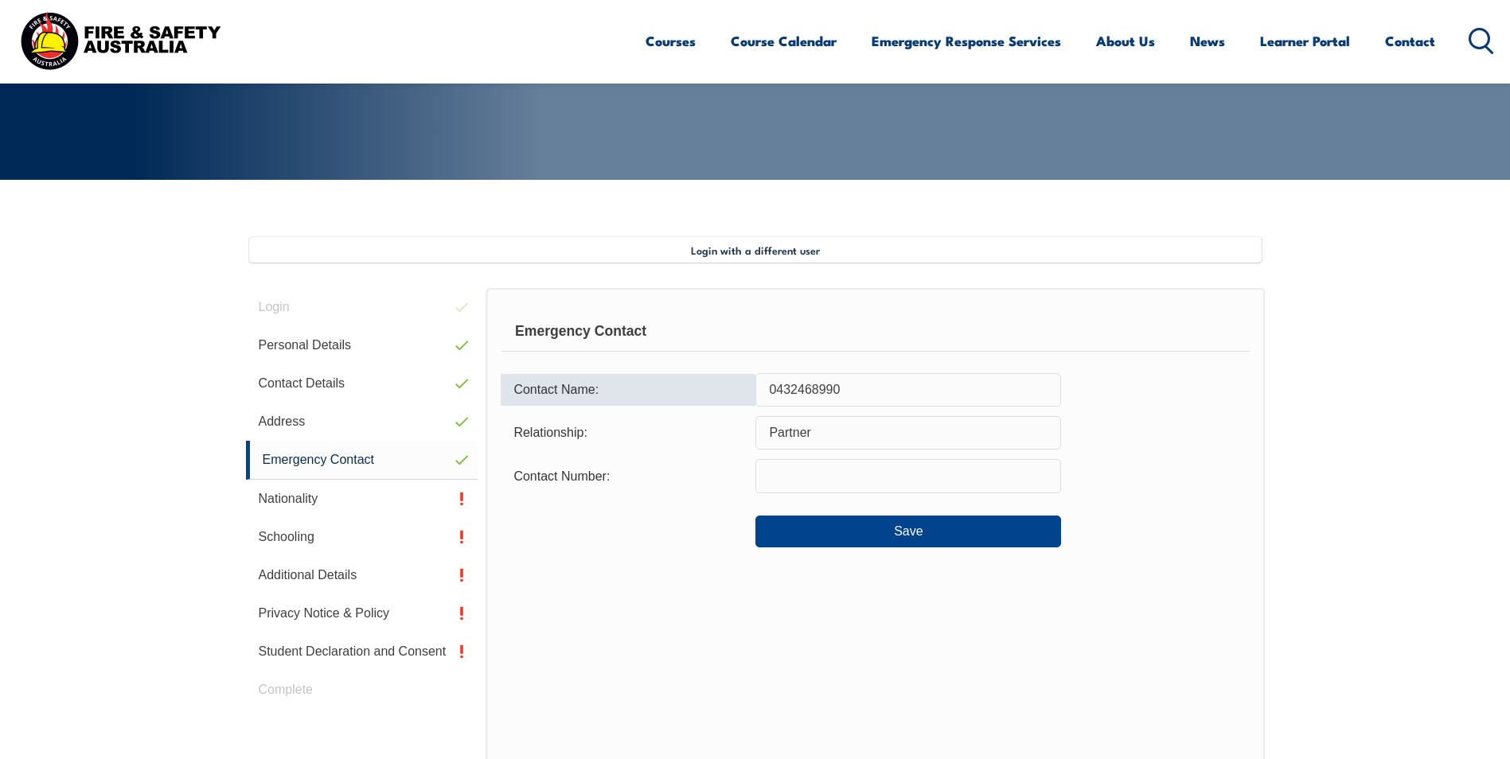
drag, startPoint x: 852, startPoint y: 387, endPoint x: 653, endPoint y: 453, distance: 210.4
click at [653, 453] on form "Contact Name: 0432468990 Relationship: Partner Contact Number: Save" at bounding box center [875, 460] width 749 height 175
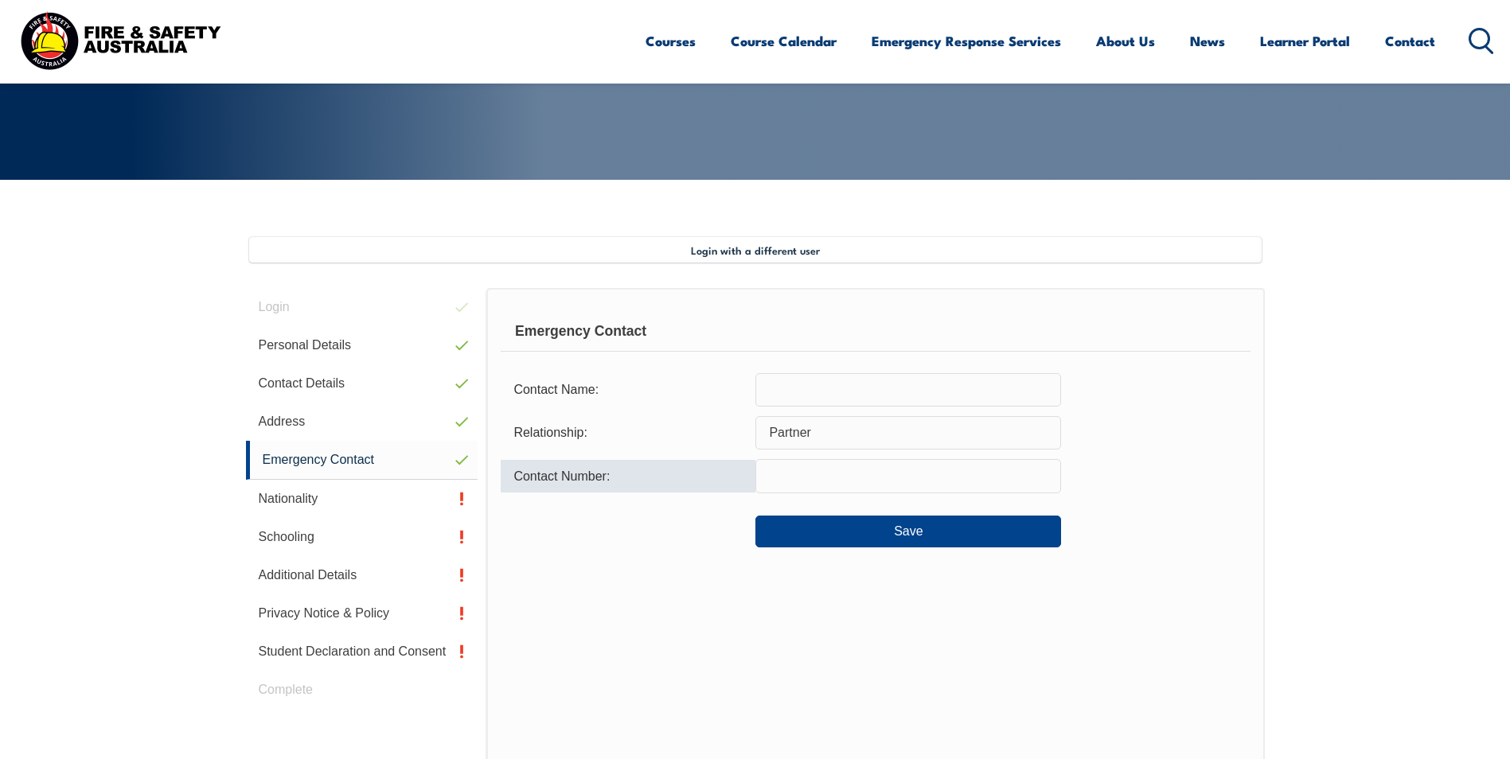
click at [827, 479] on input "text" at bounding box center [908, 475] width 306 height 33
paste input "0432468990"
type input "0432468990"
click at [807, 389] on input "text" at bounding box center [908, 389] width 306 height 33
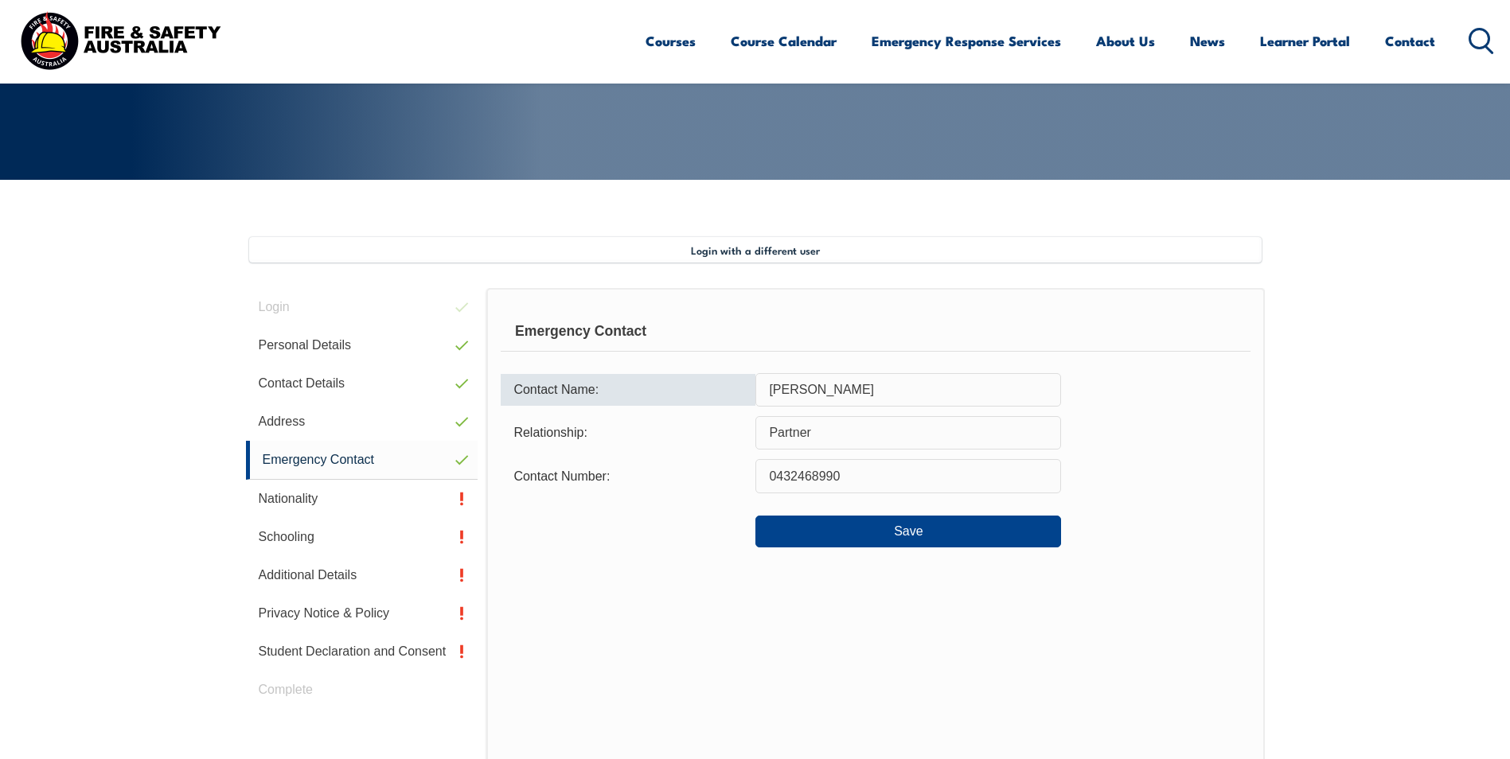
type input "Katie"
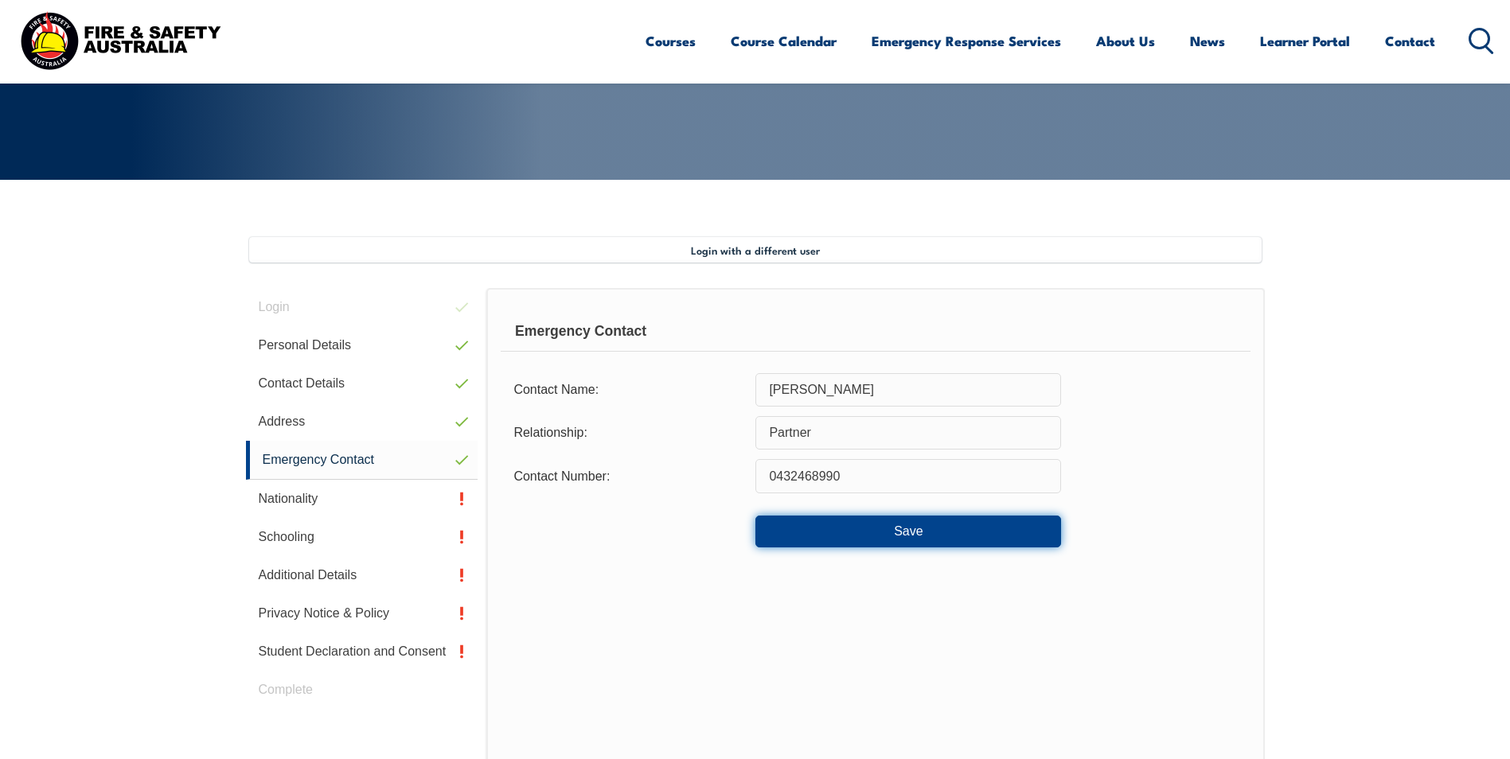
click at [842, 541] on button "Save" at bounding box center [908, 532] width 306 height 32
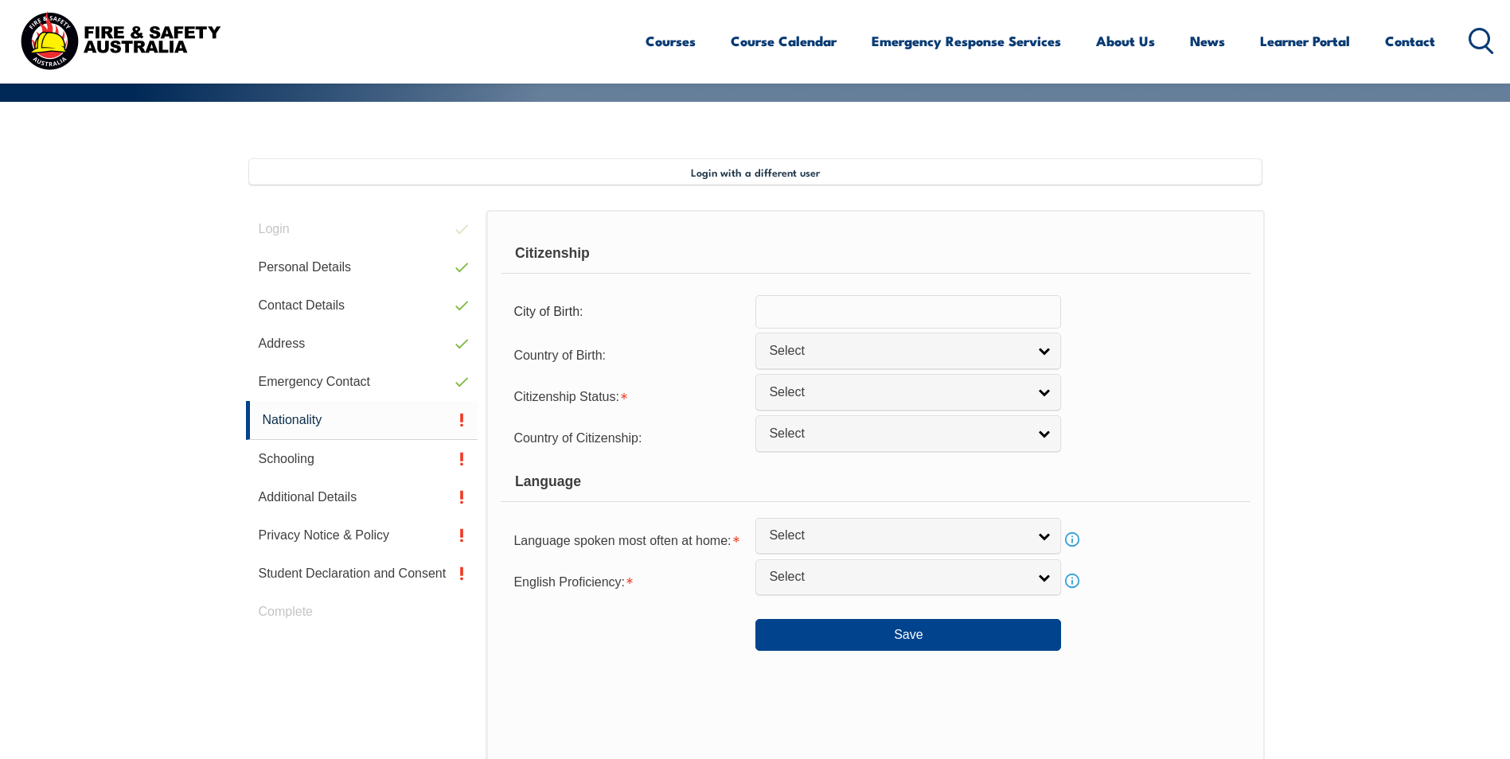
scroll to position [434, 0]
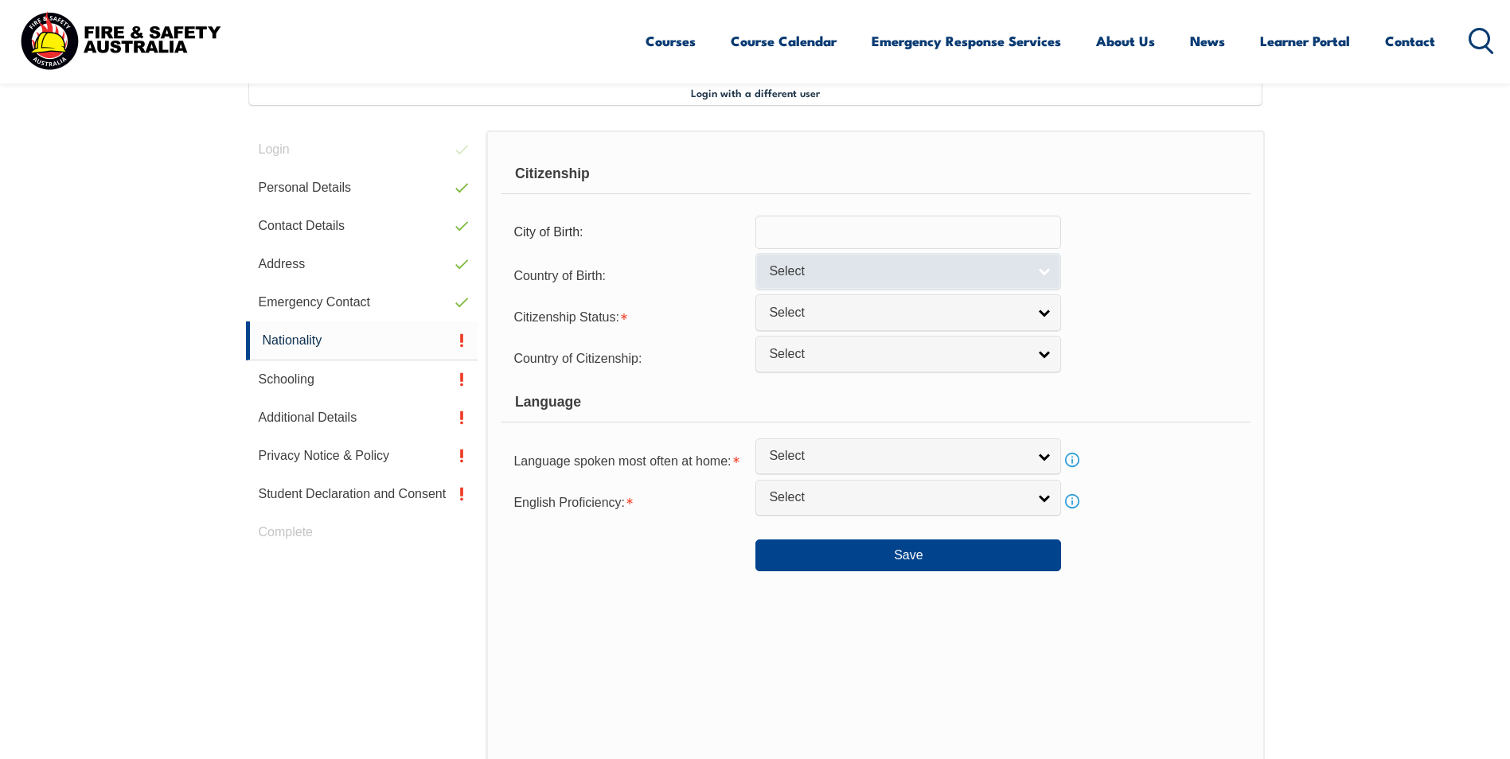
click at [844, 284] on link "Select" at bounding box center [908, 271] width 306 height 36
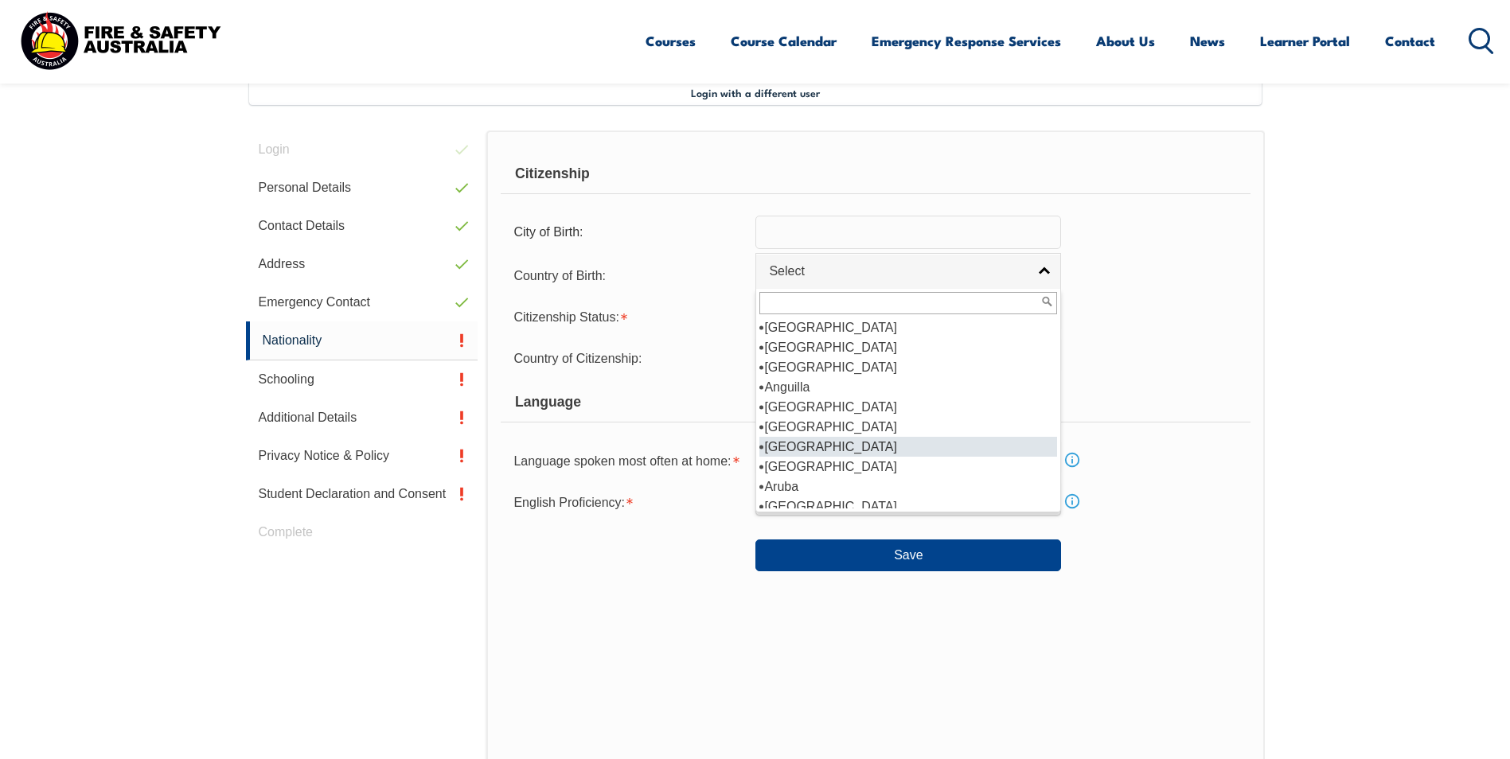
scroll to position [159, 0]
click at [832, 428] on li "[GEOGRAPHIC_DATA]" at bounding box center [908, 427] width 298 height 20
select select "1101"
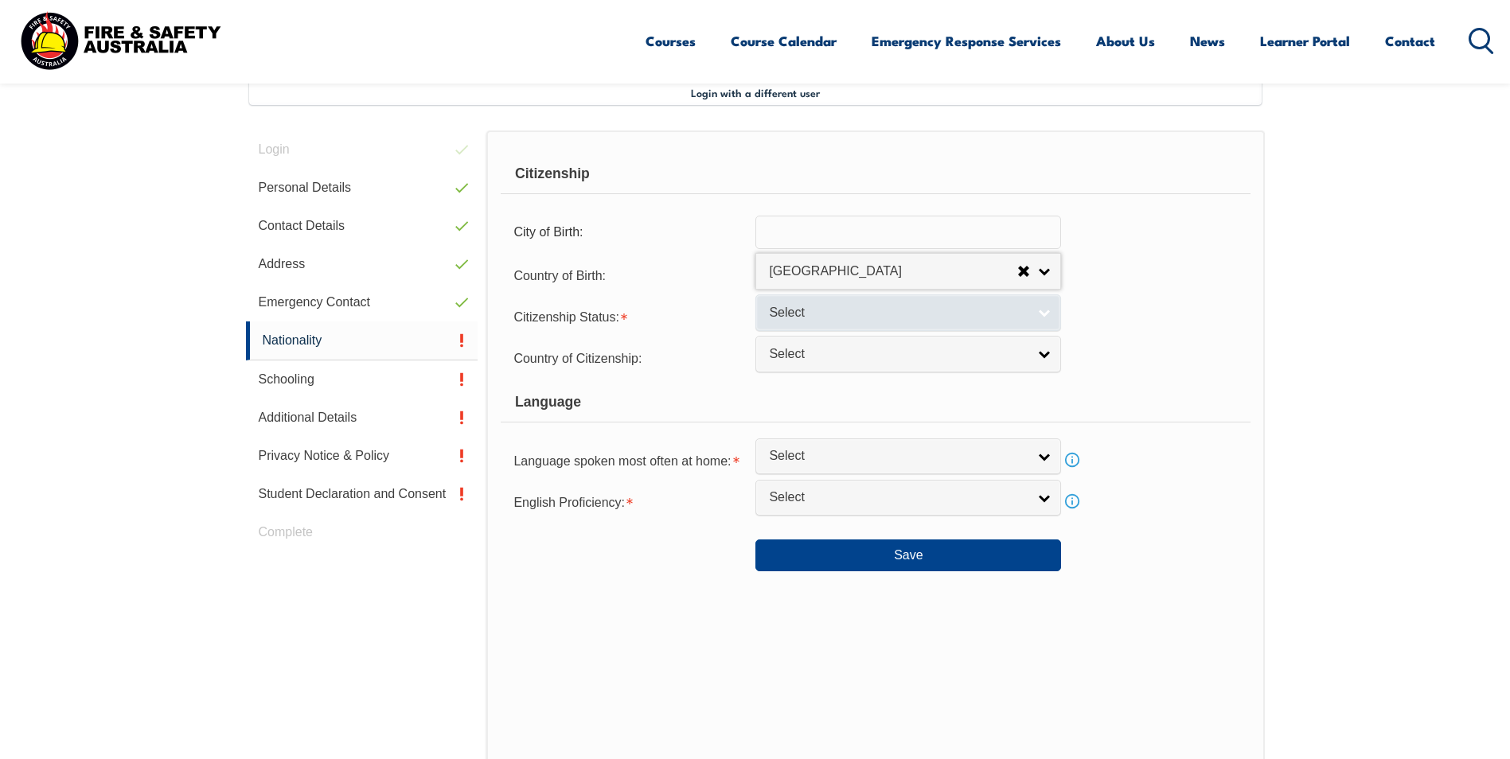
click at [807, 317] on span "Select" at bounding box center [898, 313] width 258 height 17
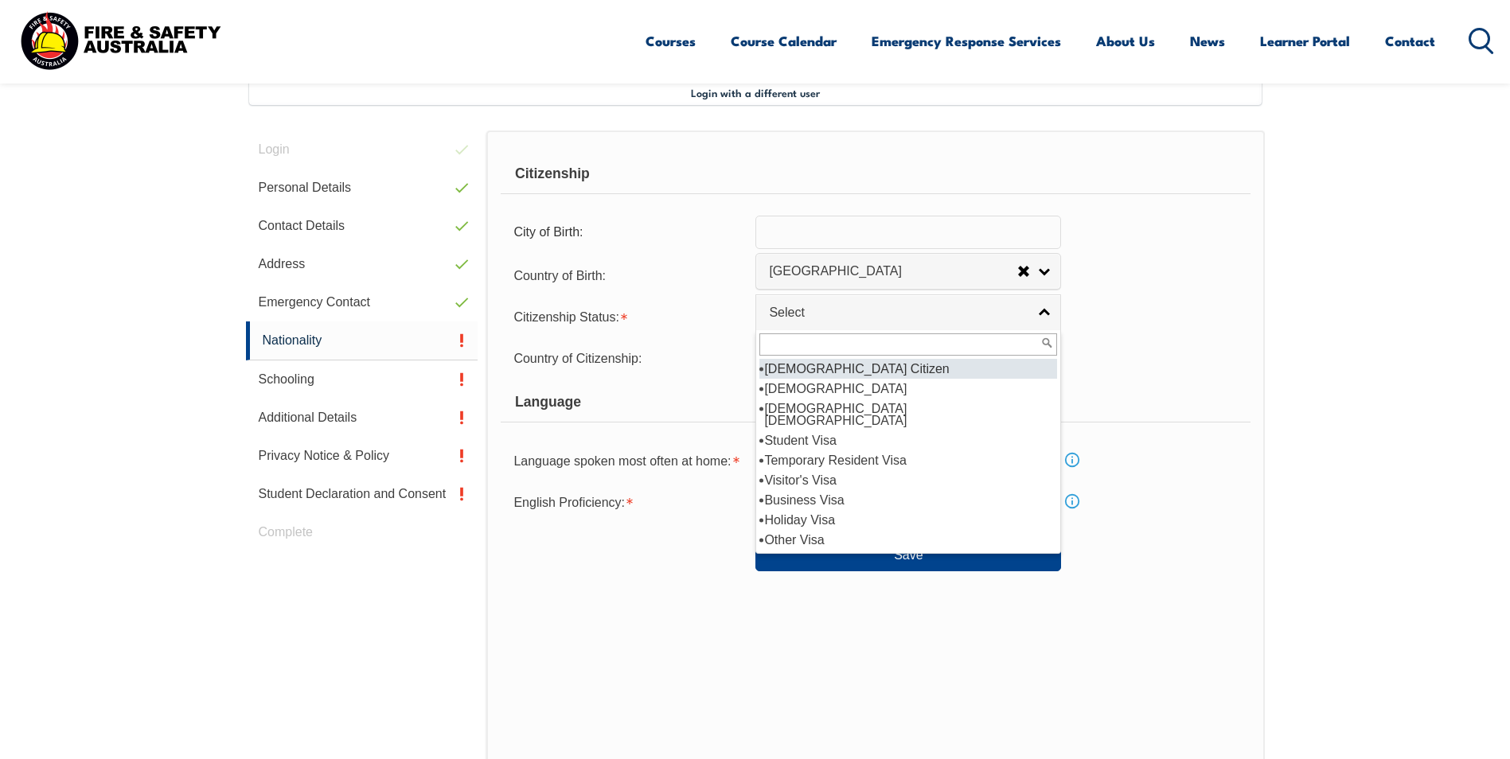
click at [852, 369] on li "[DEMOGRAPHIC_DATA] Citizen" at bounding box center [908, 369] width 298 height 20
select select "1"
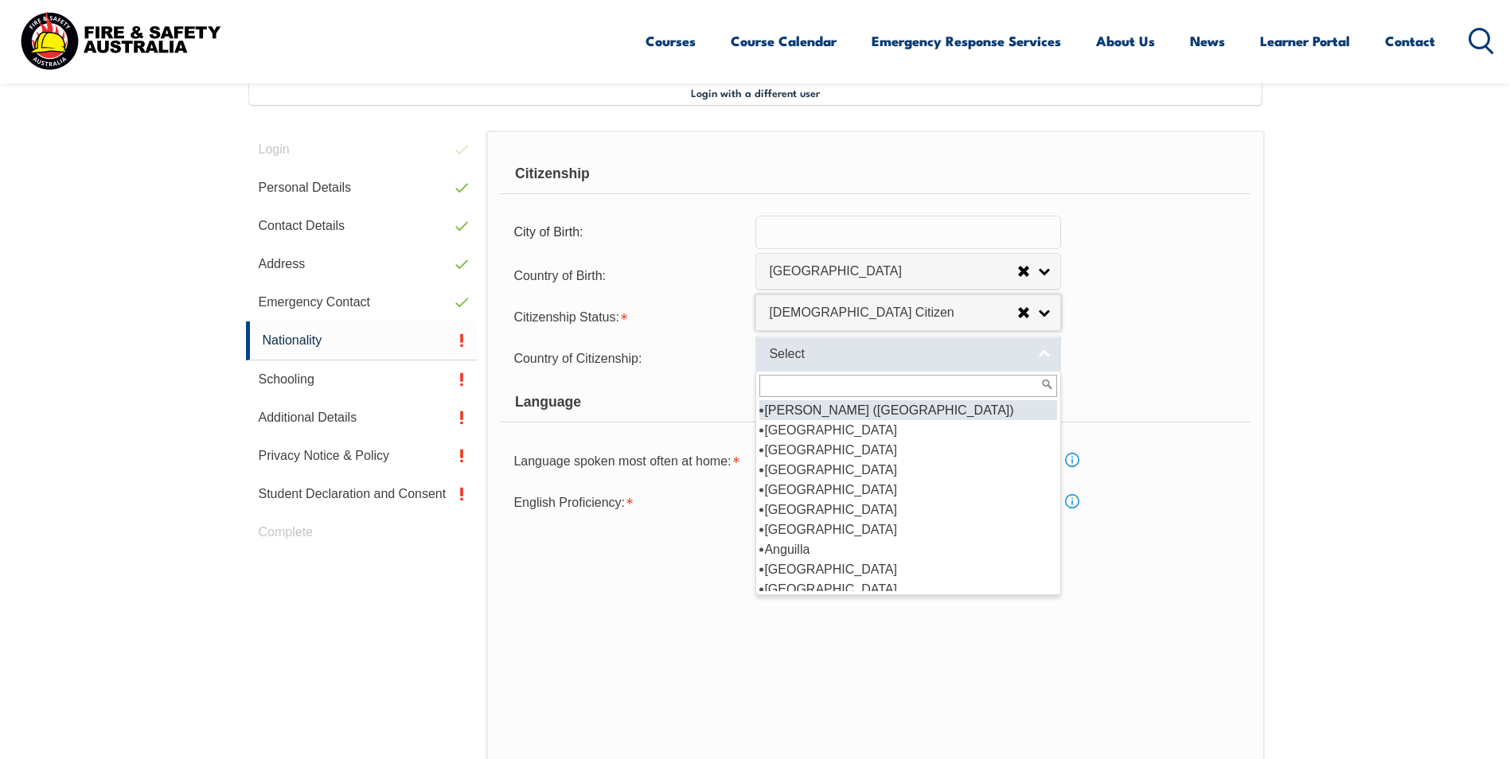
click at [844, 345] on link "Select" at bounding box center [908, 354] width 306 height 36
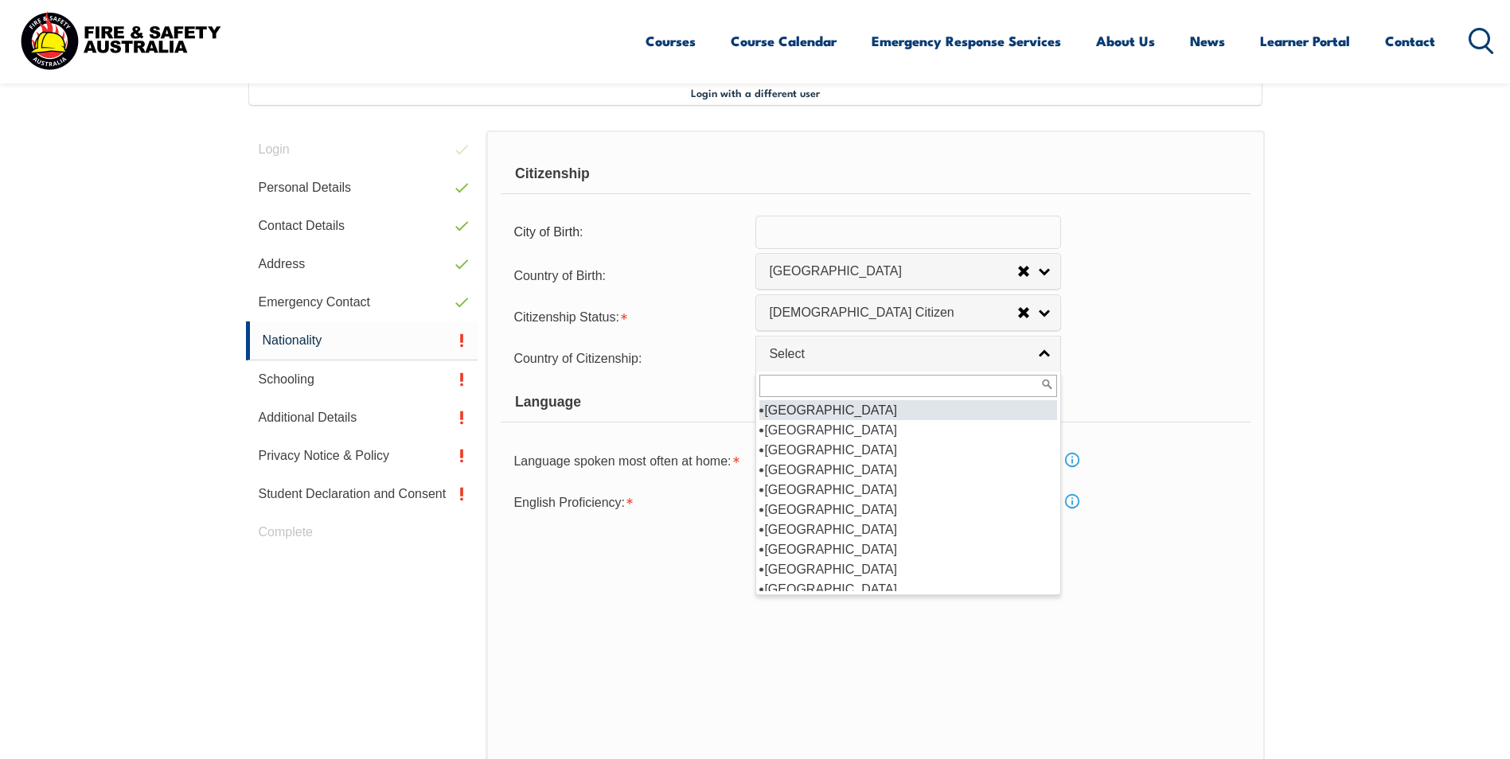
scroll to position [239, 0]
click at [840, 431] on li "[GEOGRAPHIC_DATA]" at bounding box center [908, 430] width 298 height 20
select select "1101"
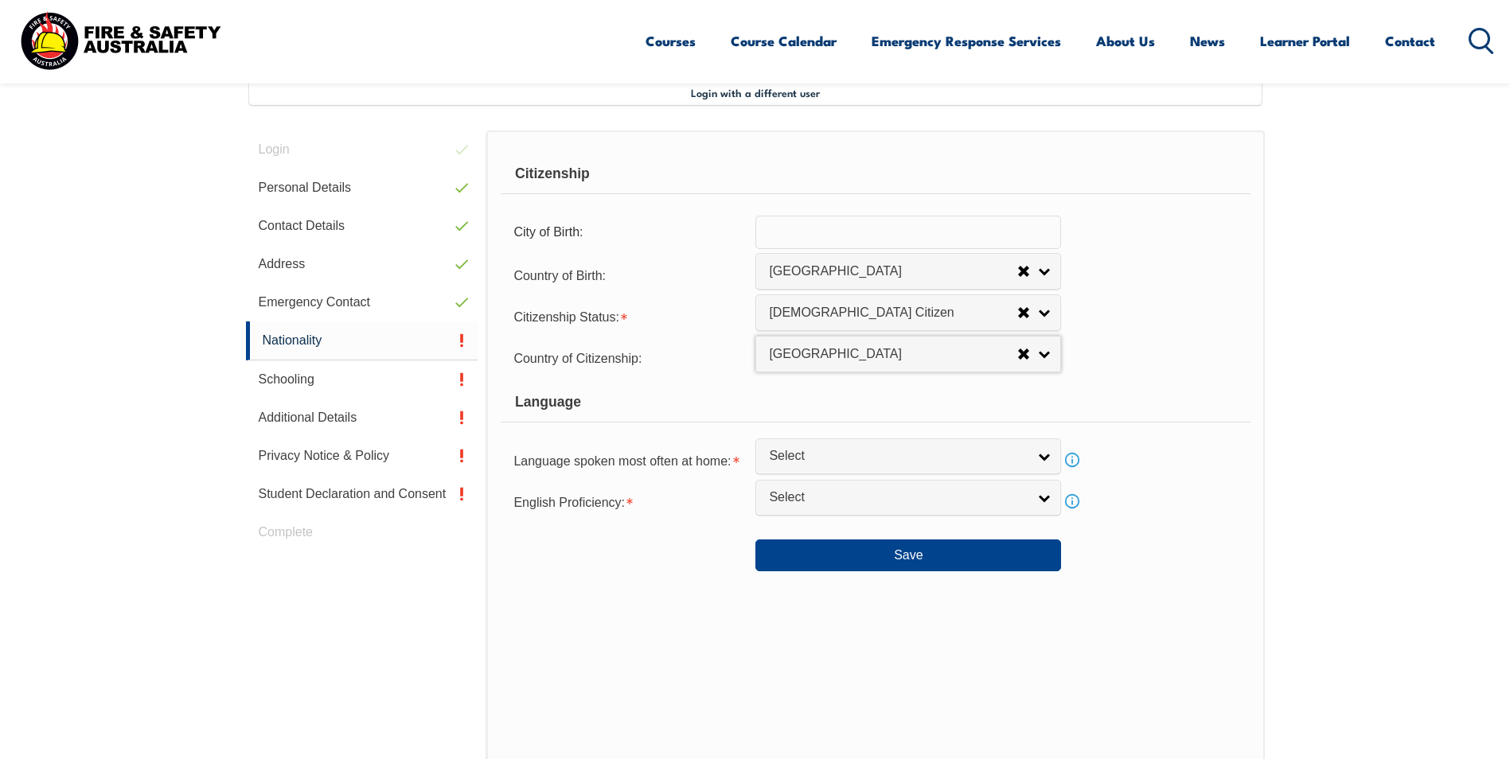
click at [690, 404] on div "Language" at bounding box center [875, 403] width 749 height 40
click at [852, 431] on form "Citizenship City of Birth: Country of Birth: Adelie Land (France) Afghanistan A…" at bounding box center [875, 362] width 749 height 417
click at [848, 451] on span "Select" at bounding box center [898, 456] width 258 height 17
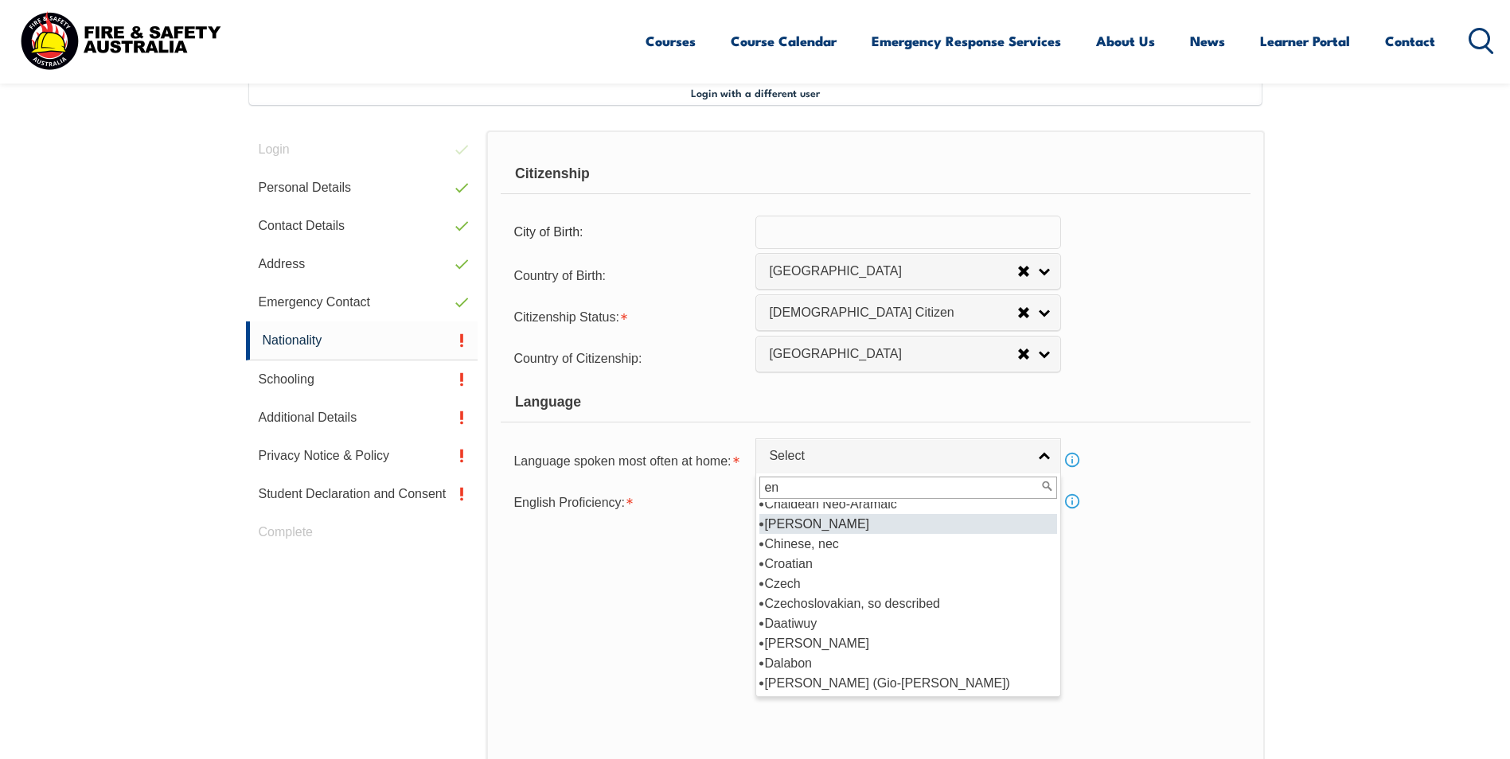
scroll to position [0, 0]
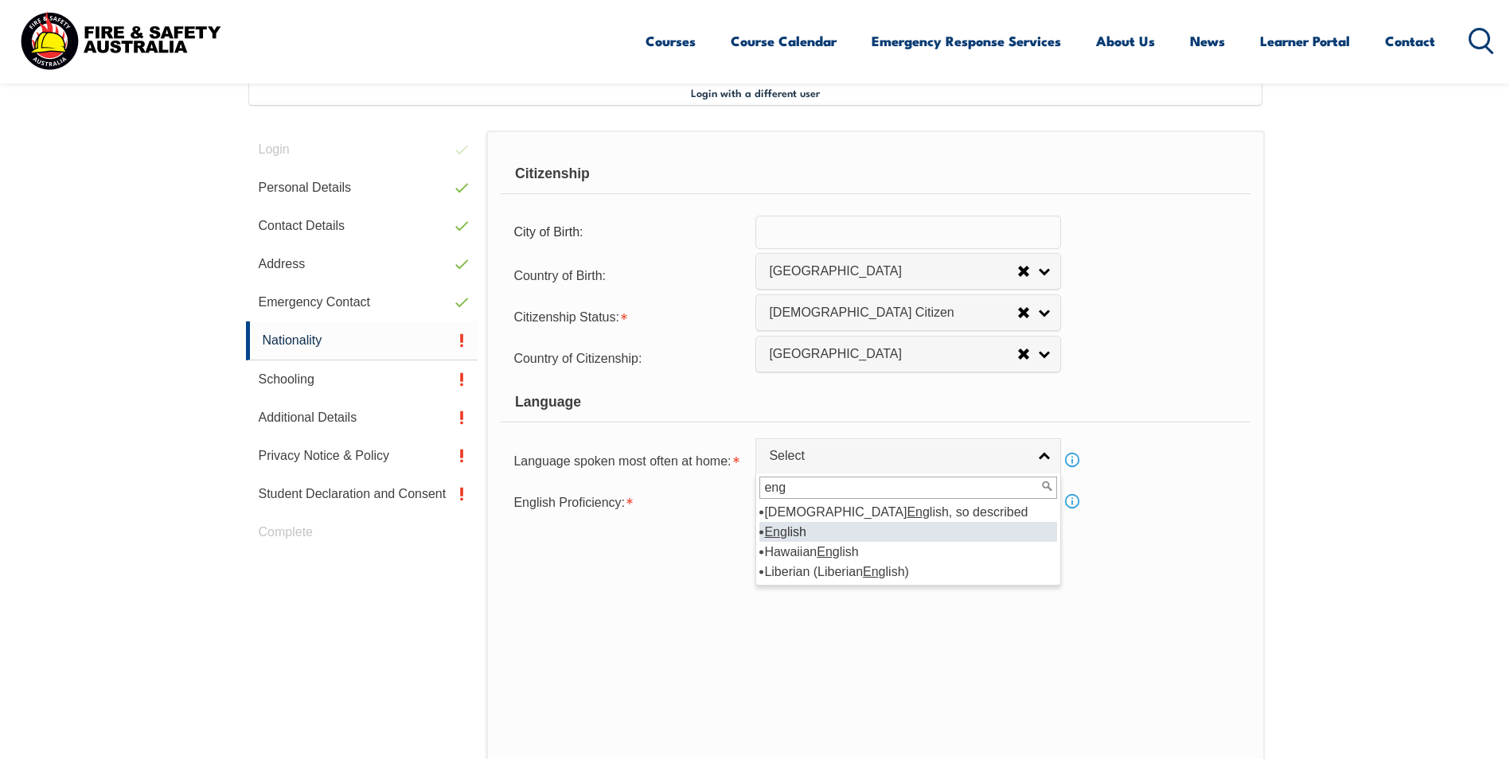
type input "eng"
click at [810, 525] on li "Eng lish" at bounding box center [908, 532] width 298 height 20
select select "1201"
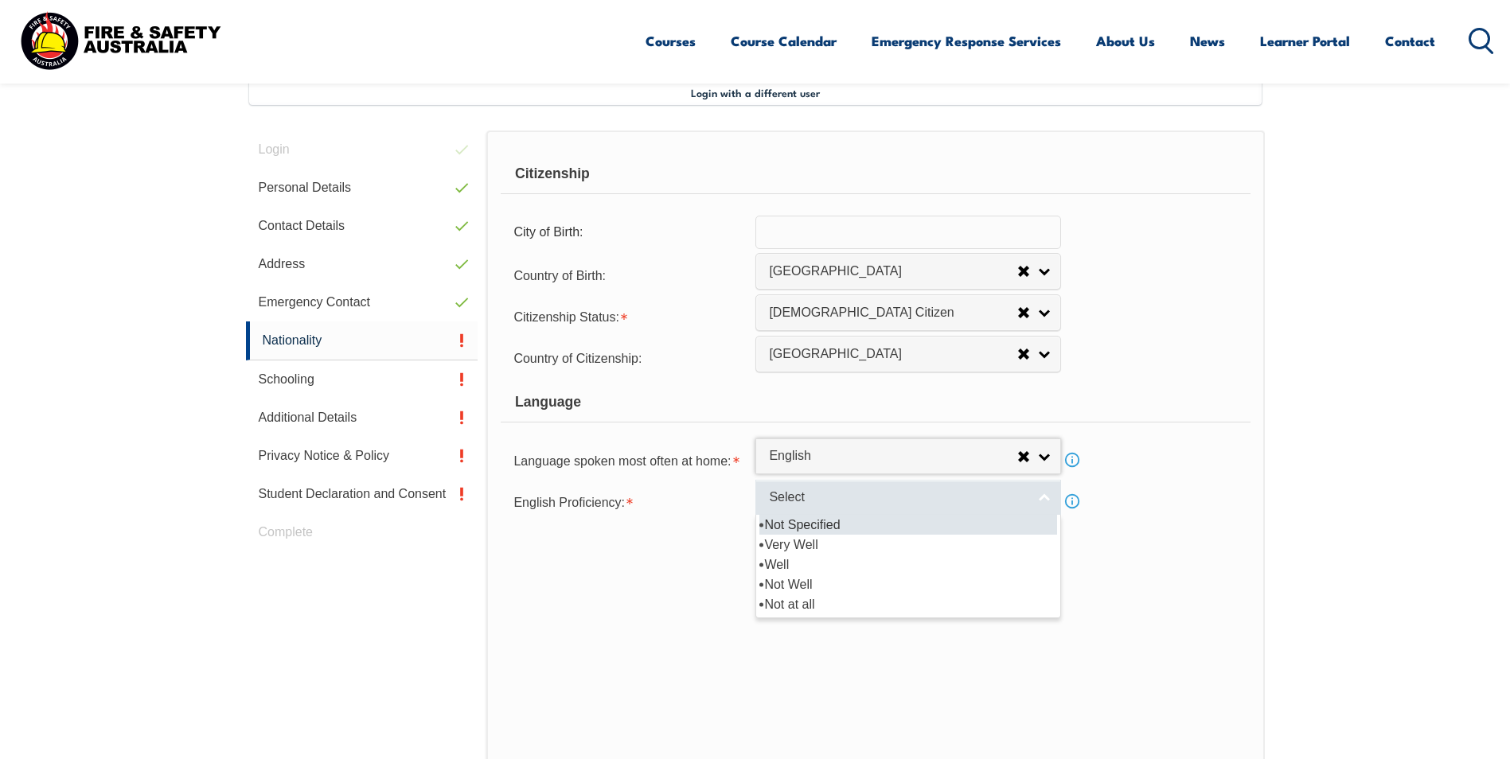
click at [784, 489] on link "Select" at bounding box center [908, 498] width 306 height 36
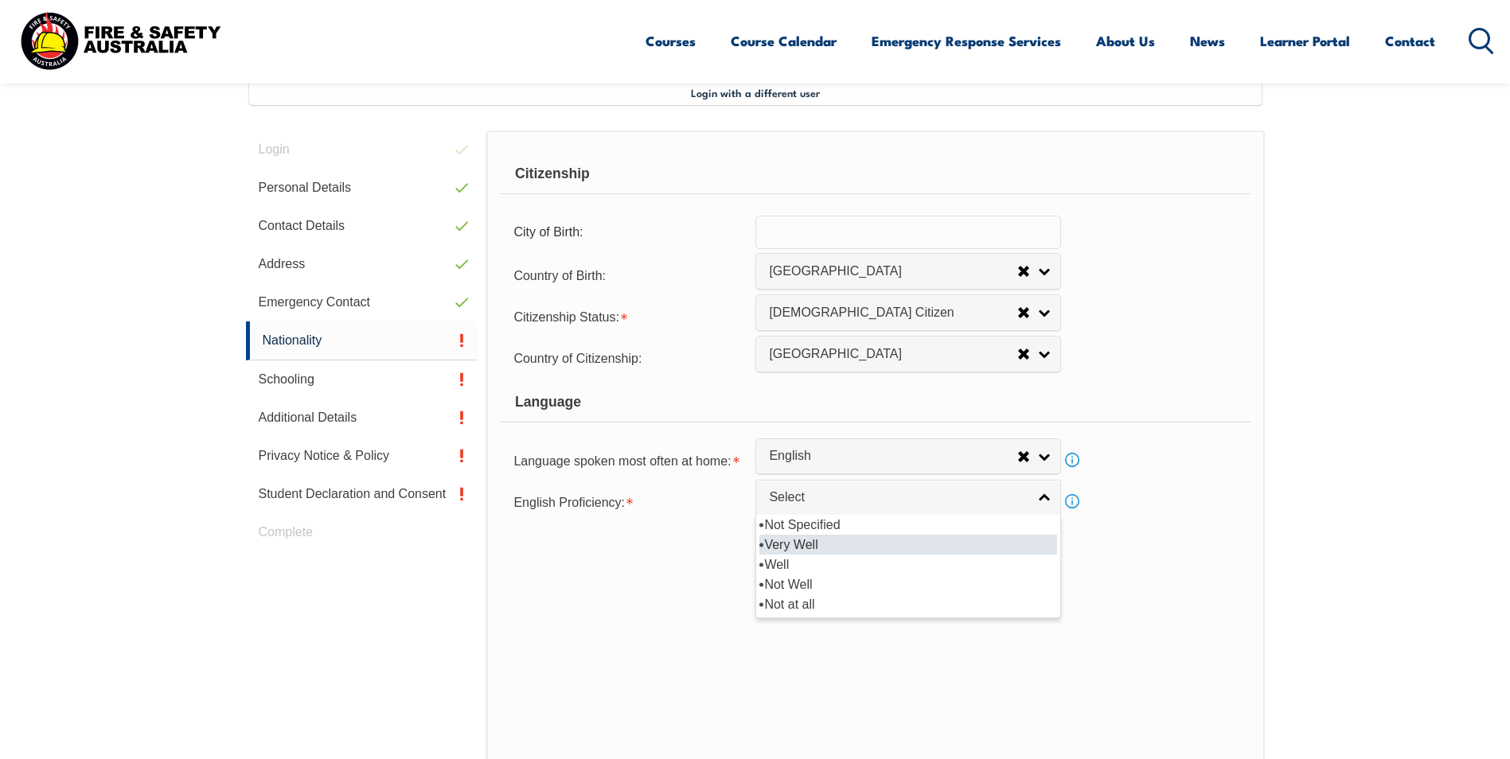
click at [826, 545] on li "Very Well" at bounding box center [908, 545] width 298 height 20
select select "1"
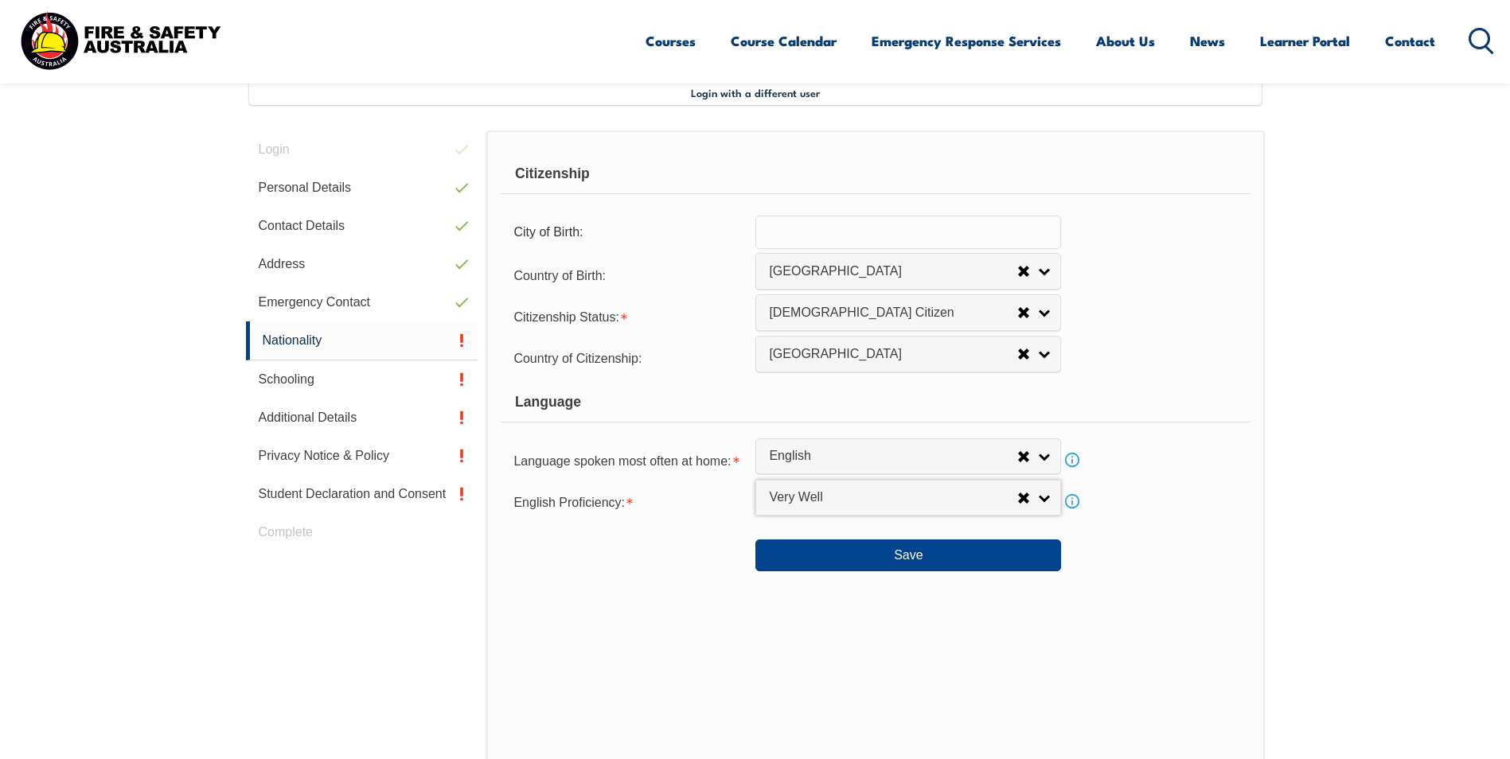
click at [740, 599] on div "Citizenship City of Birth: Country of Birth: Adelie Land (France) Afghanistan A…" at bounding box center [875, 465] width 778 height 669
click at [866, 562] on button "Save" at bounding box center [908, 556] width 306 height 32
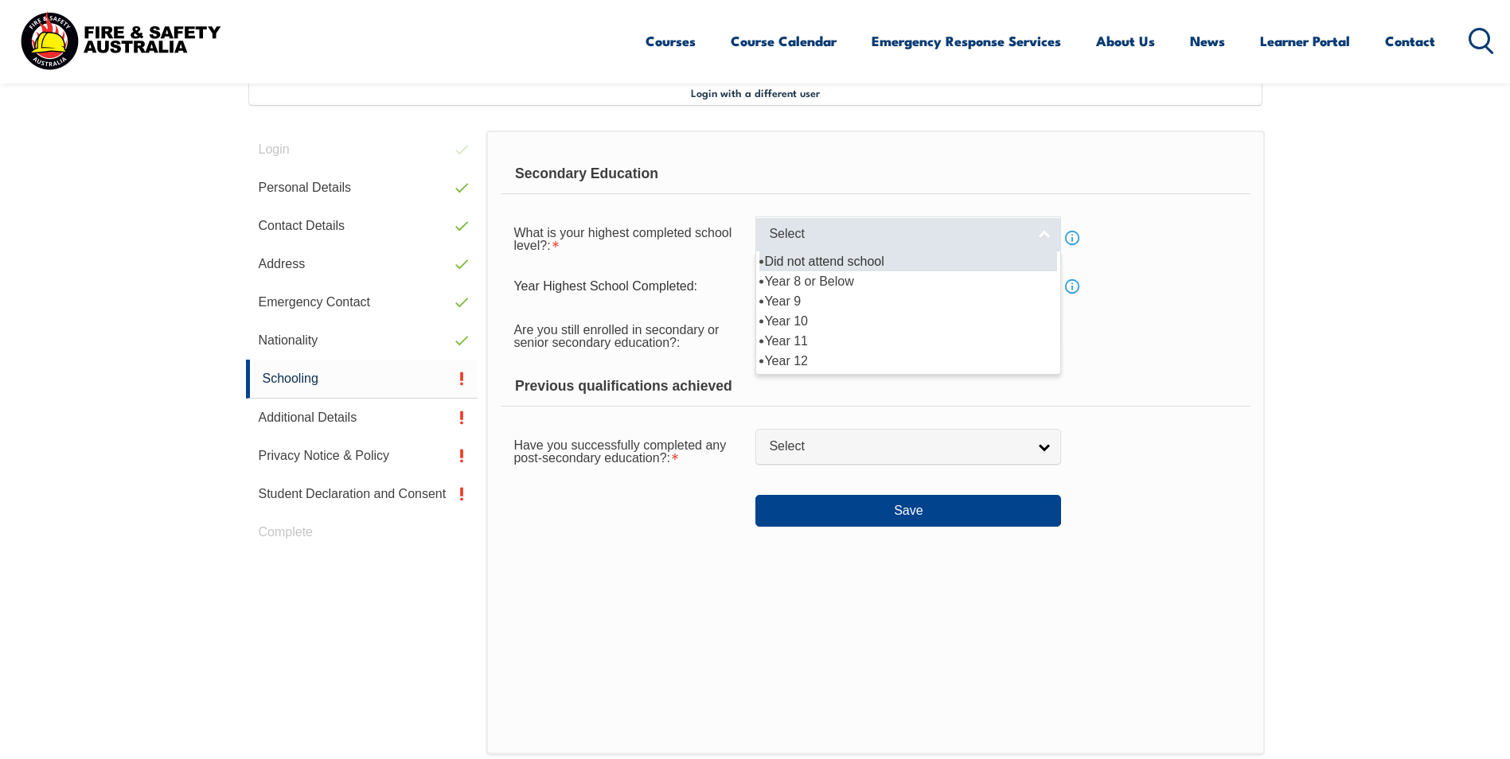
click at [847, 239] on span "Select" at bounding box center [898, 234] width 258 height 17
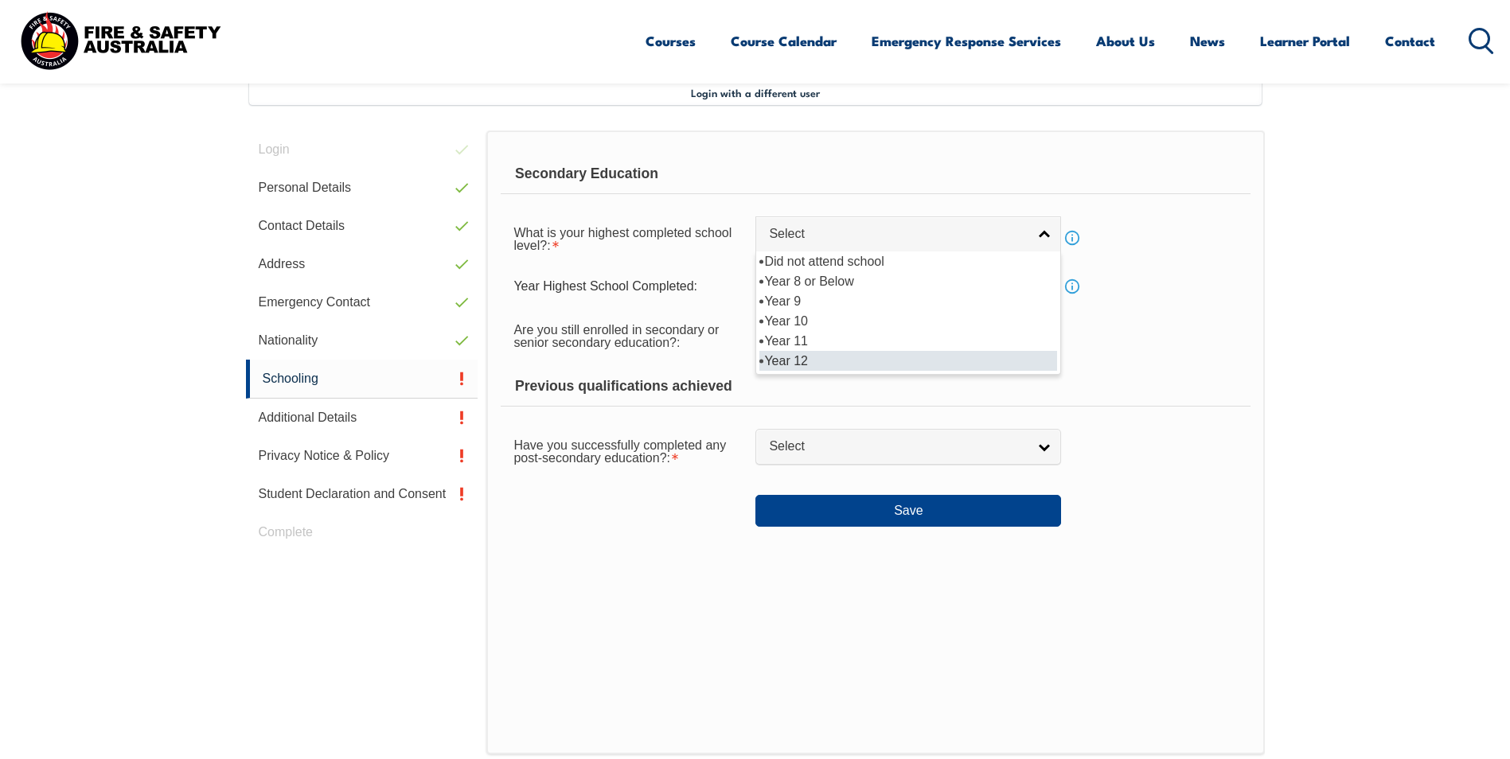
click at [831, 368] on li "Year 12" at bounding box center [908, 361] width 298 height 20
select select "12"
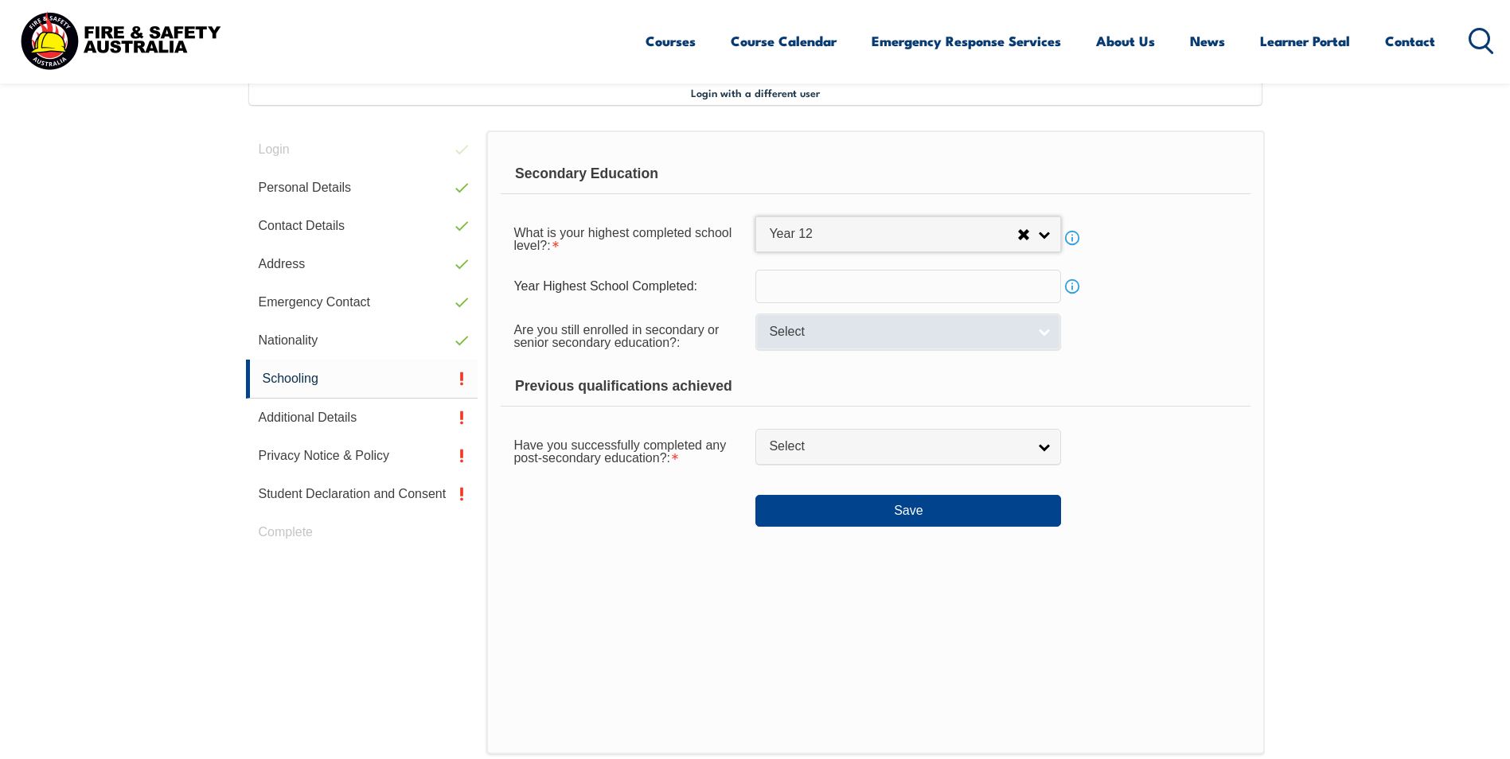
click at [799, 334] on span "Select" at bounding box center [898, 332] width 258 height 17
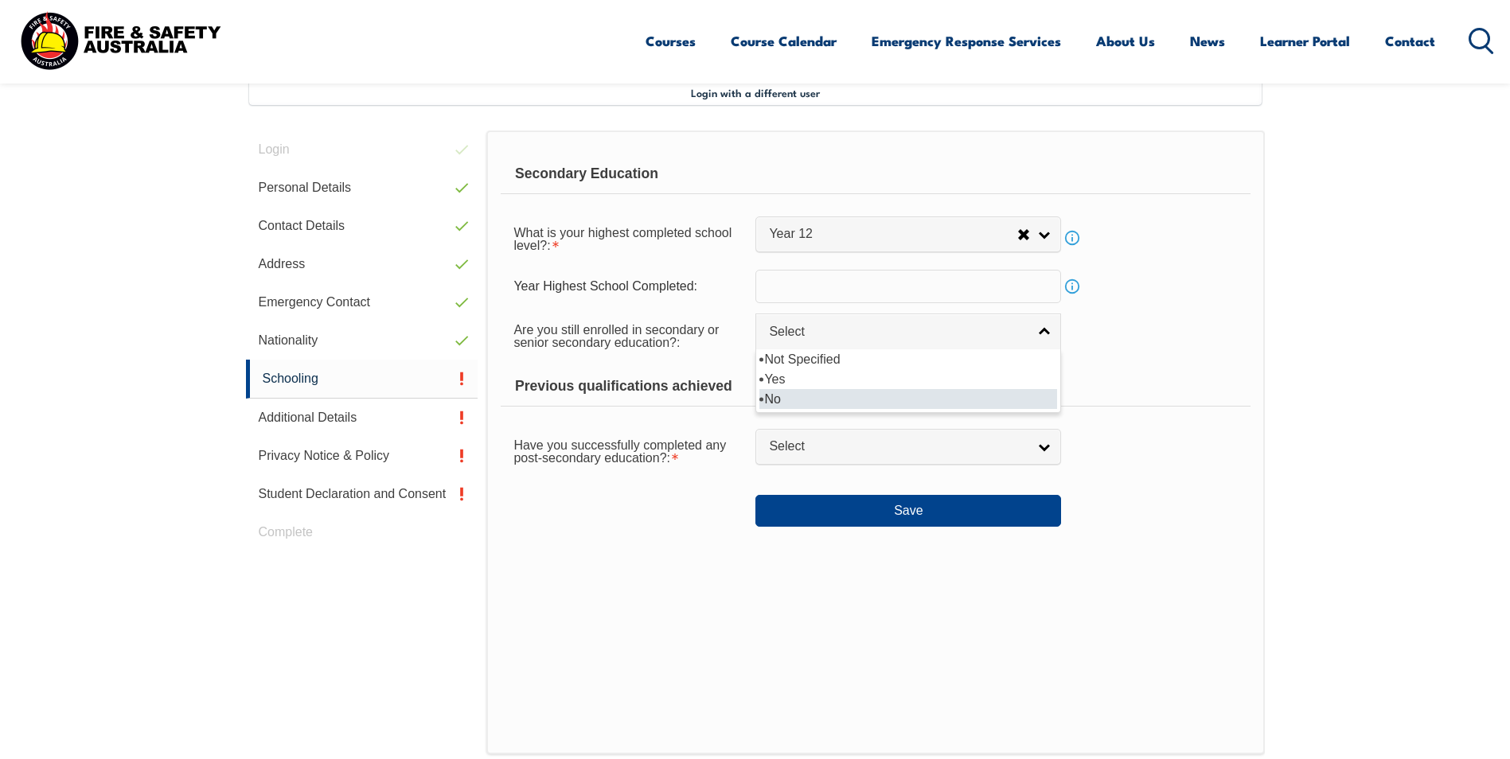
click at [816, 400] on li "No" at bounding box center [908, 399] width 298 height 20
select select "false"
click at [721, 403] on div "Previous qualifications achieved" at bounding box center [875, 387] width 749 height 40
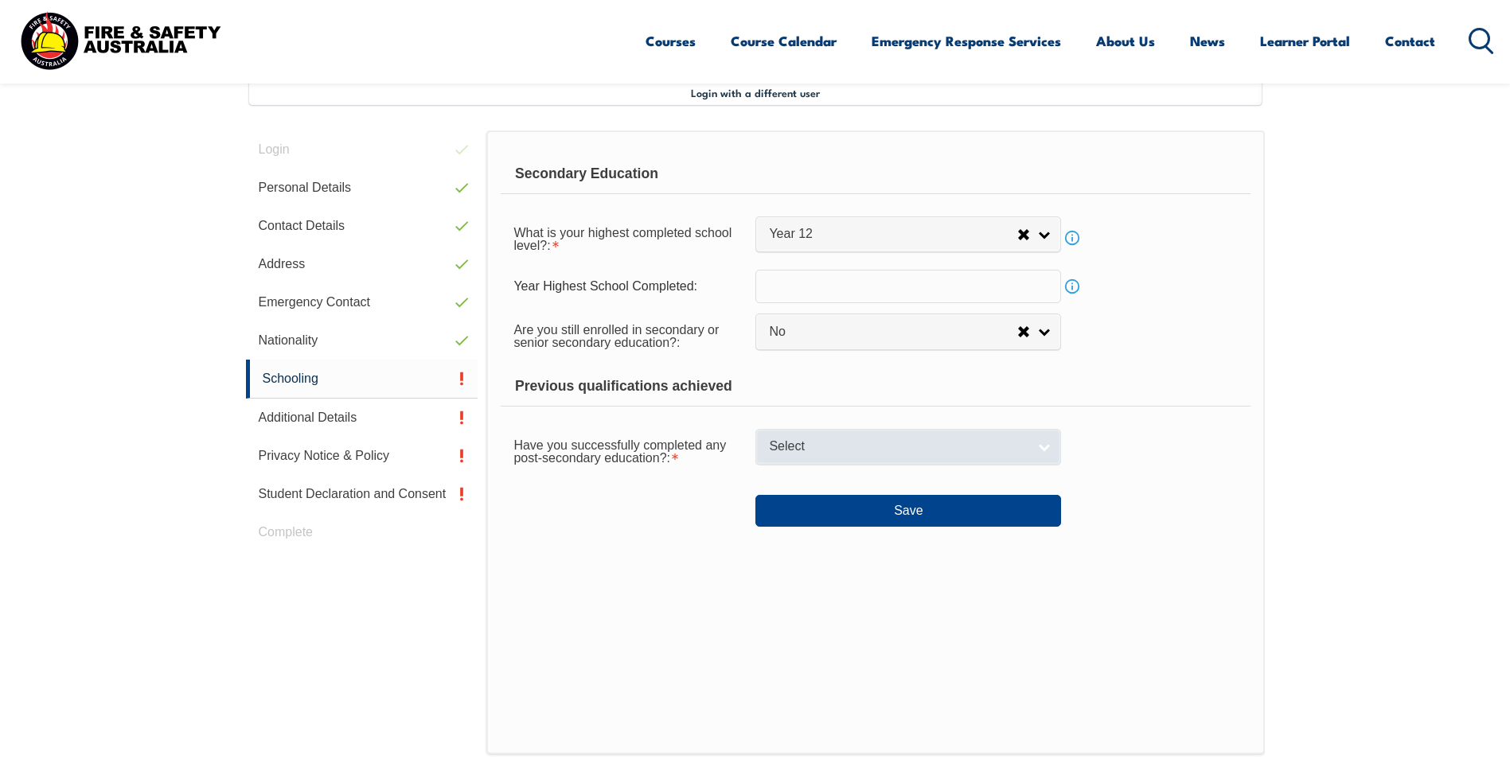
click at [803, 454] on span "Select" at bounding box center [898, 447] width 258 height 17
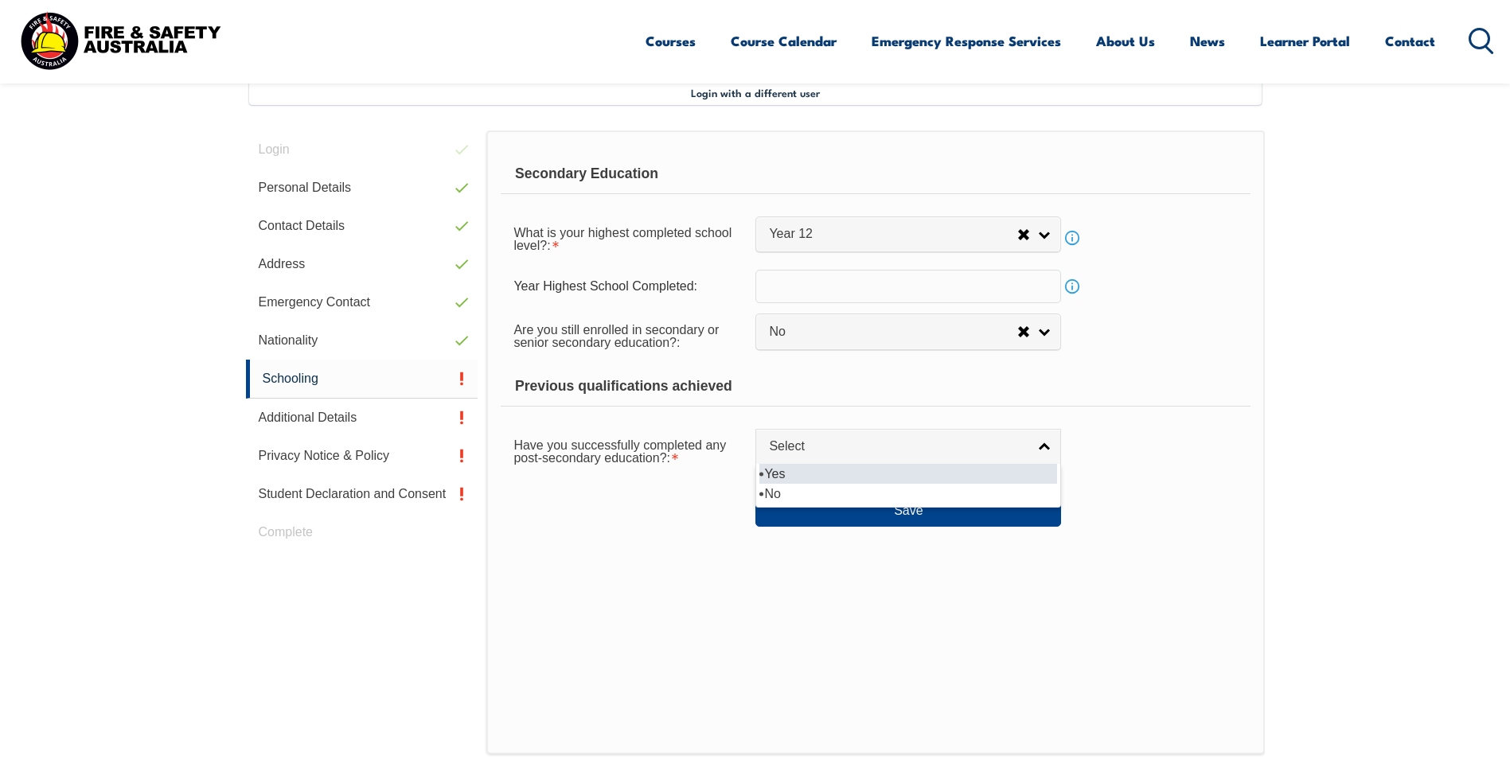
click at [795, 473] on li "Yes" at bounding box center [908, 474] width 298 height 20
select select "true"
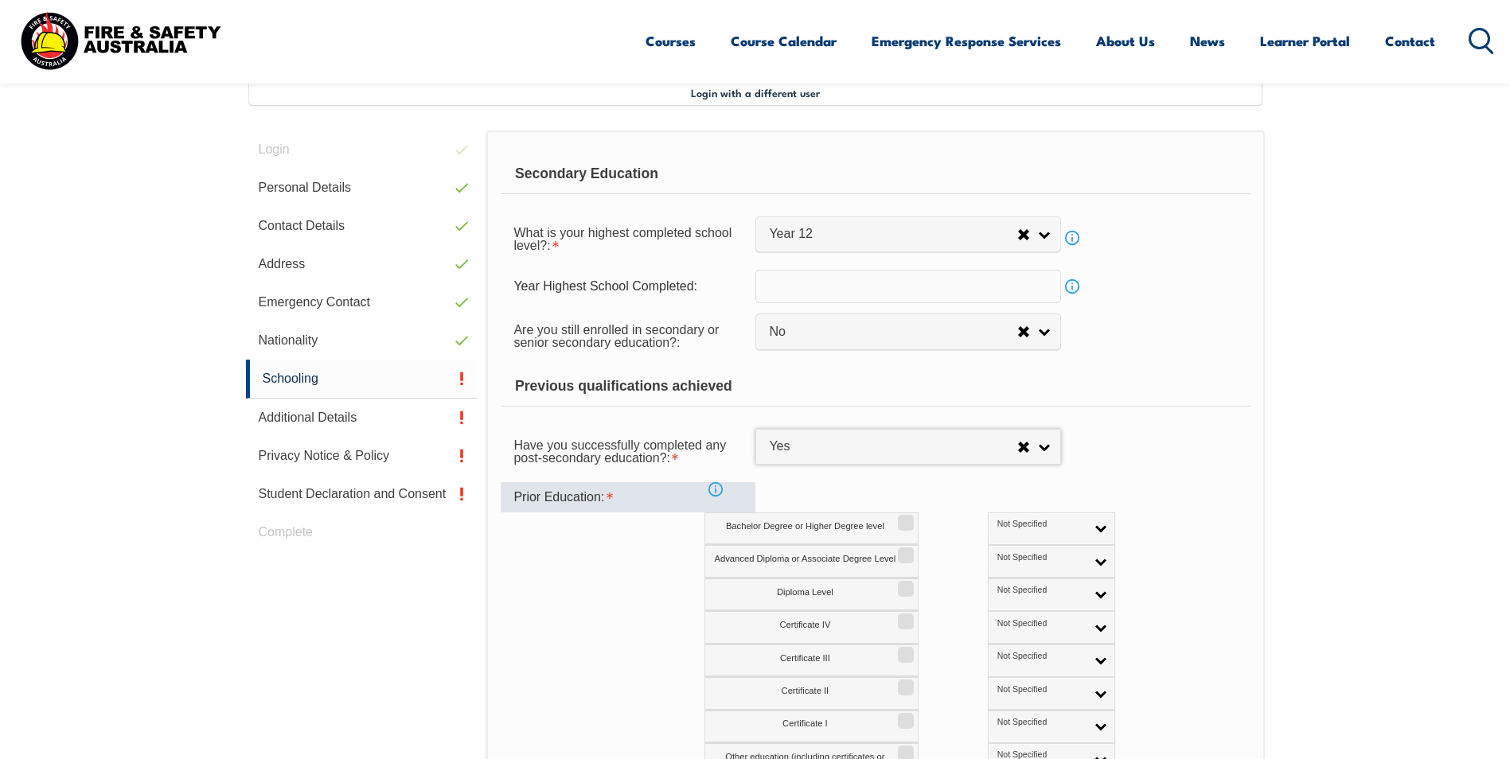
scroll to position [513, 0]
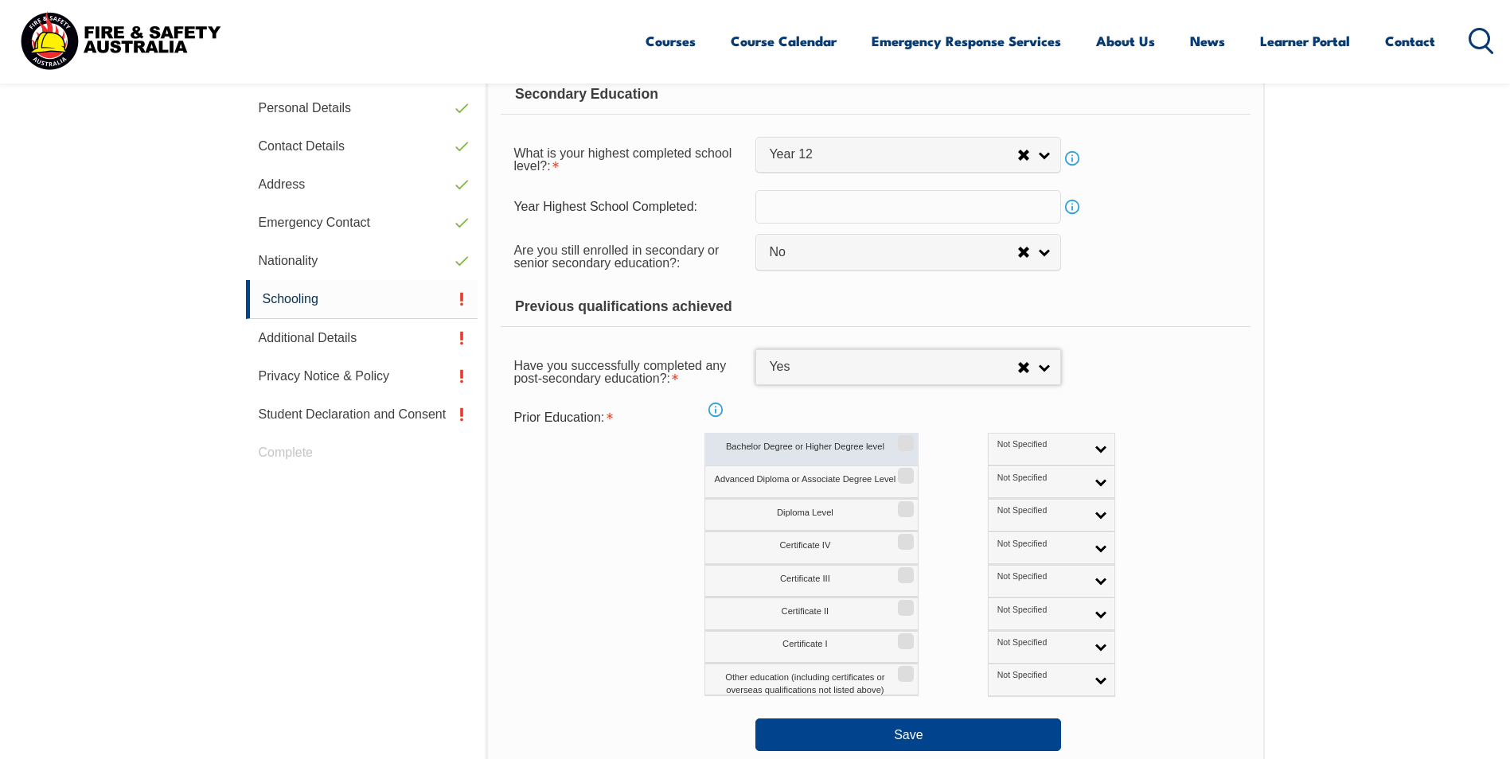
click at [907, 439] on input "Bachelor Degree or Higher Degree level" at bounding box center [904, 438] width 10 height 2
checkbox input "true"
click at [906, 471] on input "Advanced Diploma or Associate Degree Level" at bounding box center [904, 471] width 10 height 2
checkbox input "true"
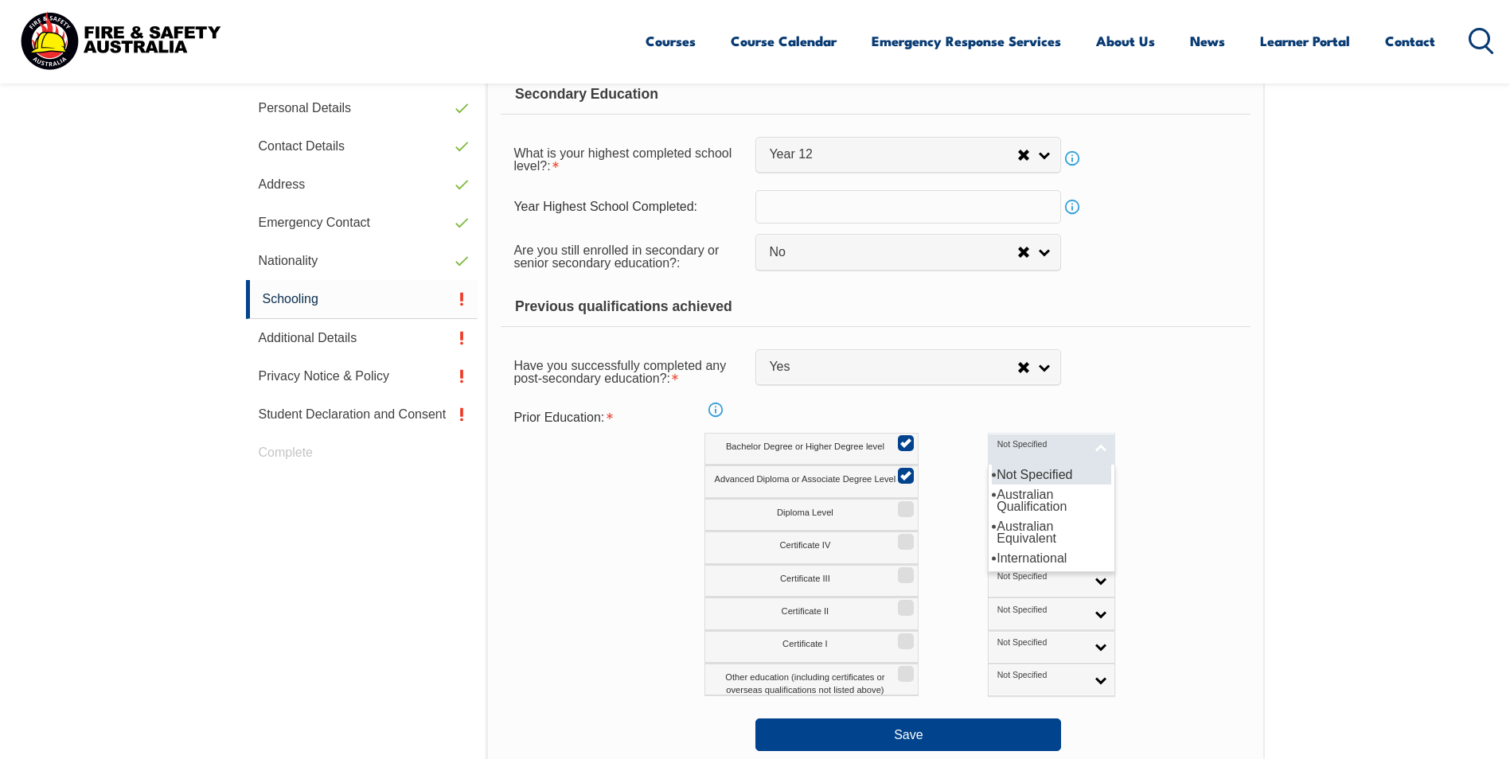
click at [1016, 434] on link "Not Specified" at bounding box center [1051, 449] width 127 height 33
click at [1011, 502] on li "Australian Qualification" at bounding box center [1051, 501] width 119 height 32
click at [1007, 483] on span "Not Specified" at bounding box center [1041, 478] width 88 height 11
click at [995, 533] on li "Australian Qualification" at bounding box center [1051, 533] width 119 height 32
click at [1112, 478] on div "Advanced Diploma or Associate Degree Level Not Specified Australian Qualificati…" at bounding box center [944, 482] width 480 height 33
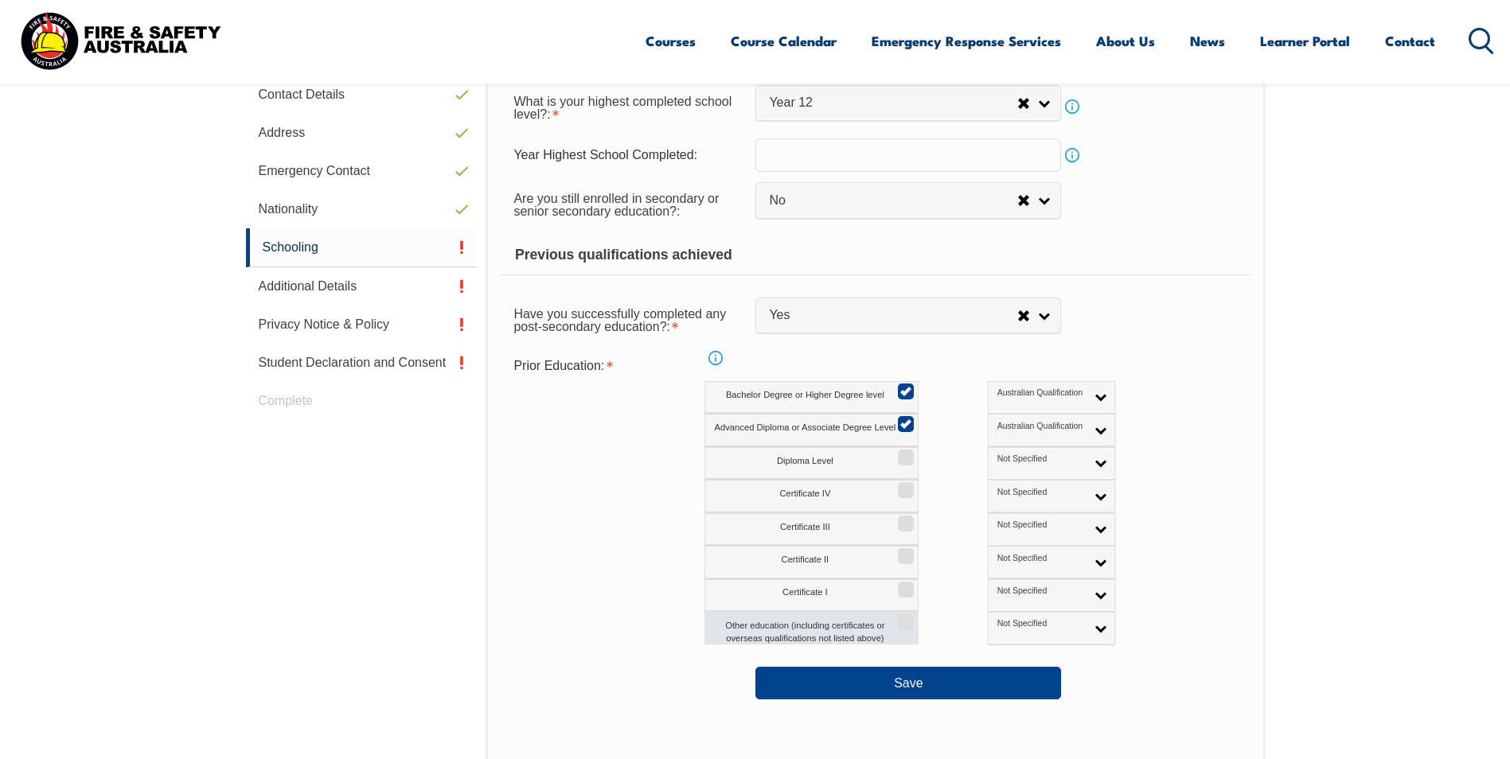
scroll to position [593, 0]
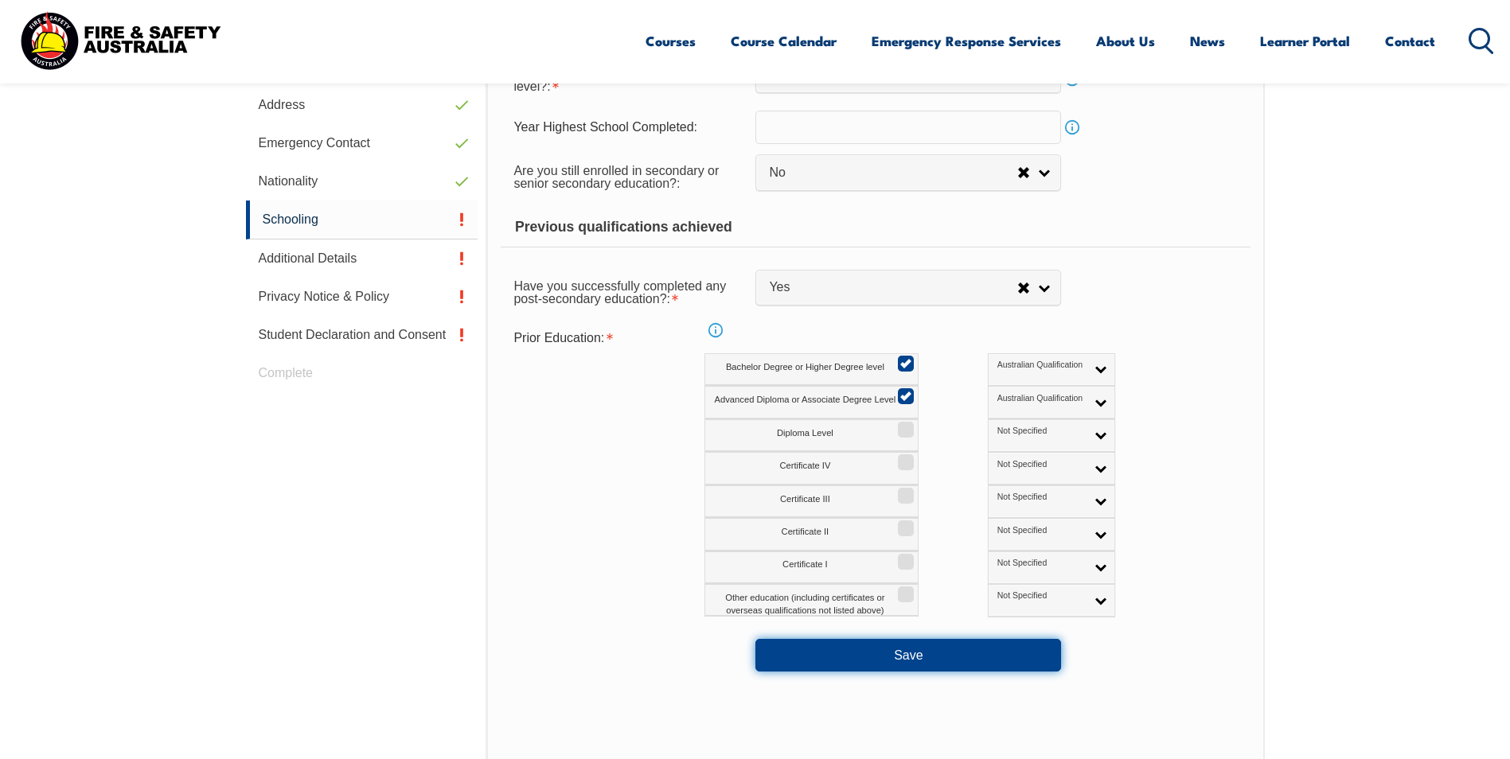
click at [852, 647] on button "Save" at bounding box center [908, 655] width 306 height 32
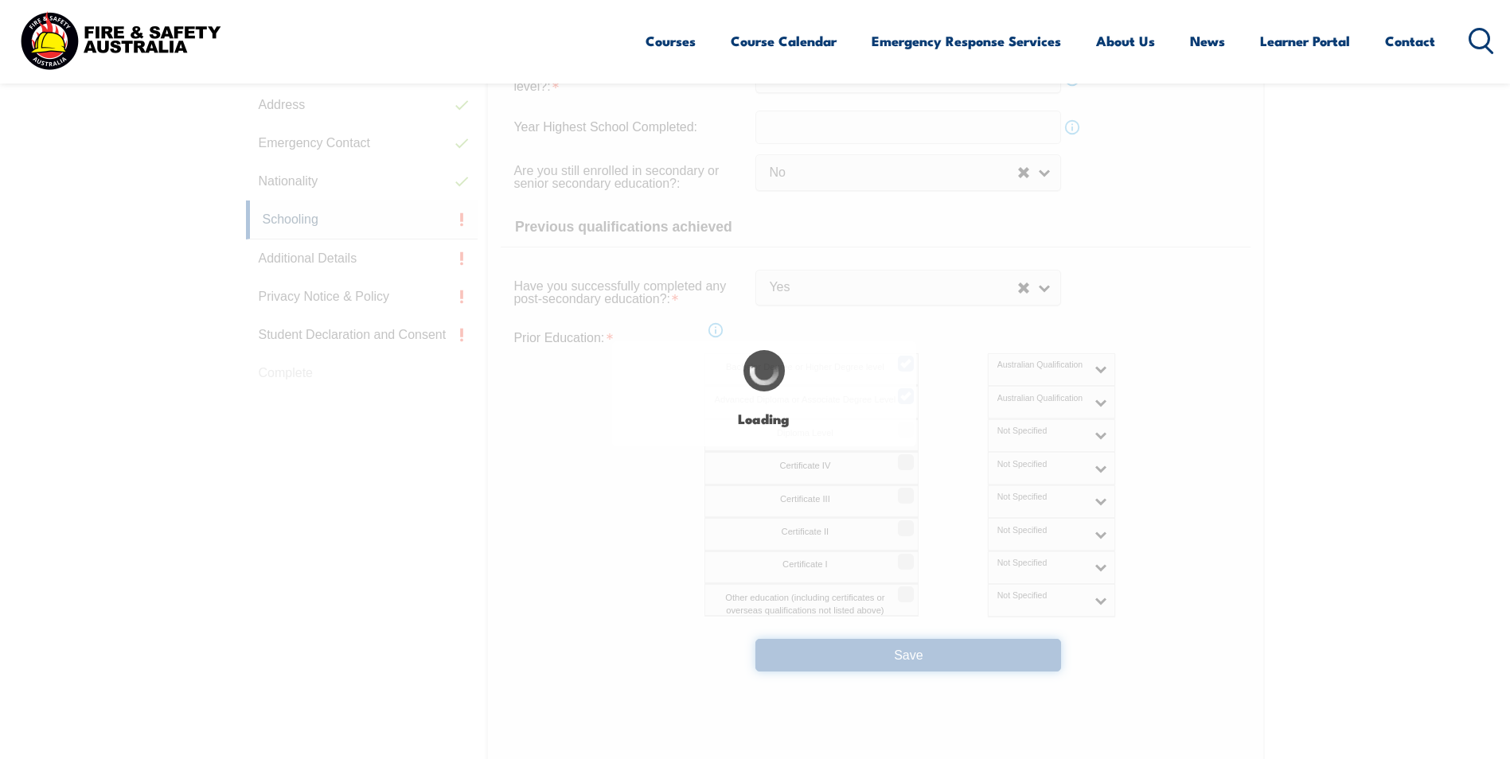
select select
select select "false"
select select "true"
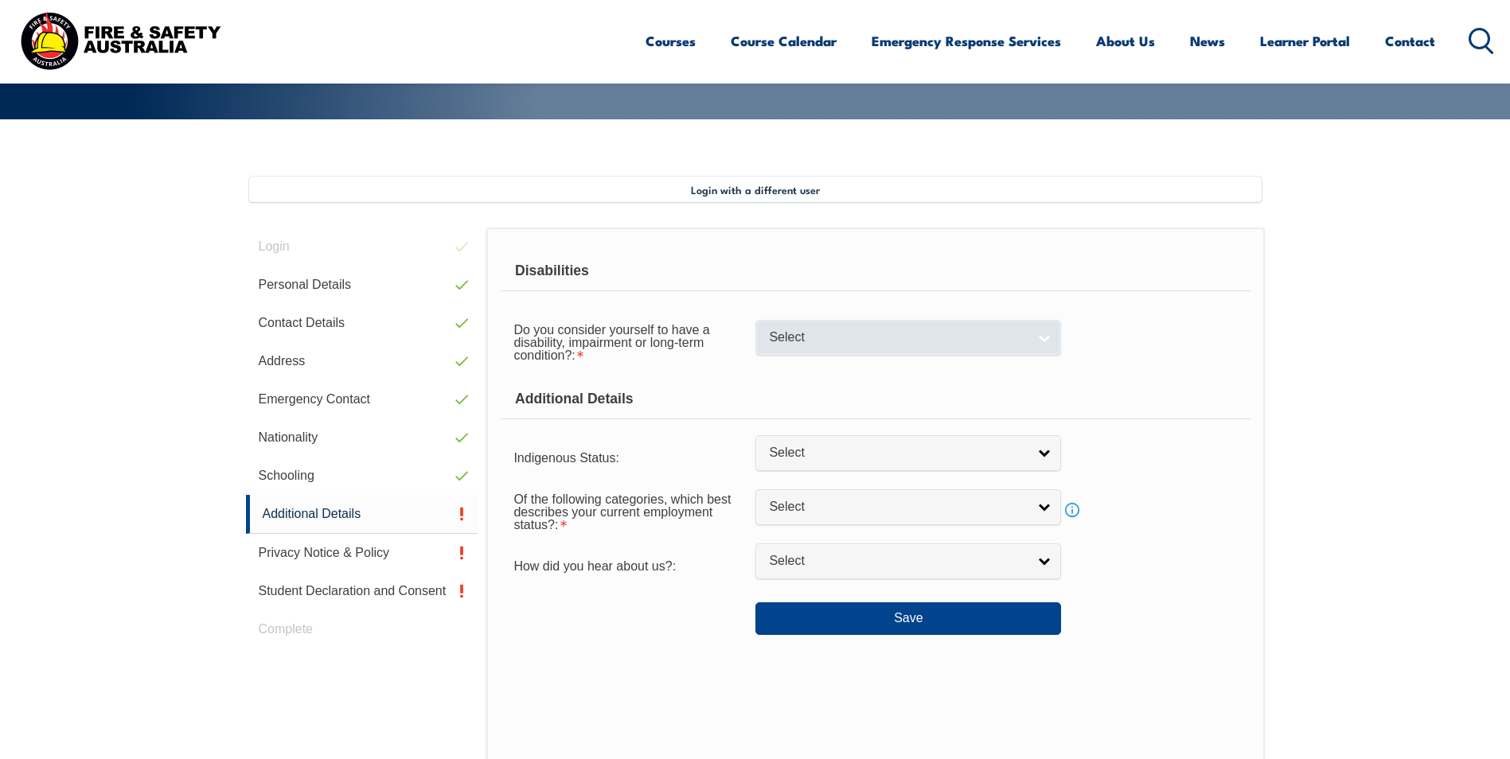
scroll to position [336, 0]
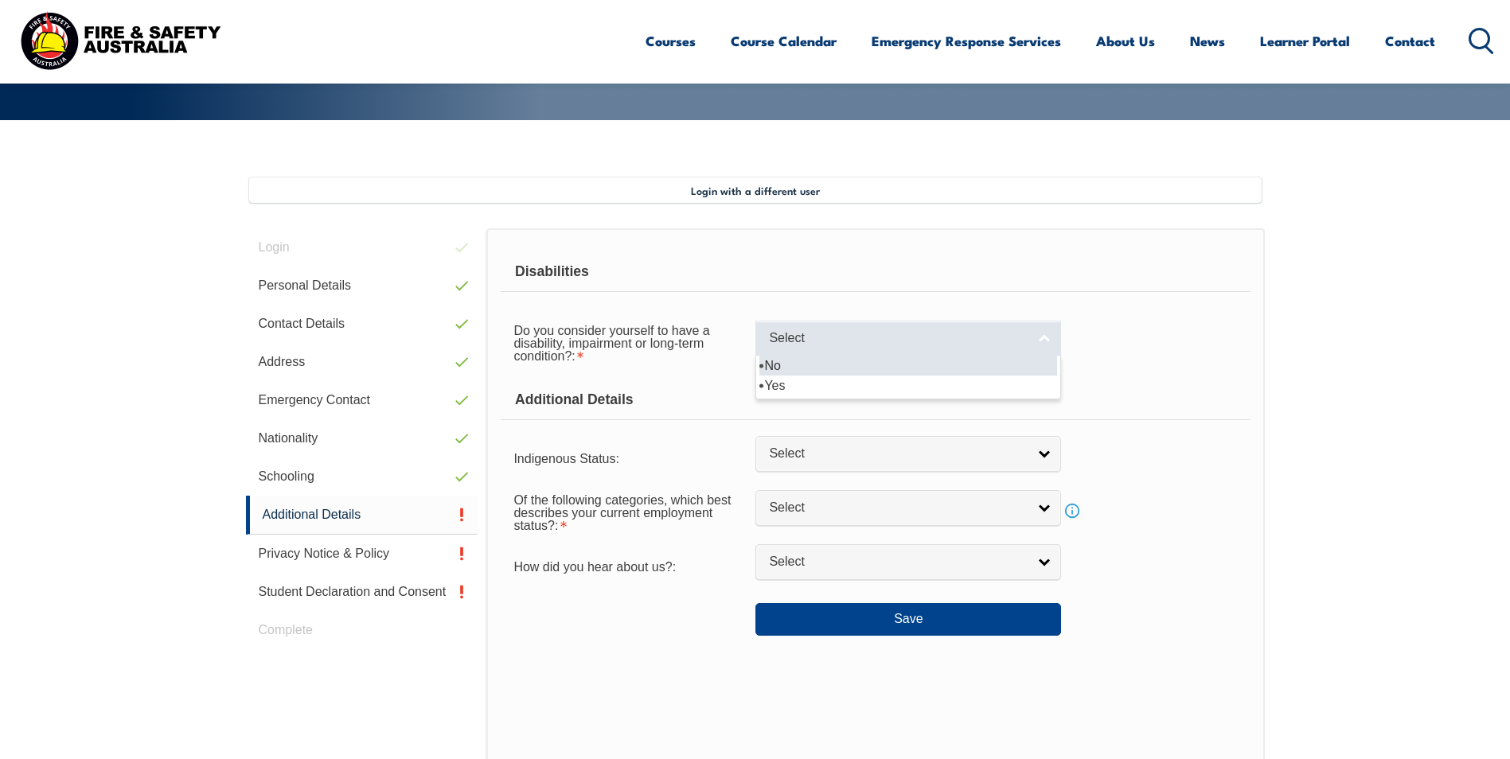
click at [853, 338] on span "Select" at bounding box center [898, 338] width 258 height 17
click at [796, 354] on link "Select" at bounding box center [908, 339] width 306 height 36
click at [784, 341] on span "Select" at bounding box center [898, 338] width 258 height 17
click at [767, 368] on li "No" at bounding box center [908, 366] width 298 height 20
select select "false"
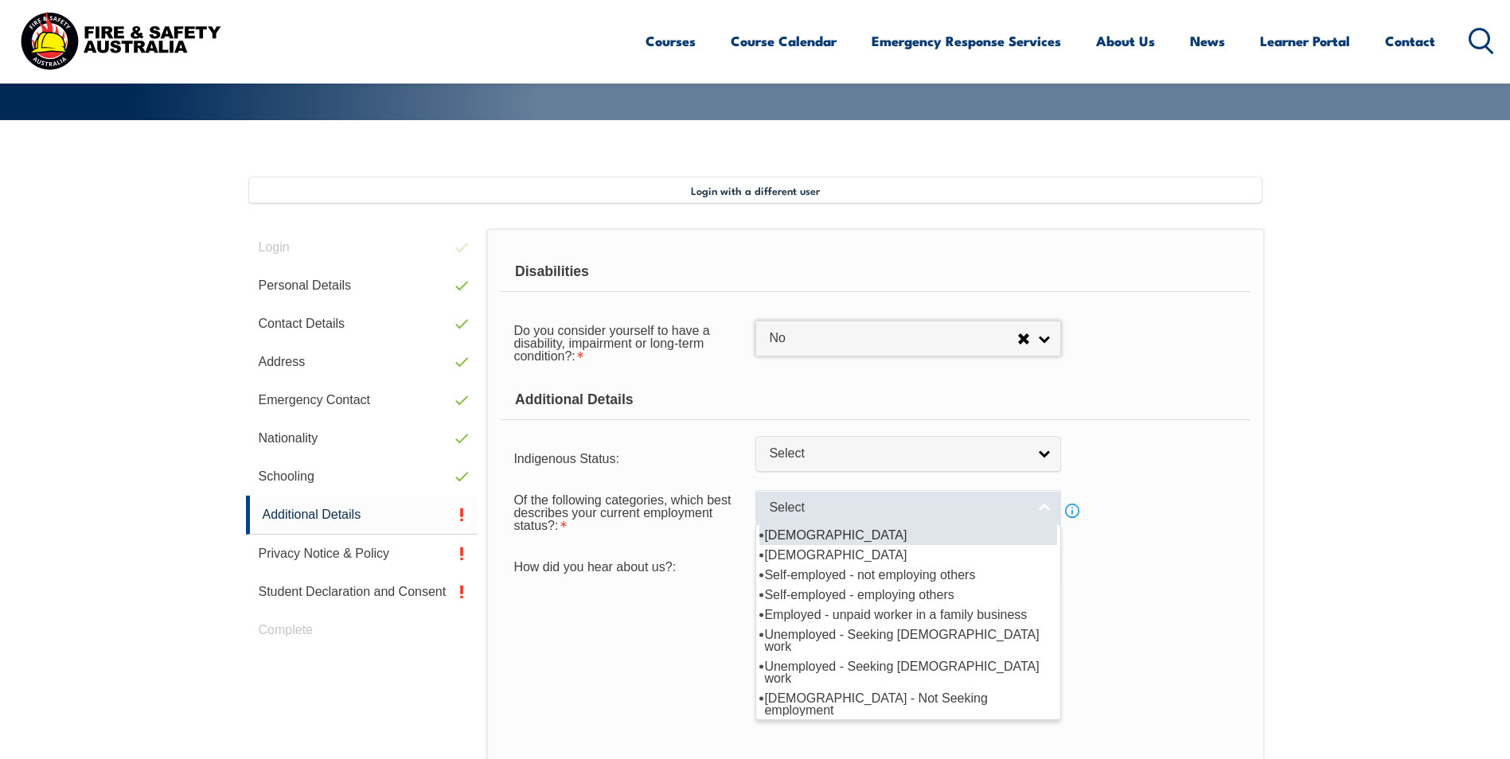
click at [814, 518] on link "Select" at bounding box center [908, 508] width 306 height 36
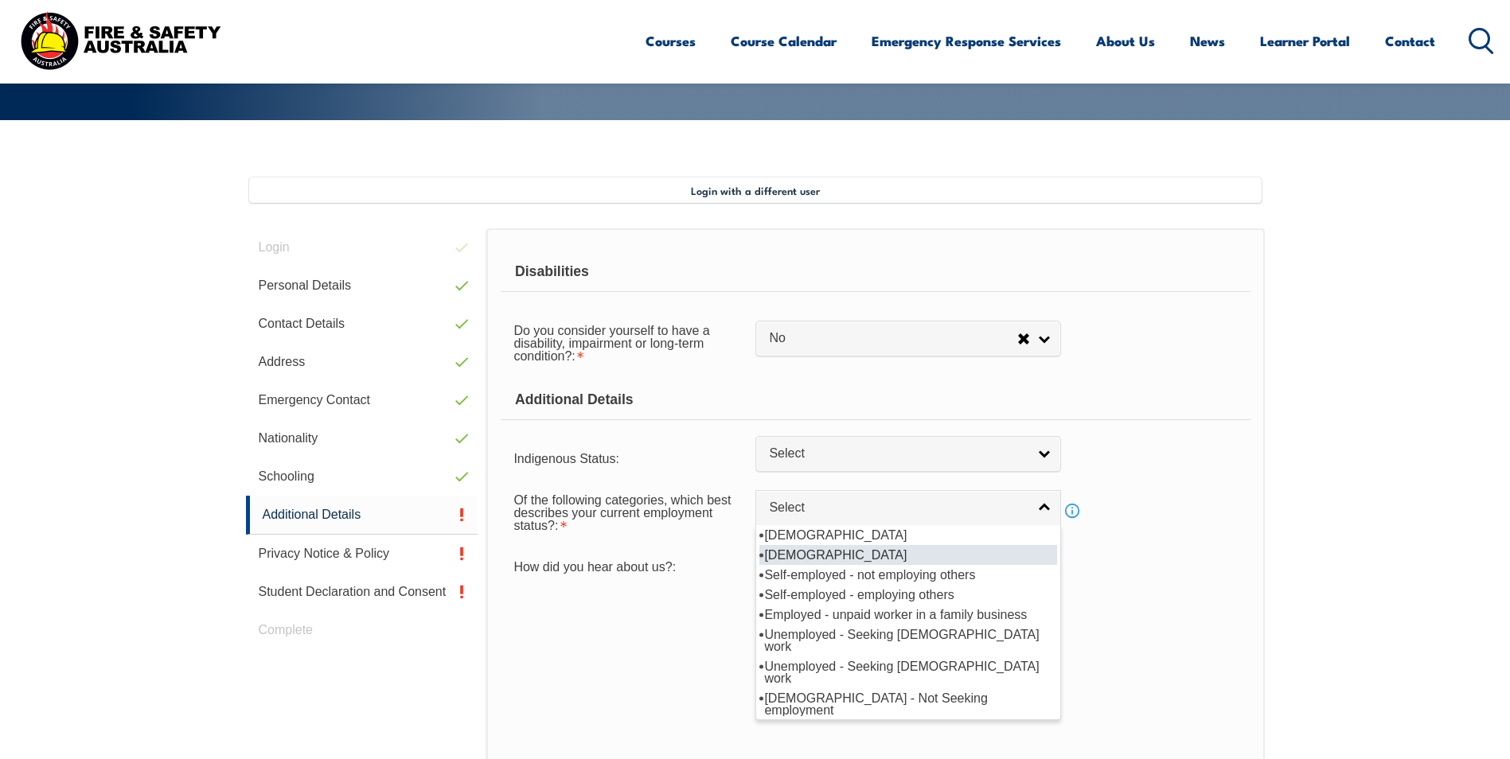
click at [914, 559] on li "[DEMOGRAPHIC_DATA]" at bounding box center [908, 555] width 298 height 20
select select "2"
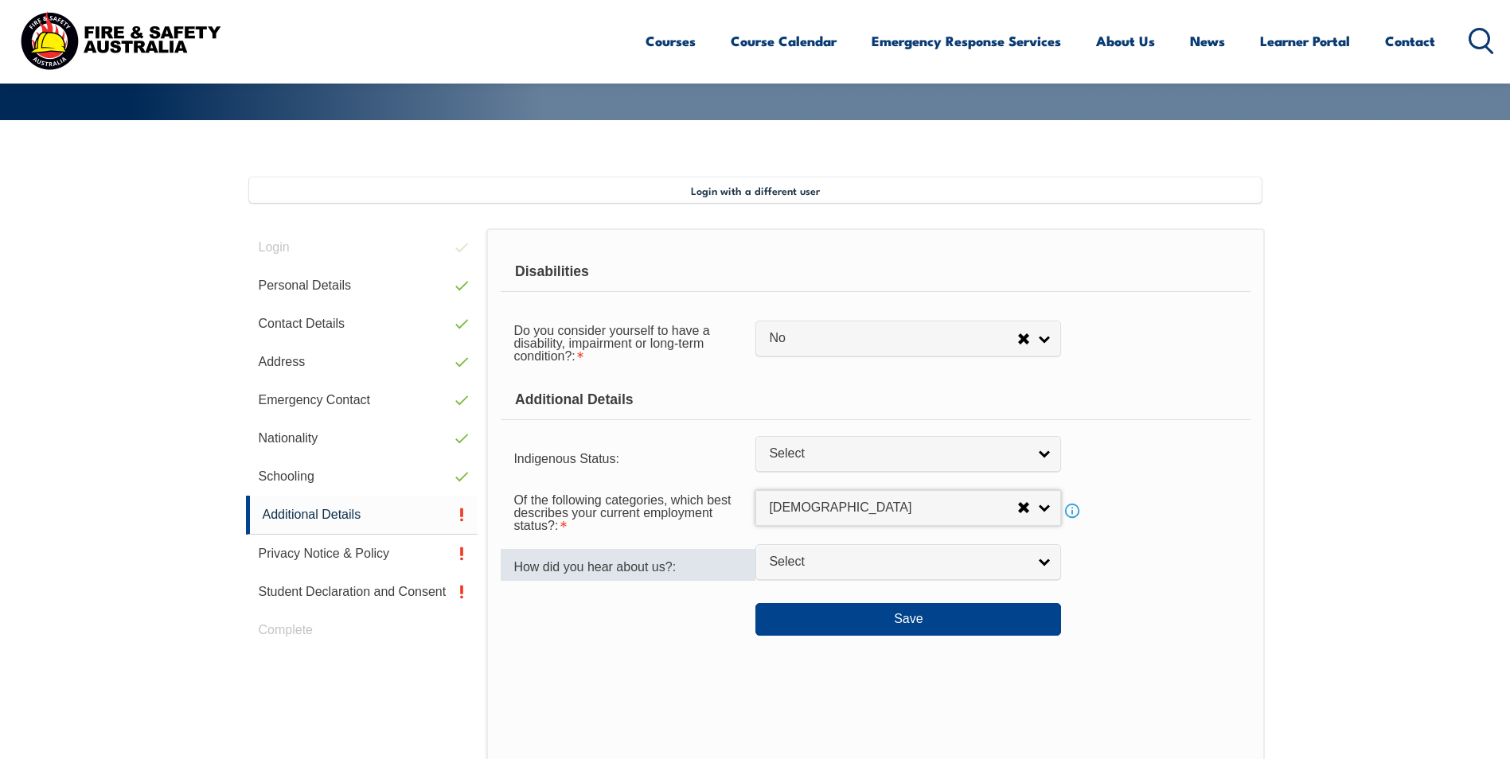
click at [704, 563] on div "How did you hear about us?:" at bounding box center [628, 565] width 255 height 32
click at [710, 631] on div "Save" at bounding box center [875, 613] width 749 height 45
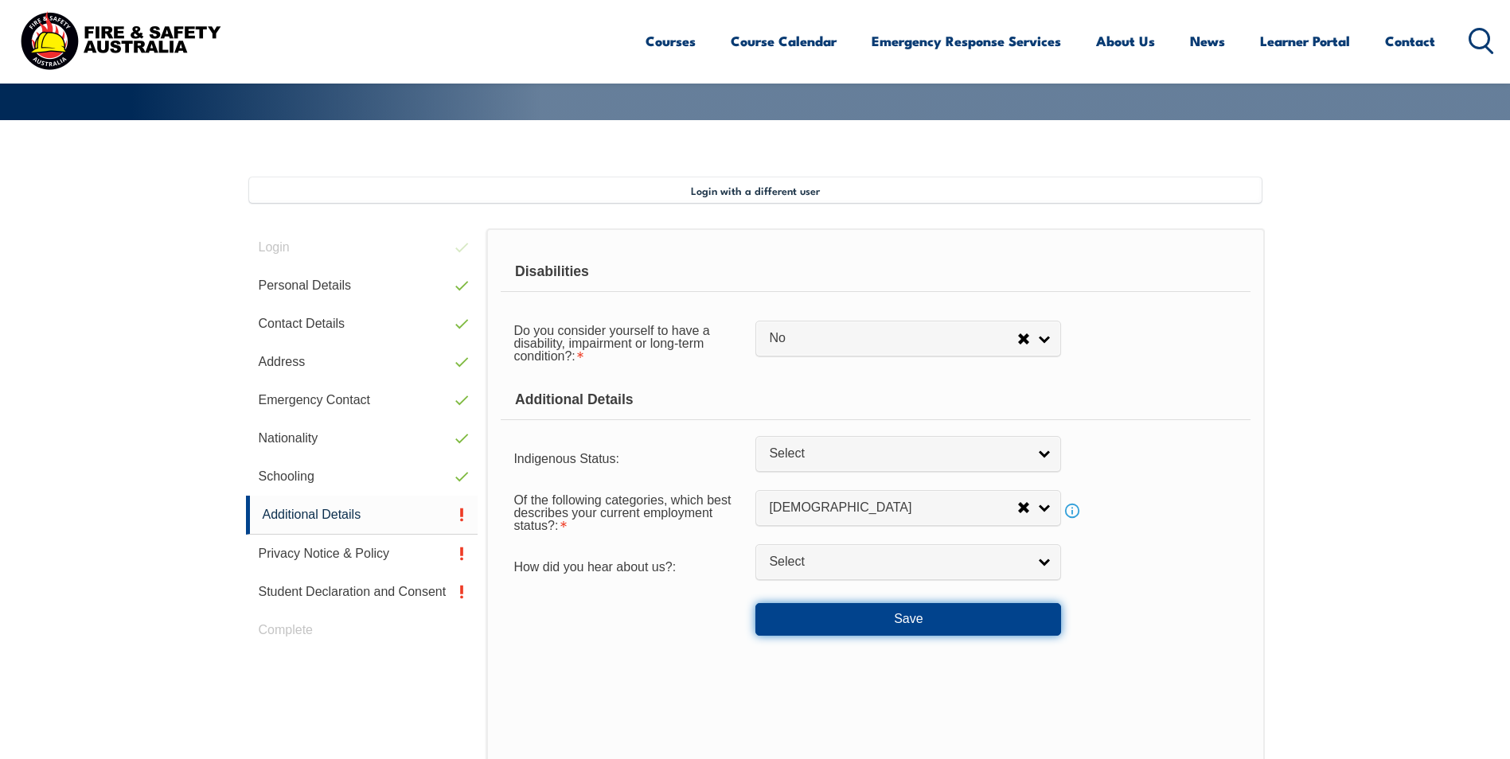
click at [772, 610] on button "Save" at bounding box center [908, 619] width 306 height 32
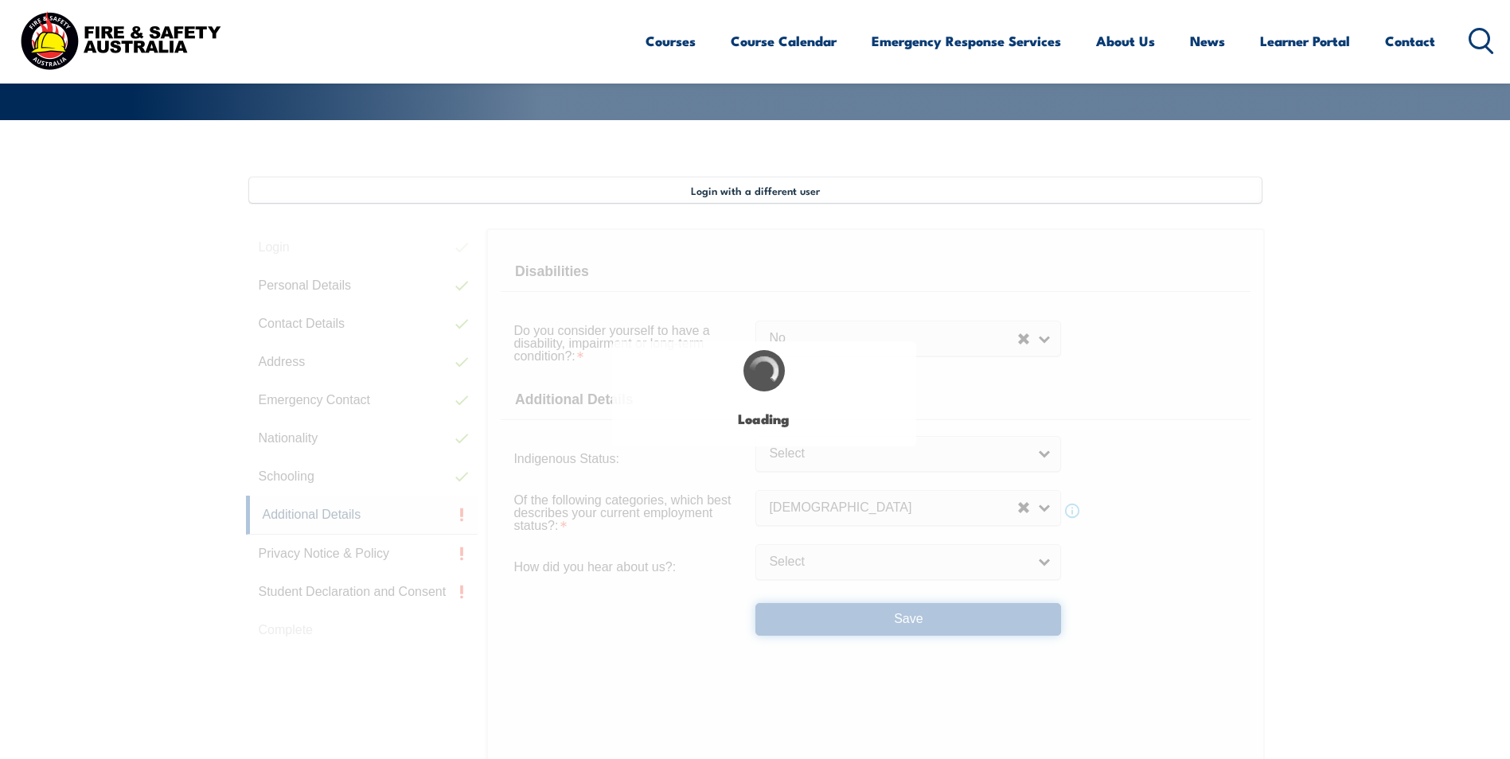
select select "false"
select select
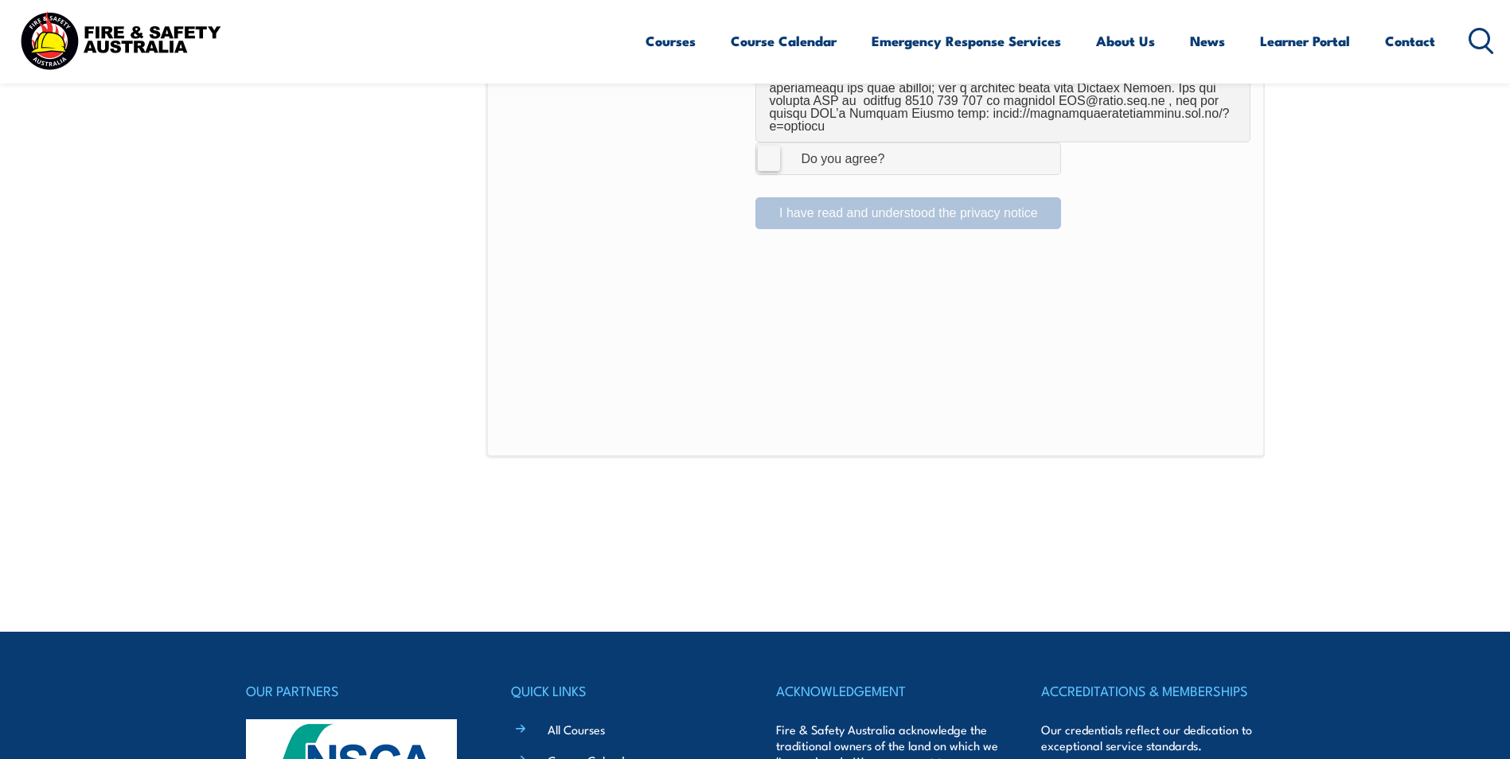
scroll to position [1094, 0]
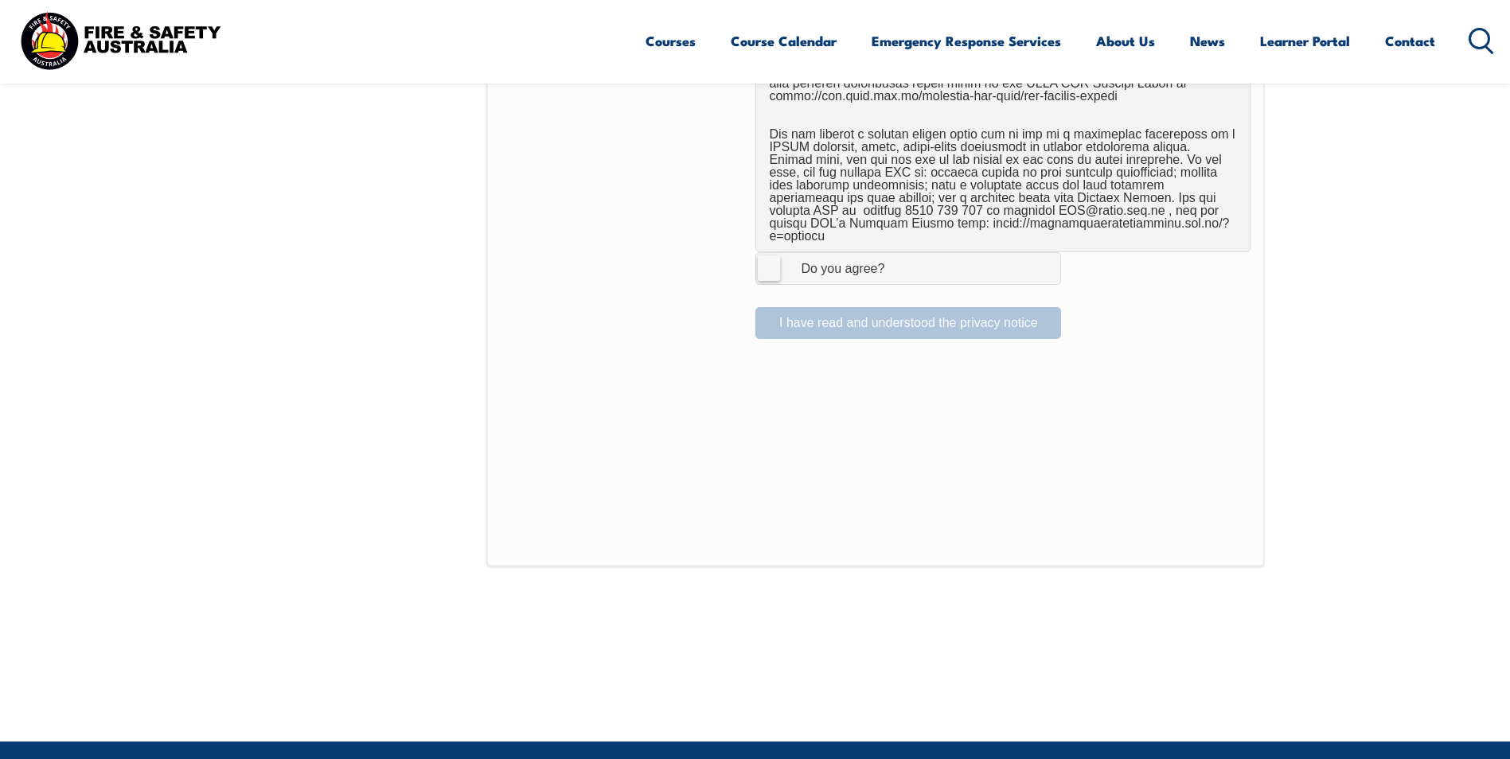
click at [766, 252] on label "I Agree Do you agree?" at bounding box center [908, 268] width 306 height 32
click at [897, 253] on input "I Agree Do you agree?" at bounding box center [910, 268] width 27 height 30
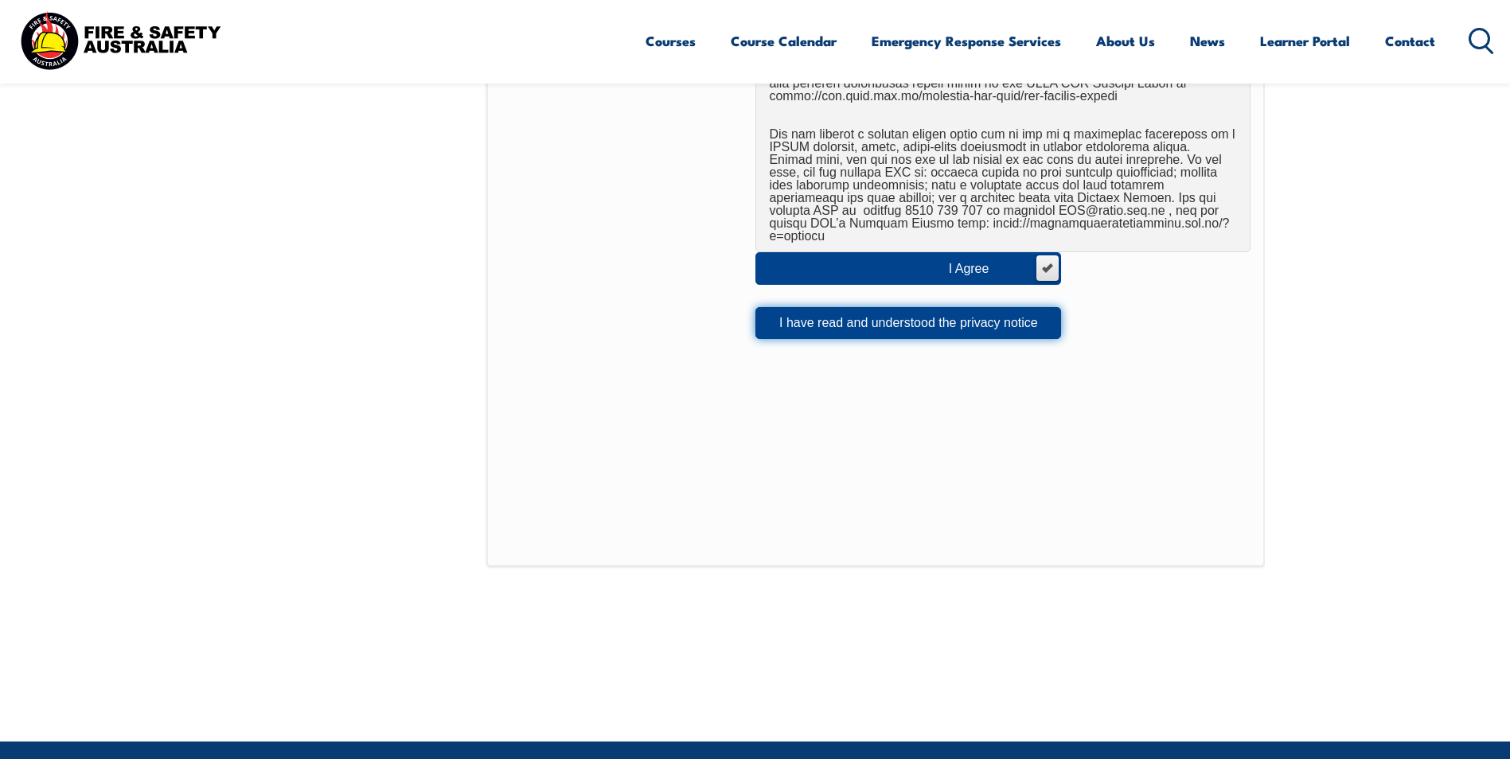
click at [786, 307] on button "I have read and understood the privacy notice" at bounding box center [908, 323] width 306 height 32
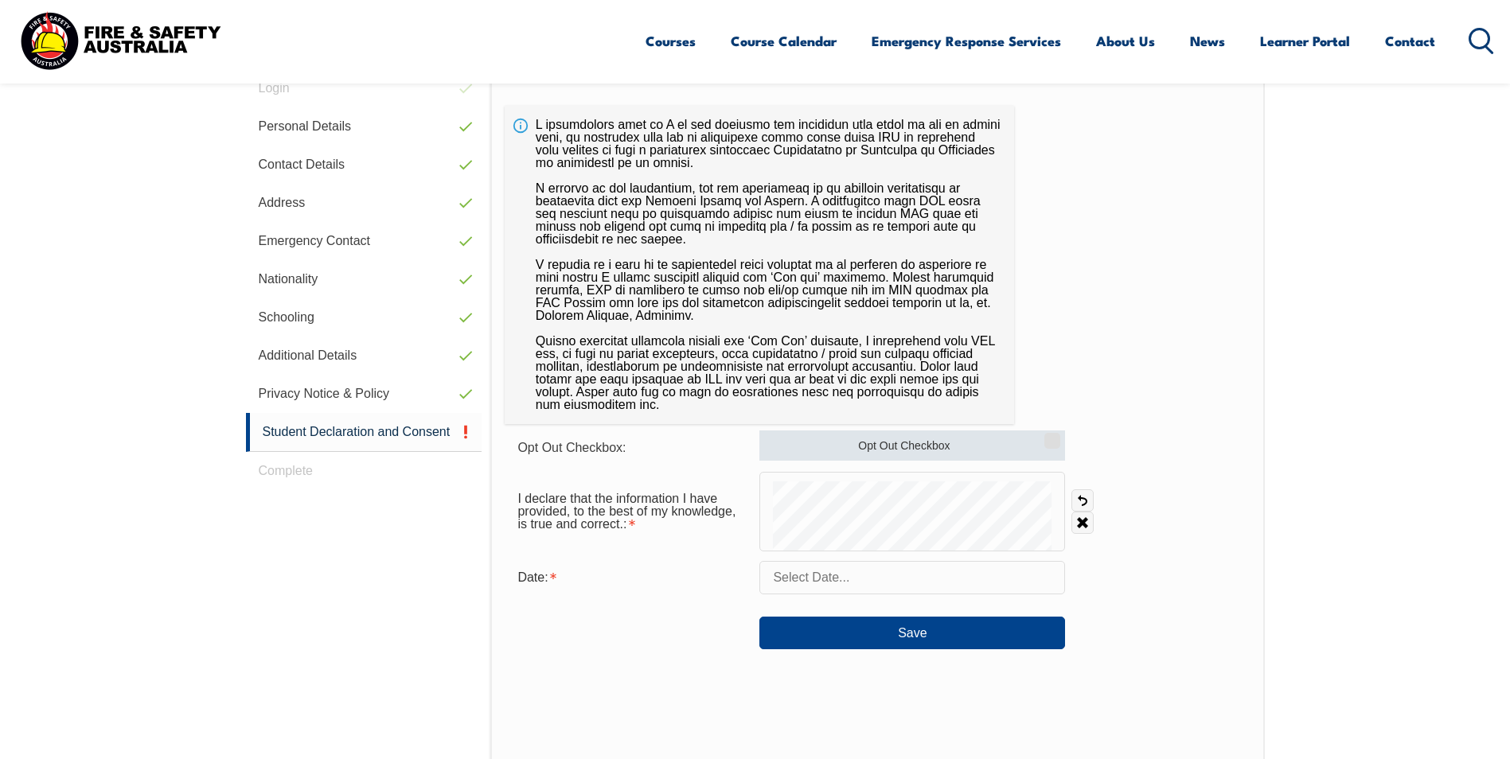
scroll to position [415, 0]
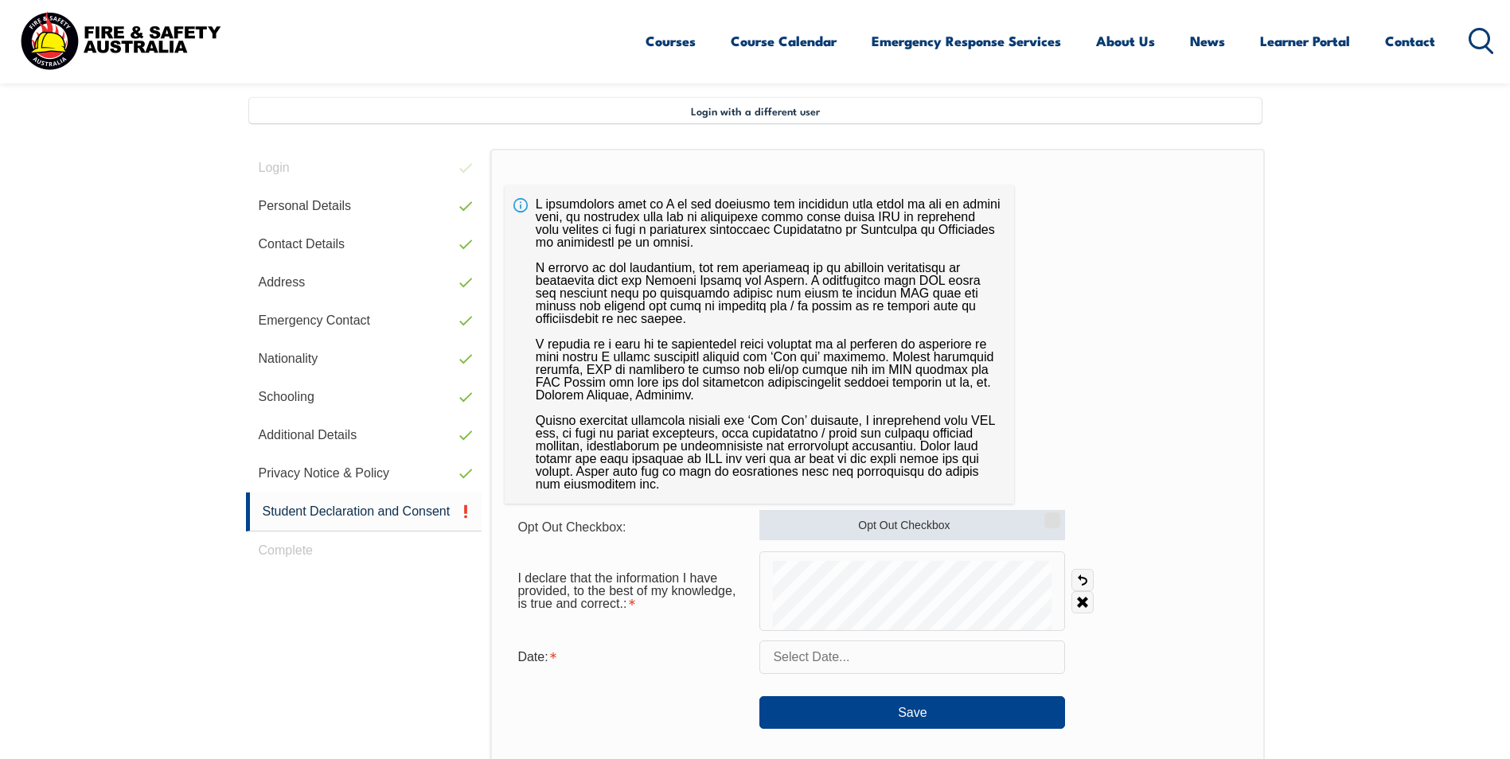
click at [1007, 518] on label "Opt Out Checkbox" at bounding box center [912, 525] width 306 height 30
click at [1045, 516] on input "Opt Out Checkbox" at bounding box center [1050, 515] width 10 height 2
click at [1007, 519] on label "Opt Out Checkbox" at bounding box center [912, 525] width 306 height 30
click at [1045, 516] on input "Opt Out Checkbox" at bounding box center [1050, 515] width 10 height 2
checkbox input "false"
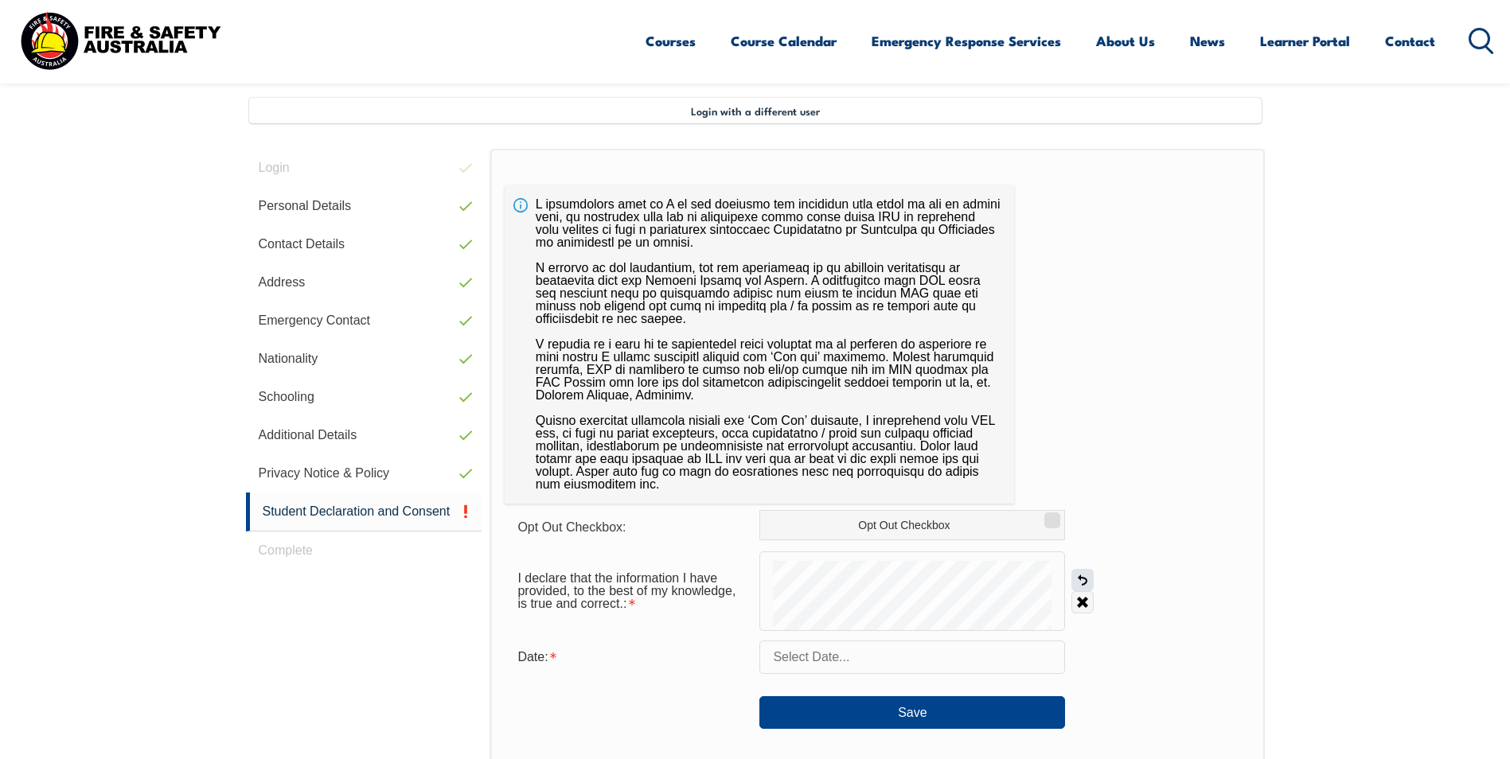
click at [1089, 586] on link "Undo" at bounding box center [1082, 580] width 22 height 22
click at [809, 663] on input "text" at bounding box center [912, 657] width 306 height 33
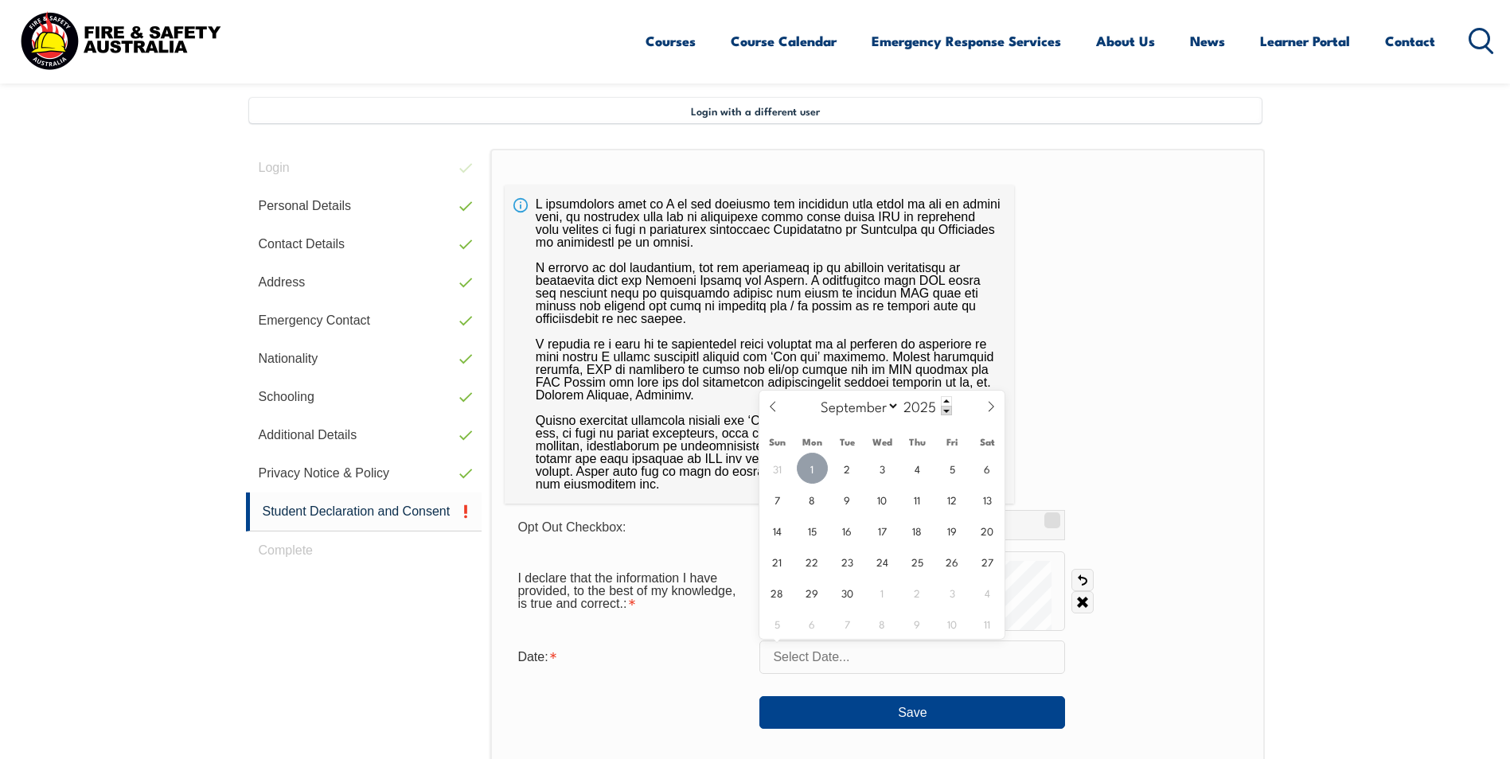
click at [817, 472] on span "1" at bounding box center [812, 468] width 31 height 31
type input "September 1, 2025"
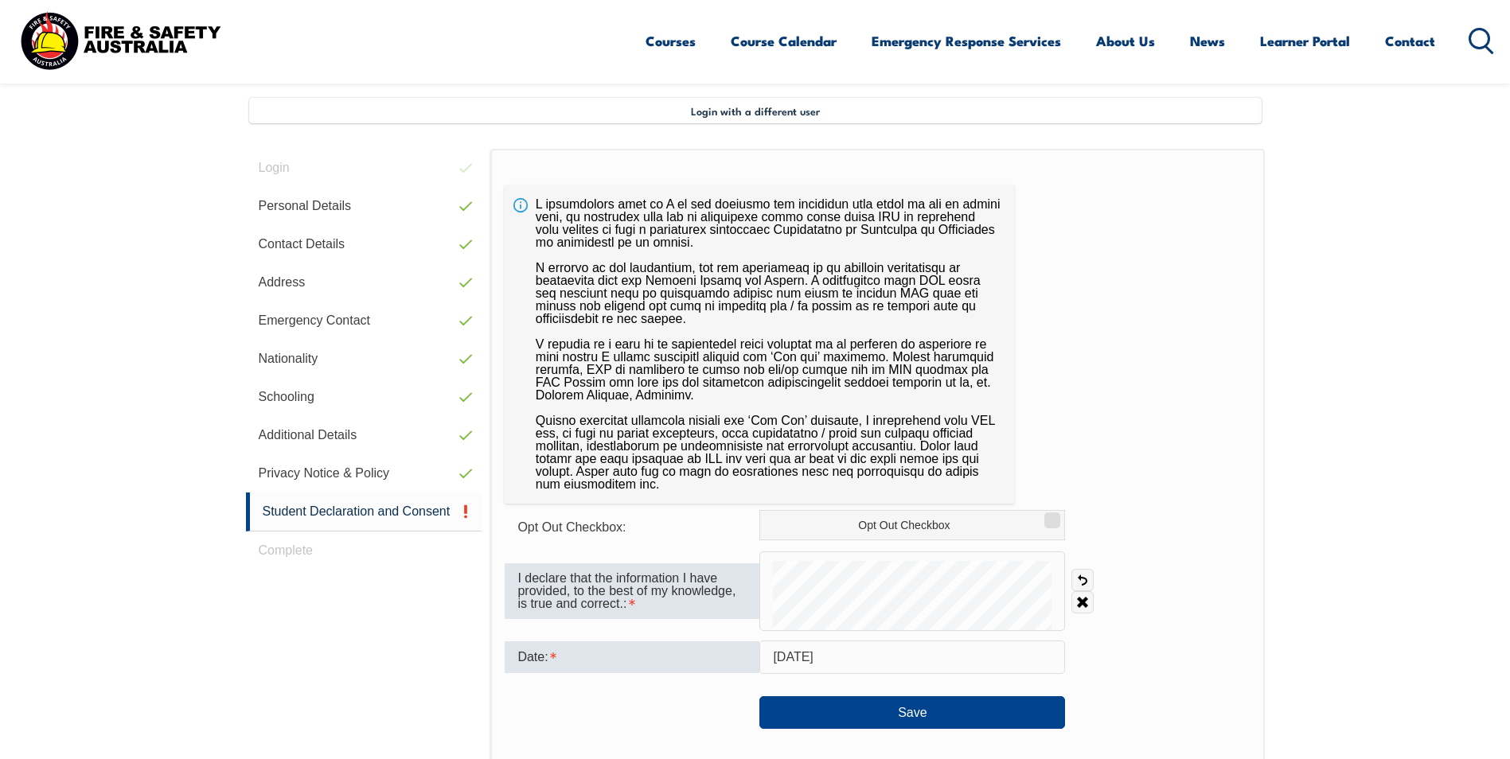
click at [704, 600] on div "I declare that the information I have provided, to the best of my knowledge, is…" at bounding box center [632, 591] width 255 height 56
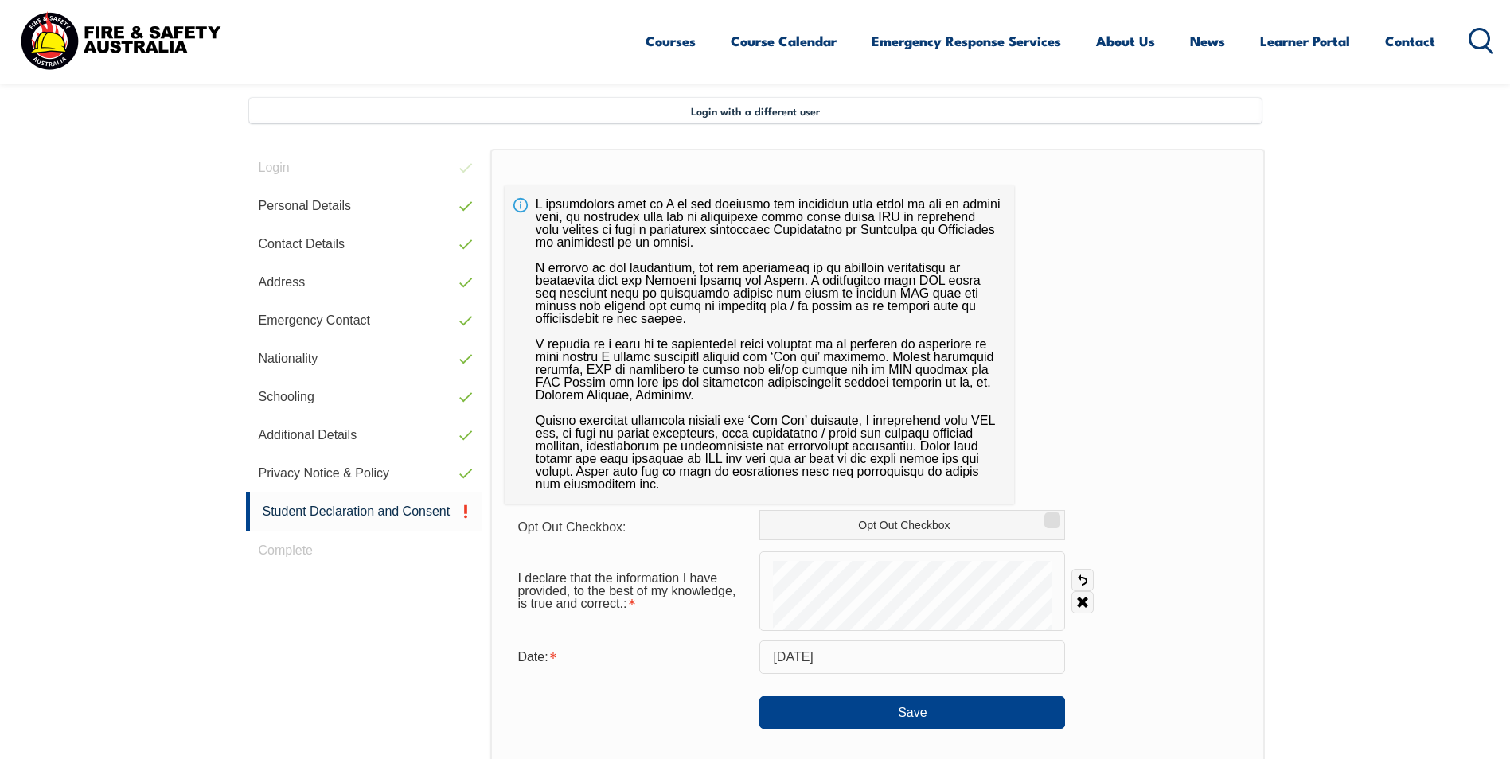
click at [652, 562] on div "I declare that the information I have provided, to the best of my knowledge, is…" at bounding box center [877, 592] width 745 height 80
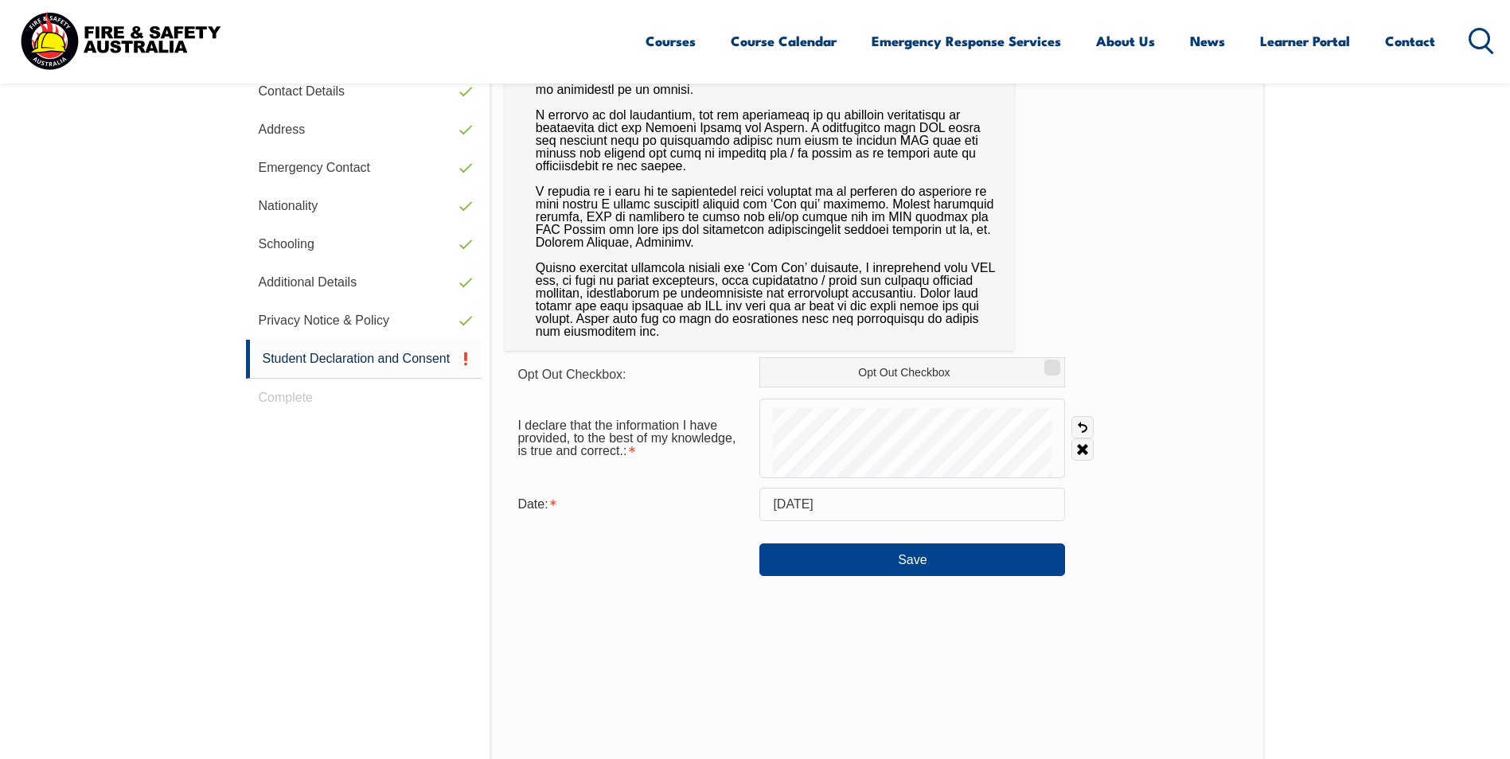
scroll to position [575, 0]
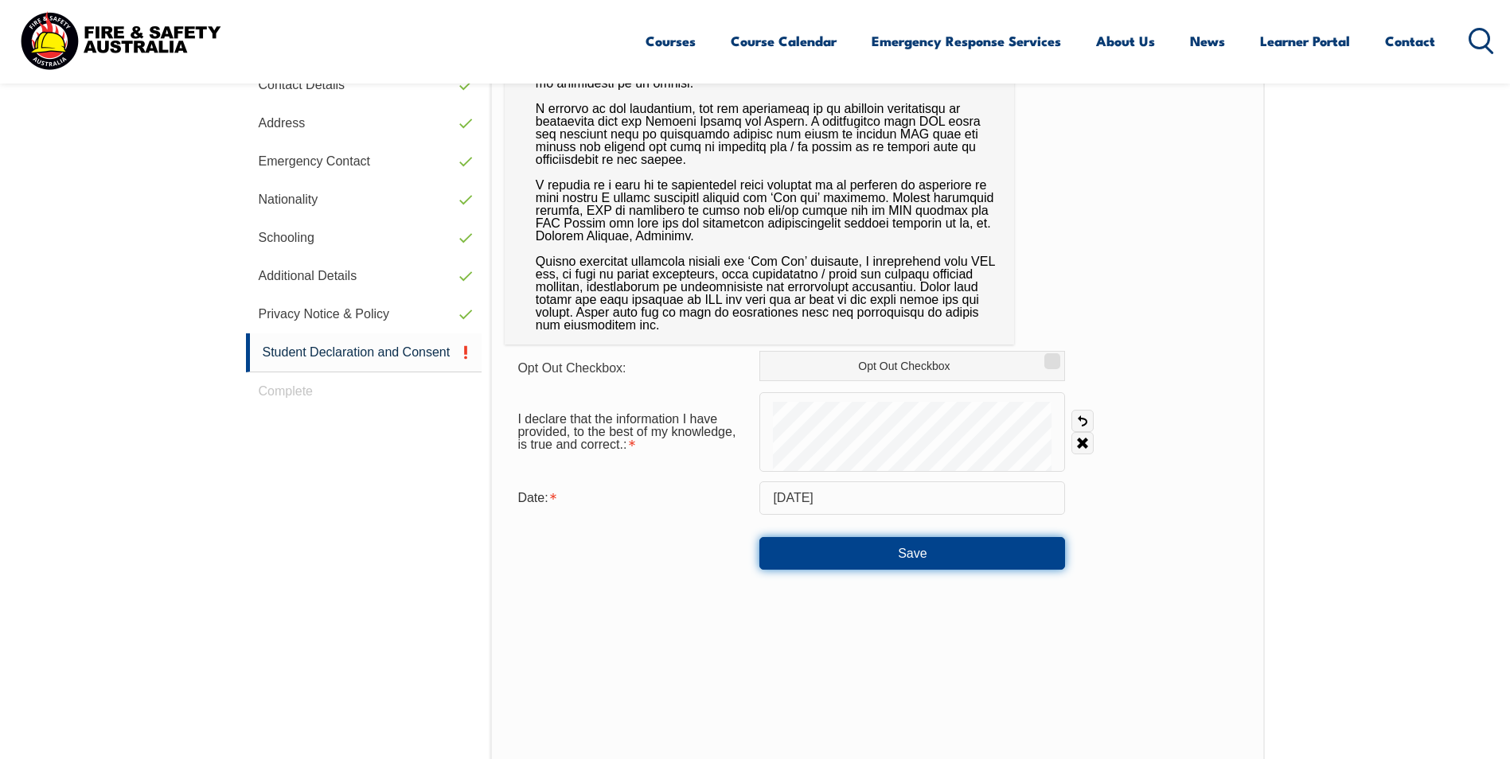
click at [878, 555] on button "Save" at bounding box center [912, 553] width 306 height 32
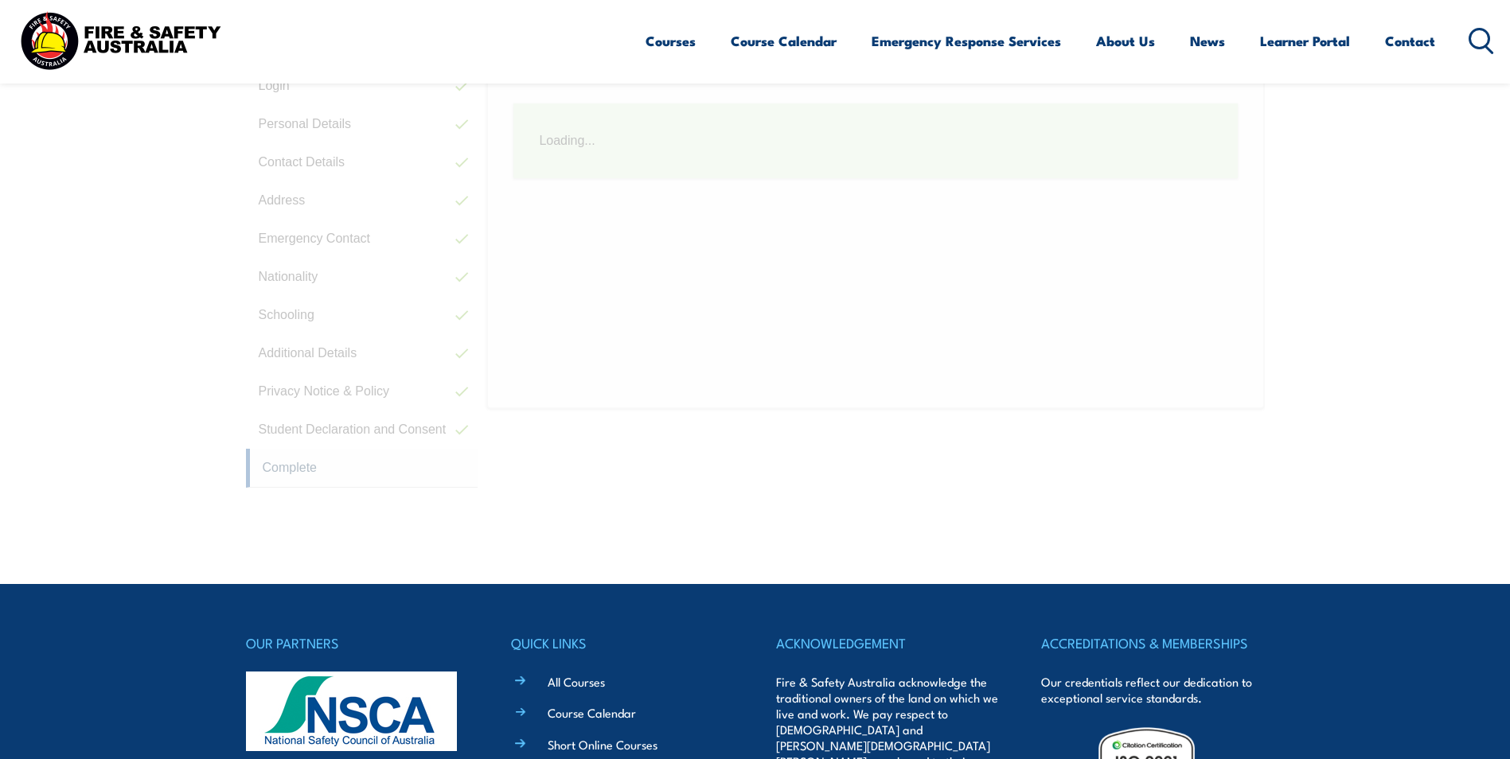
scroll to position [434, 0]
